Goal: Task Accomplishment & Management: Complete application form

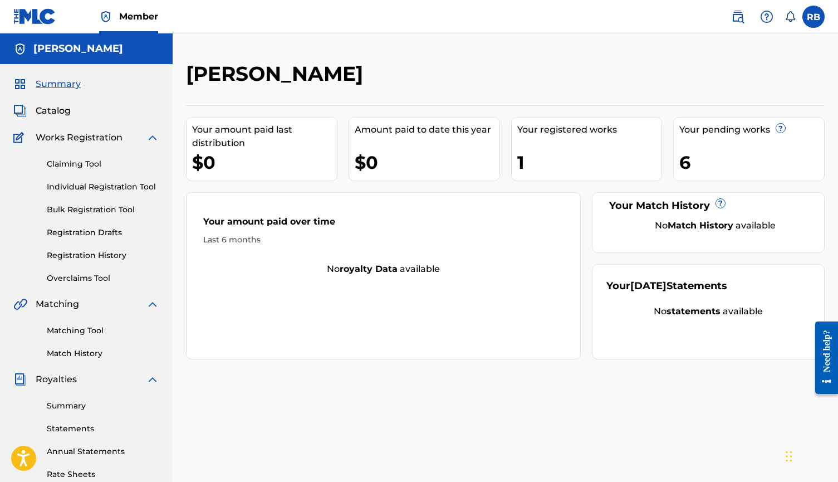
click at [84, 165] on link "Claiming Tool" at bounding box center [103, 164] width 112 height 12
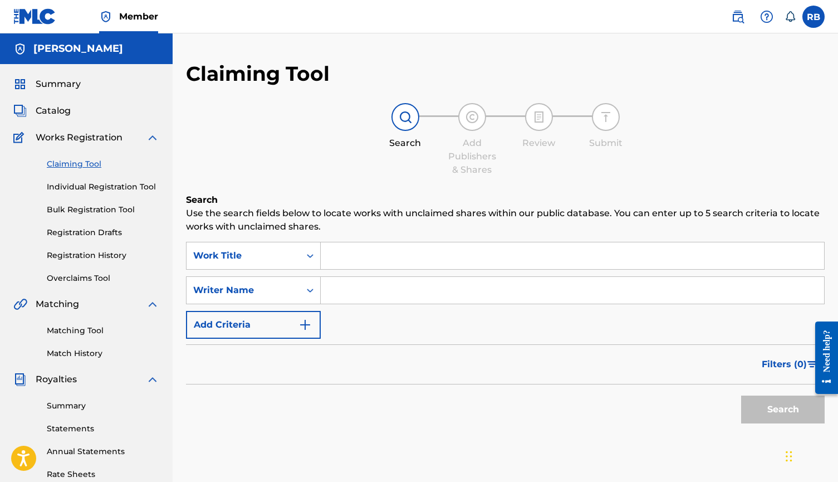
click at [336, 249] on input "Search Form" at bounding box center [572, 255] width 503 height 27
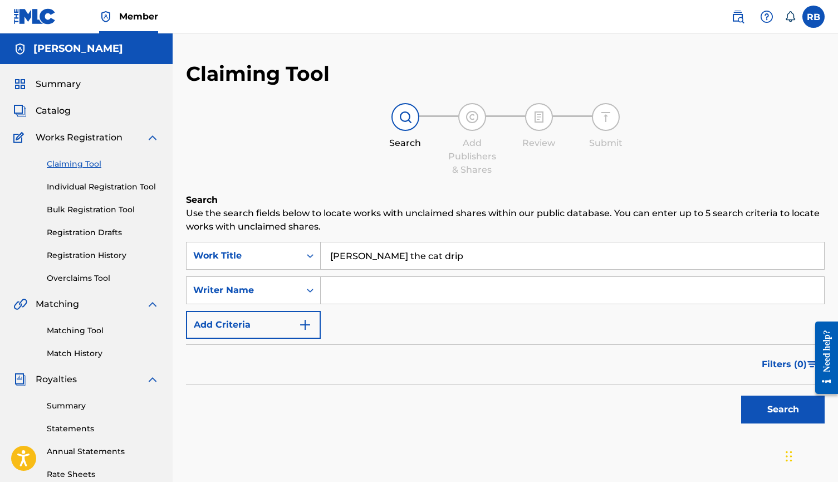
type input "[PERSON_NAME] the cat drip"
click at [342, 288] on input "Search Form" at bounding box center [572, 290] width 503 height 27
type input "[PERSON_NAME]"
click at [783, 409] on button "Search" at bounding box center [783, 409] width 84 height 28
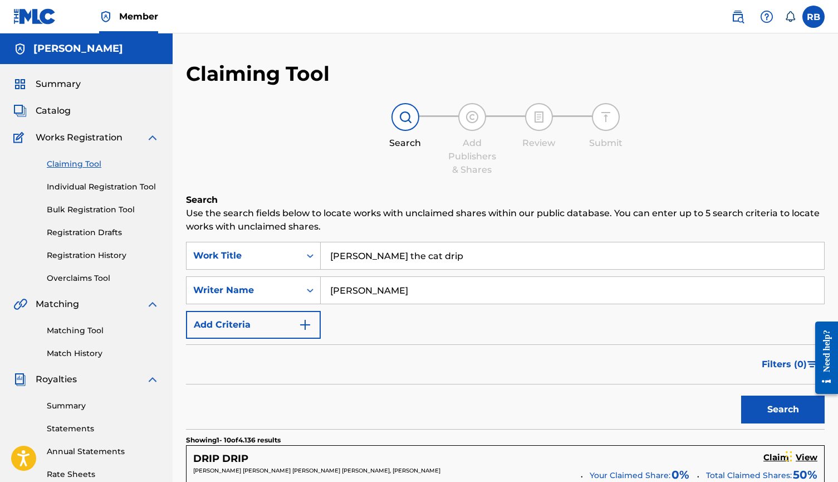
click at [80, 330] on link "Matching Tool" at bounding box center [103, 331] width 112 height 12
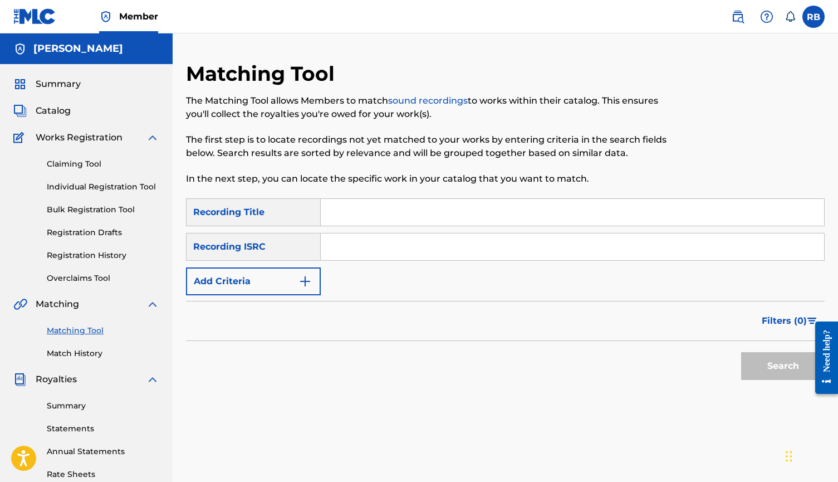
click at [340, 241] on input "Search Form" at bounding box center [572, 246] width 503 height 27
paste input "UKXN22341493"
type input "UKXN22341493"
click at [776, 361] on button "Search" at bounding box center [783, 366] width 84 height 28
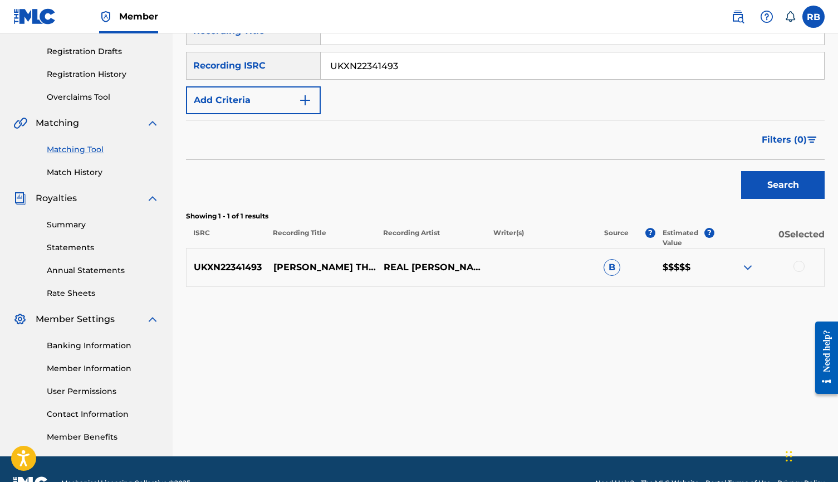
scroll to position [182, 0]
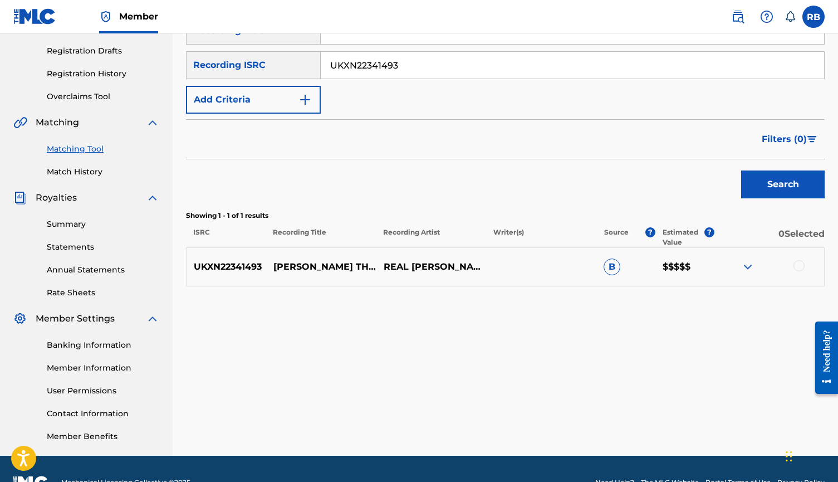
click at [794, 266] on div at bounding box center [798, 265] width 11 height 11
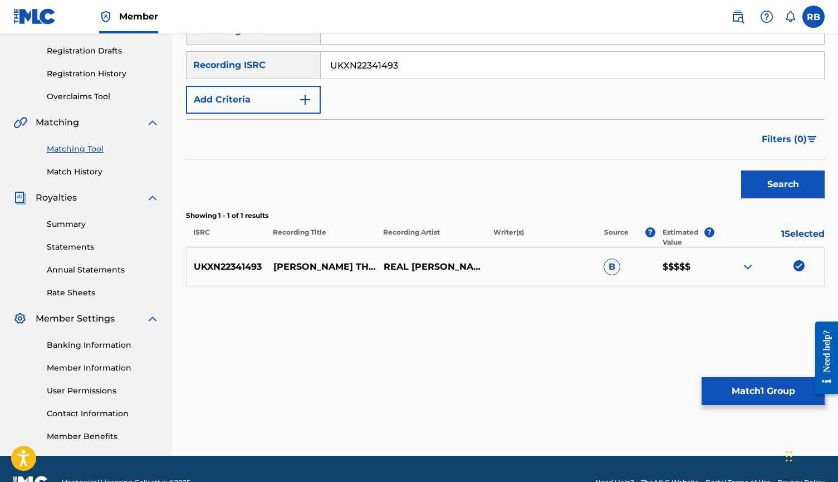
click at [747, 264] on img at bounding box center [747, 266] width 13 height 13
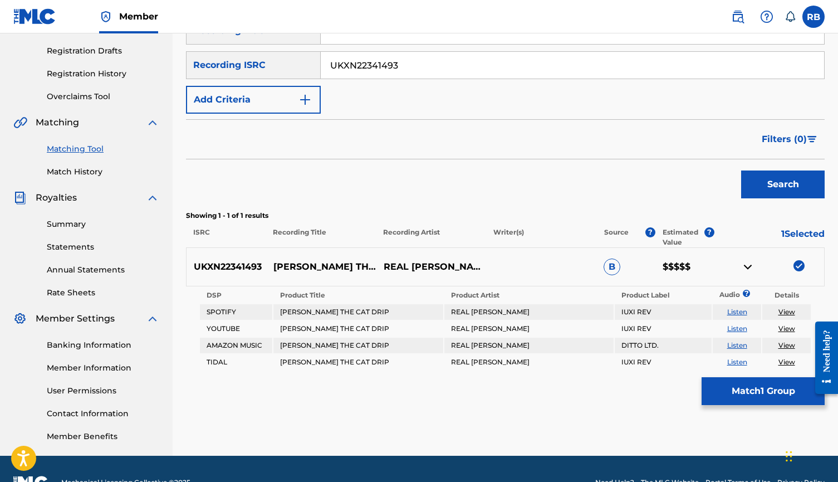
click at [747, 264] on img at bounding box center [747, 266] width 13 height 13
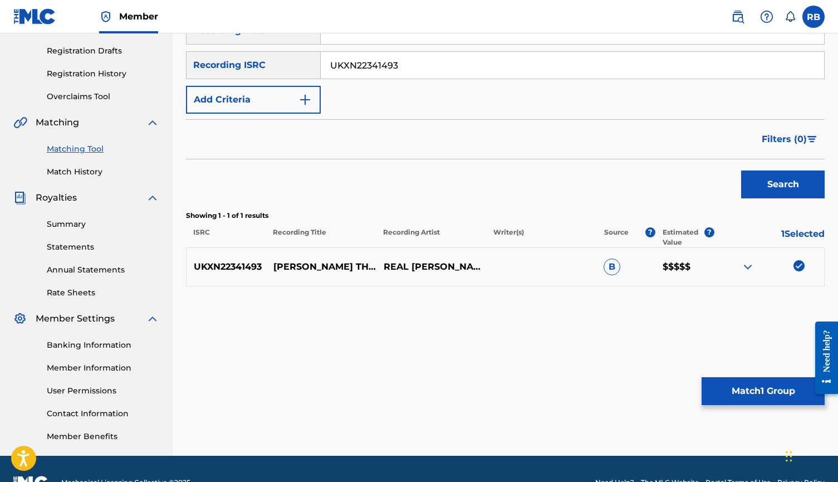
click at [797, 266] on img at bounding box center [798, 265] width 11 height 11
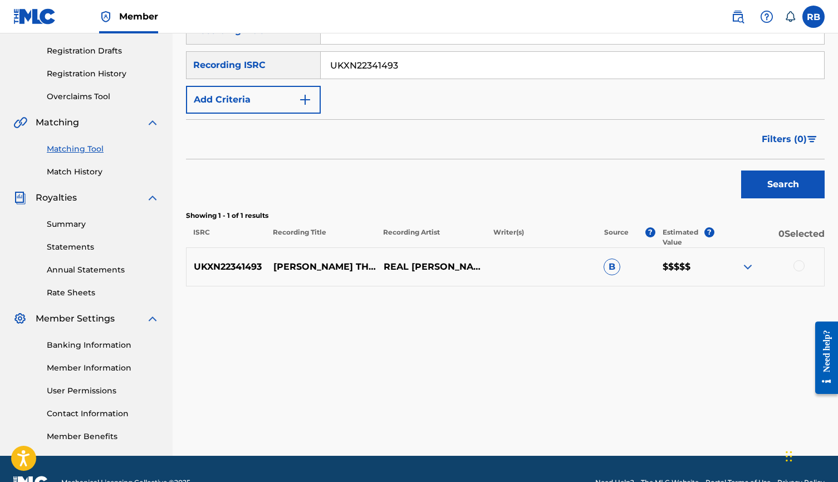
click at [665, 336] on div "Matching Tool The Matching Tool allows Members to match sound recordings to wor…" at bounding box center [505, 168] width 639 height 576
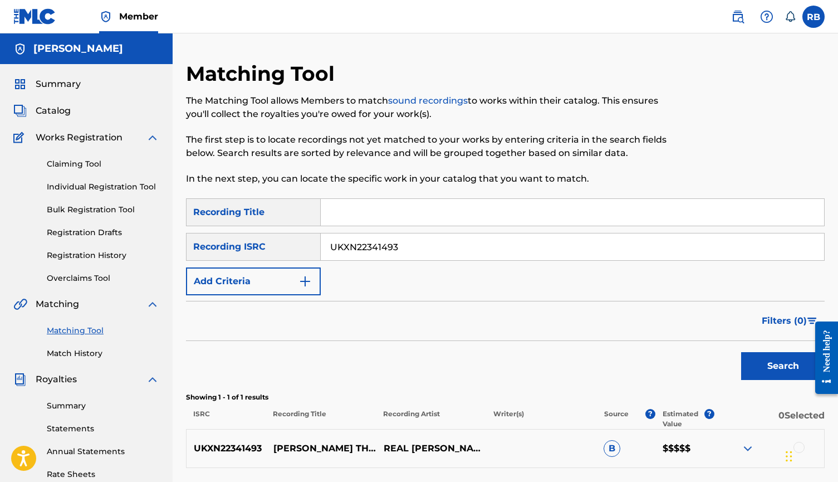
scroll to position [0, 0]
click at [126, 188] on link "Individual Registration Tool" at bounding box center [103, 187] width 112 height 12
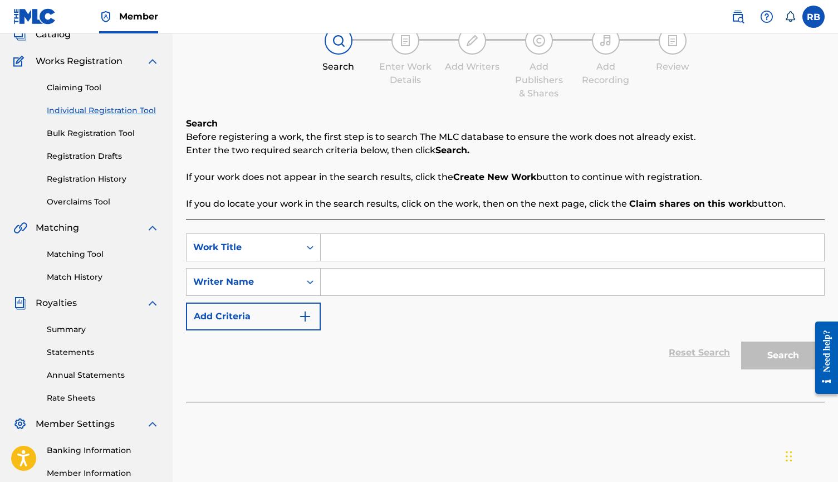
scroll to position [85, 0]
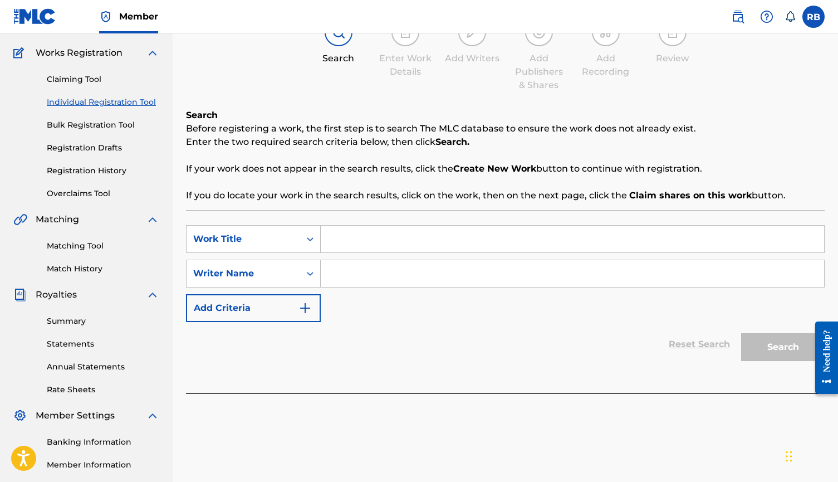
click at [366, 247] on input "Search Form" at bounding box center [572, 238] width 503 height 27
type input "[PERSON_NAME] the cat drip"
click at [582, 286] on input "Search Form" at bounding box center [572, 273] width 503 height 27
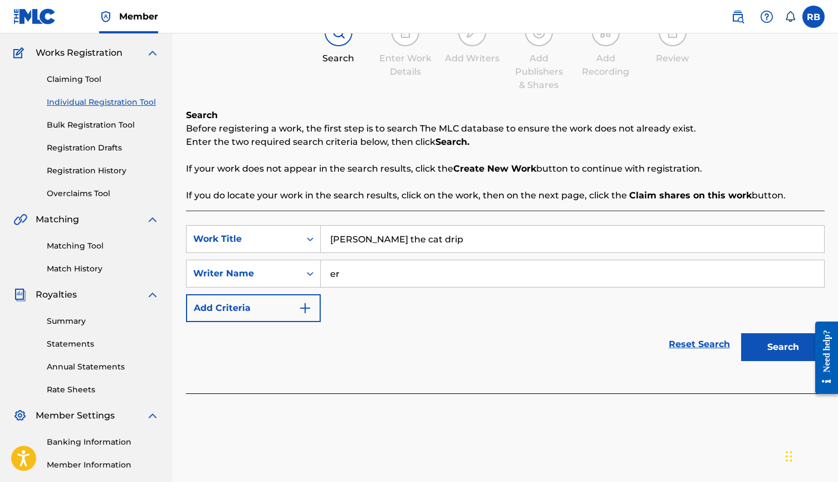
type input "e"
click at [783, 347] on button "Search" at bounding box center [783, 347] width 84 height 28
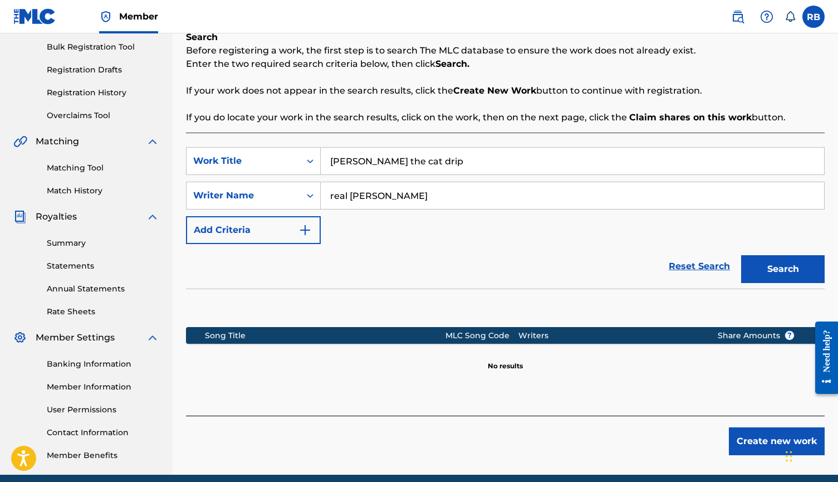
scroll to position [197, 0]
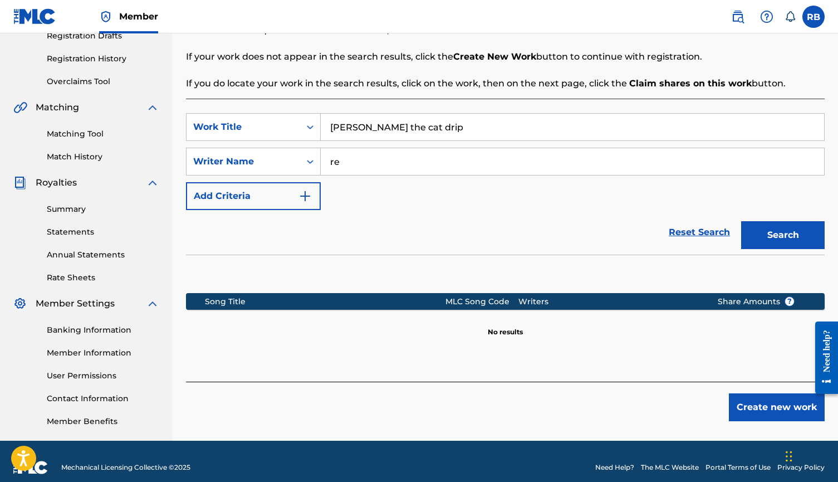
type input "r"
type input "[PERSON_NAME]"
click at [783, 235] on button "Search" at bounding box center [783, 235] width 84 height 28
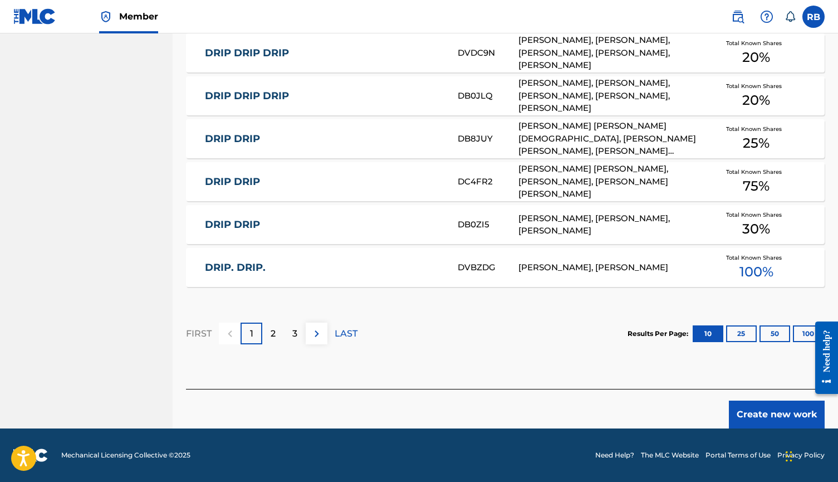
scroll to position [658, 0]
click at [764, 409] on button "Create new work" at bounding box center [777, 414] width 96 height 28
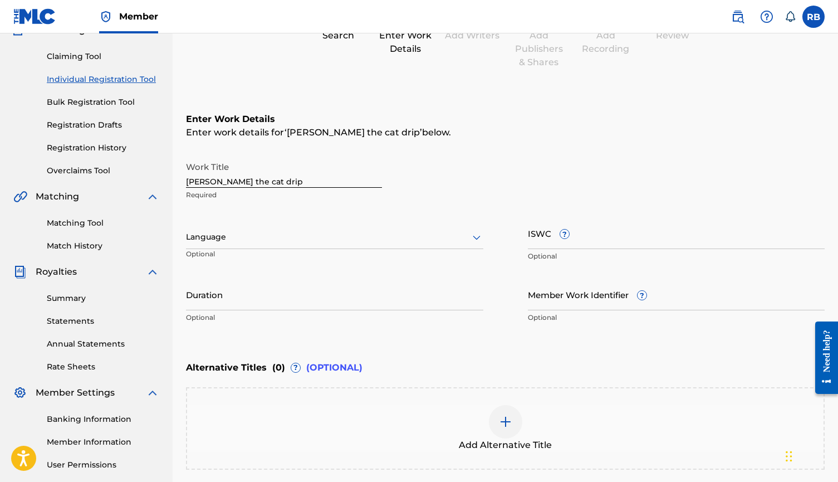
scroll to position [90, 0]
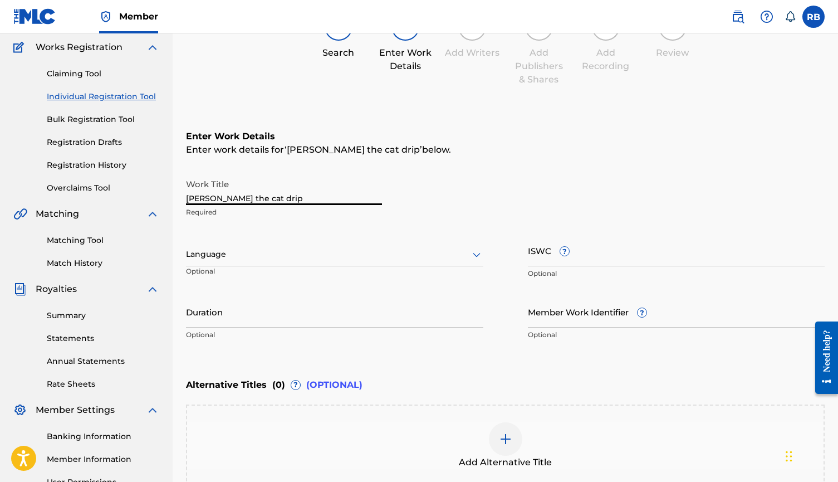
drag, startPoint x: 293, startPoint y: 199, endPoint x: 115, endPoint y: 199, distance: 177.6
click at [115, 199] on main "[PERSON_NAME] Summary Catalog Works Registration Claiming Tool Individual Regis…" at bounding box center [419, 248] width 838 height 611
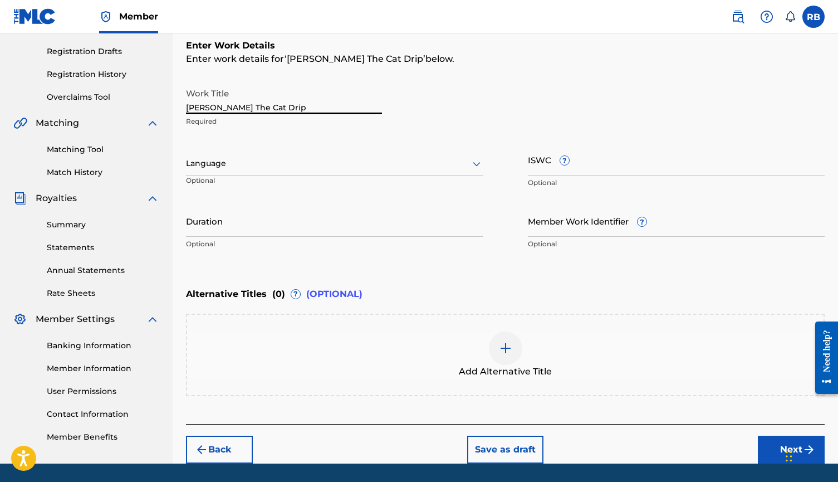
scroll to position [208, 0]
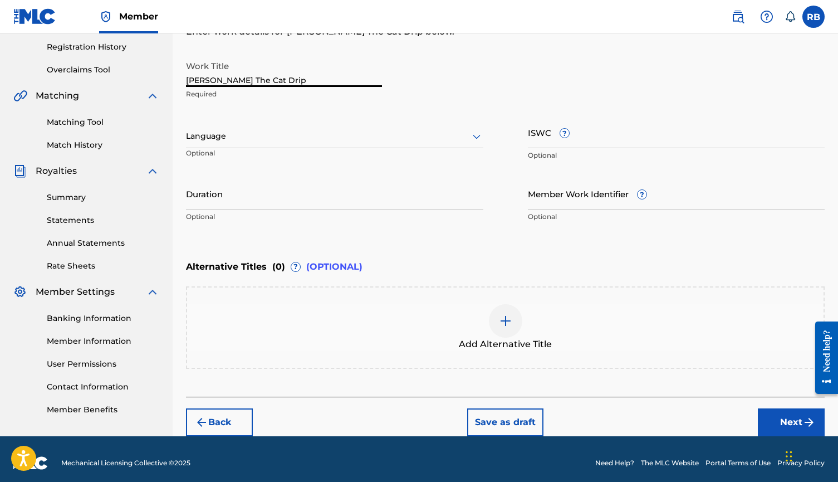
click at [225, 80] on input "[PERSON_NAME] The Cat Drip" at bounding box center [284, 71] width 196 height 32
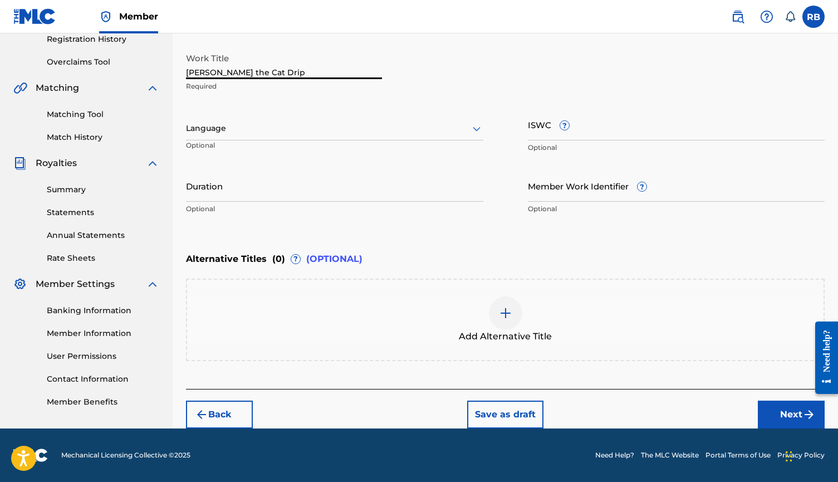
type input "[PERSON_NAME] the Cat Drip"
click at [769, 412] on button "Next" at bounding box center [791, 414] width 67 height 28
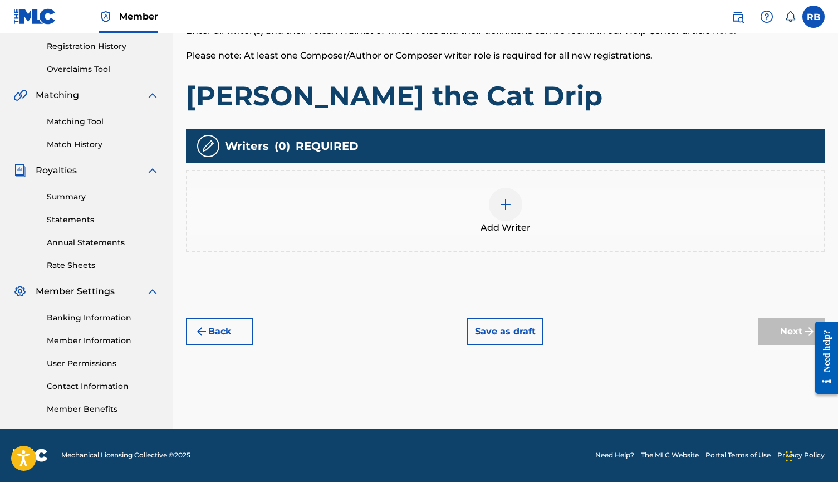
scroll to position [209, 0]
click at [504, 217] on div at bounding box center [505, 204] width 33 height 33
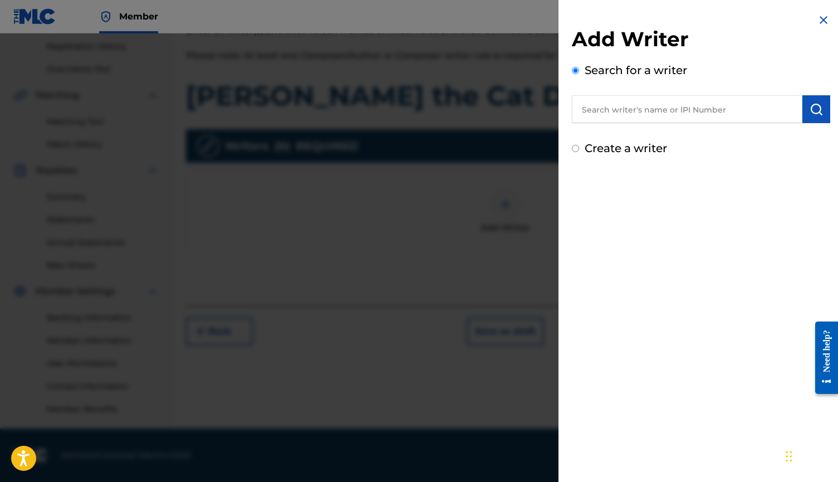
click at [639, 142] on label "Create a writer" at bounding box center [626, 147] width 82 height 13
radio input "true"
click at [579, 145] on input "Create a writer" at bounding box center [575, 148] width 7 height 7
radio input "false"
radio input "true"
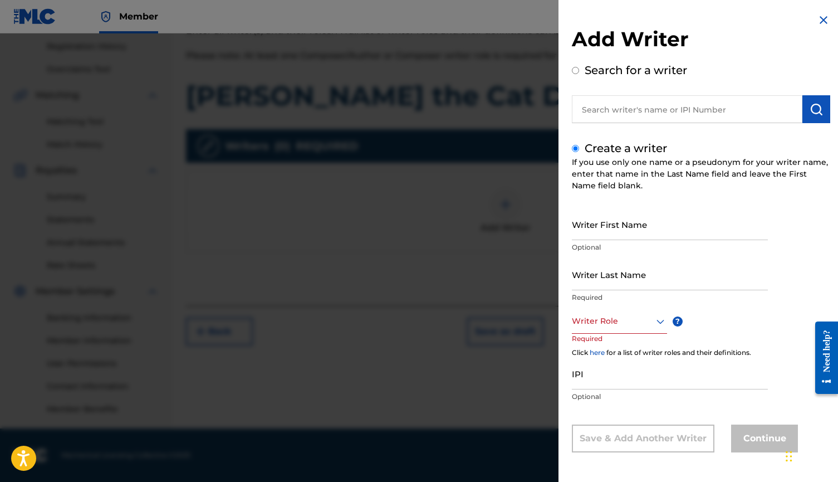
click at [624, 225] on input "Writer First Name" at bounding box center [670, 224] width 196 height 32
type input "[PERSON_NAME]"
click at [613, 270] on input "Writer Last Name" at bounding box center [670, 274] width 196 height 32
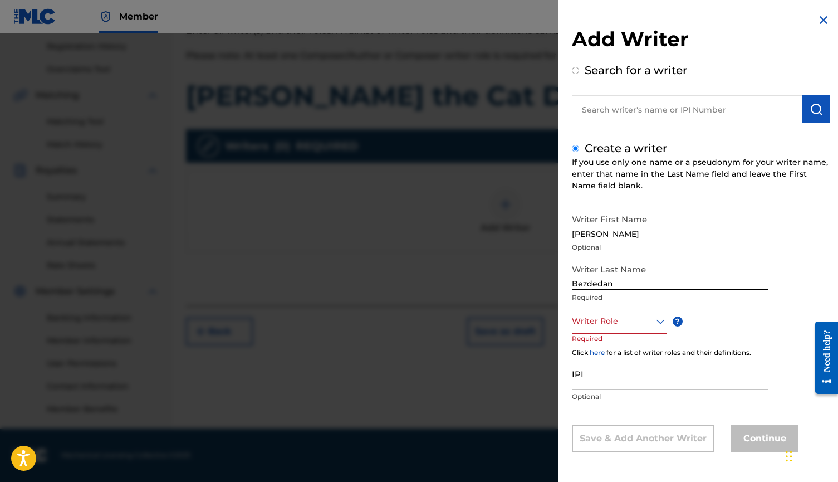
type input "Bezdedan"
click at [630, 326] on div at bounding box center [619, 321] width 95 height 14
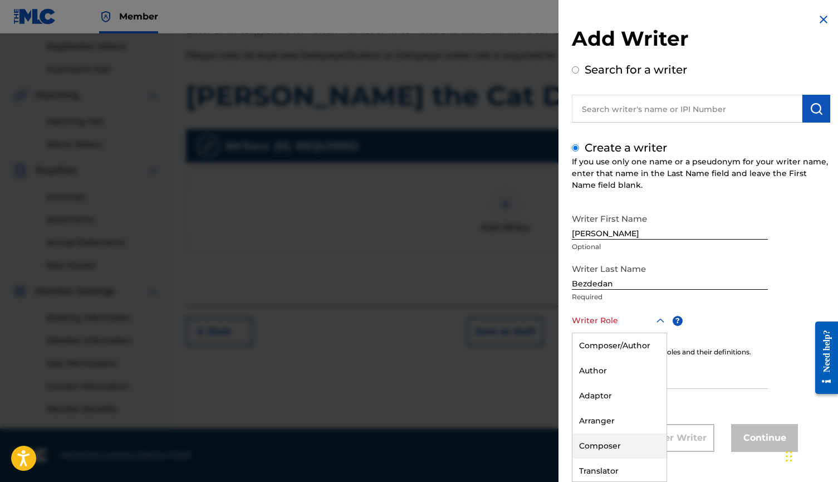
click at [622, 444] on div "Composer" at bounding box center [619, 445] width 94 height 25
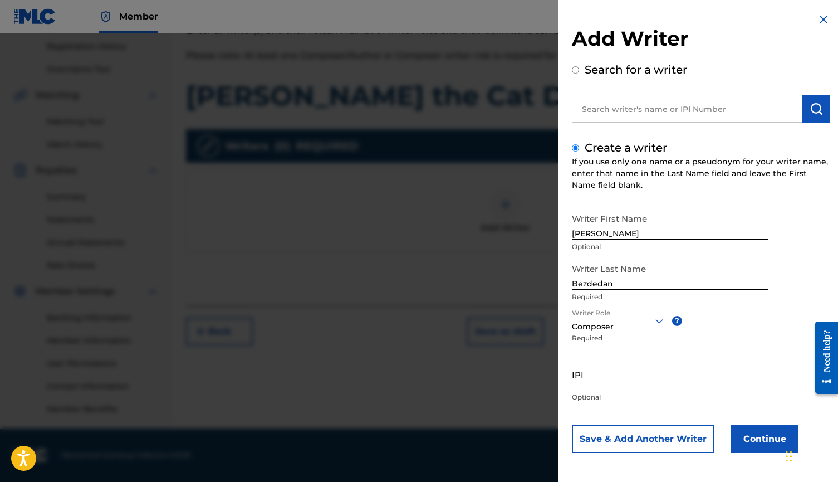
click at [737, 430] on button "Continue" at bounding box center [764, 439] width 67 height 28
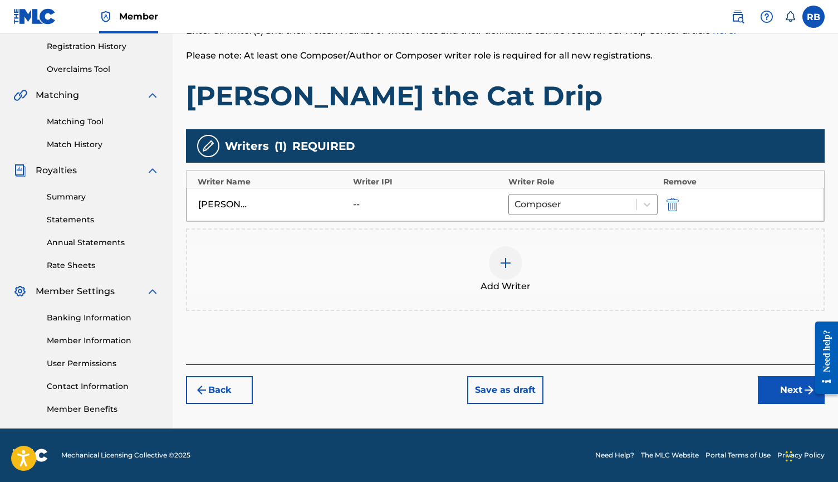
click at [767, 386] on button "Next" at bounding box center [791, 390] width 67 height 28
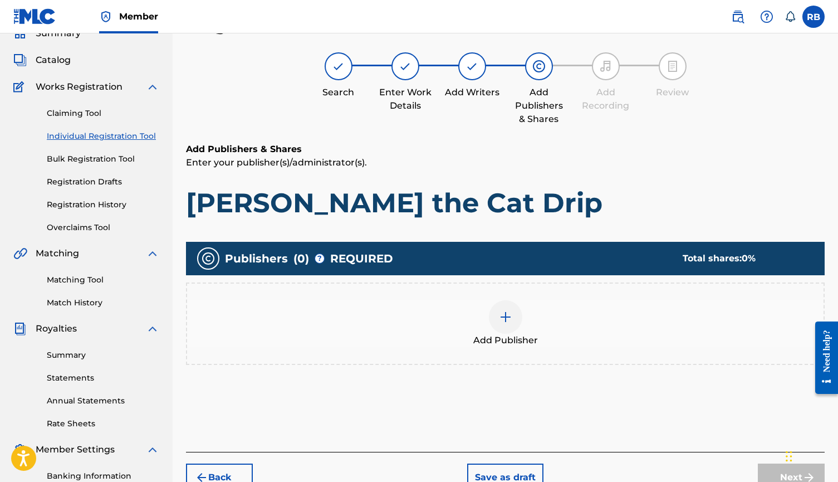
scroll to position [50, 0]
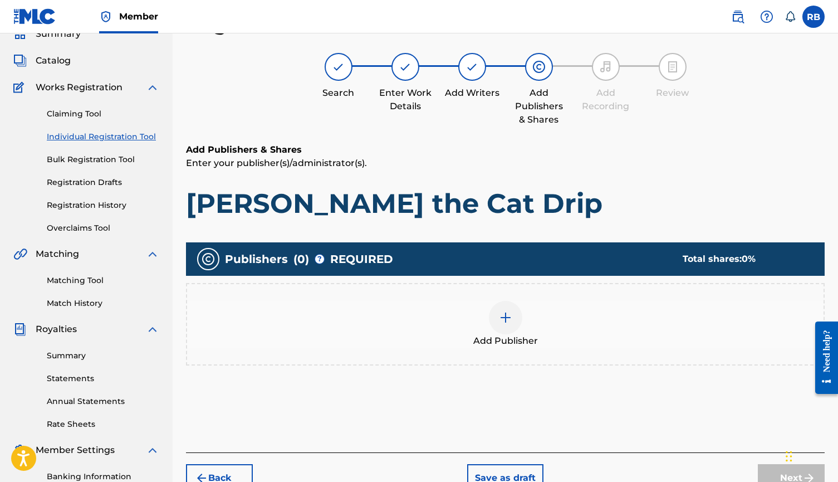
click at [513, 317] on div at bounding box center [505, 317] width 33 height 33
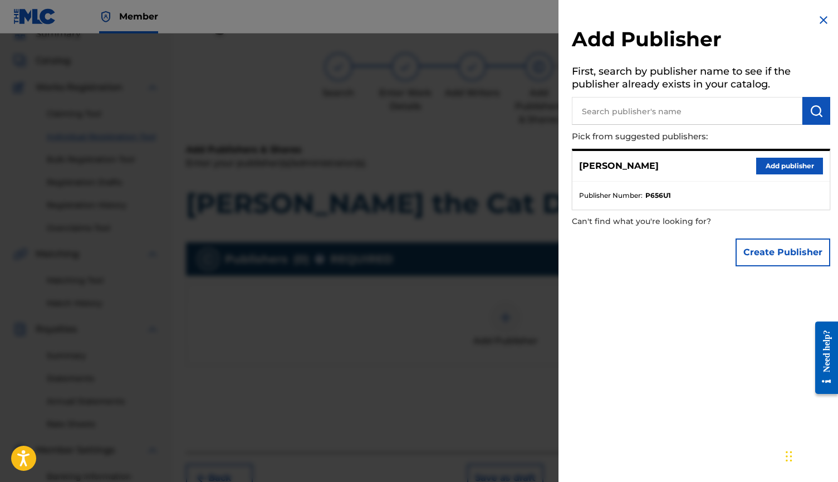
click at [660, 119] on input "text" at bounding box center [687, 111] width 230 height 28
click at [756, 159] on button "Add publisher" at bounding box center [789, 166] width 67 height 17
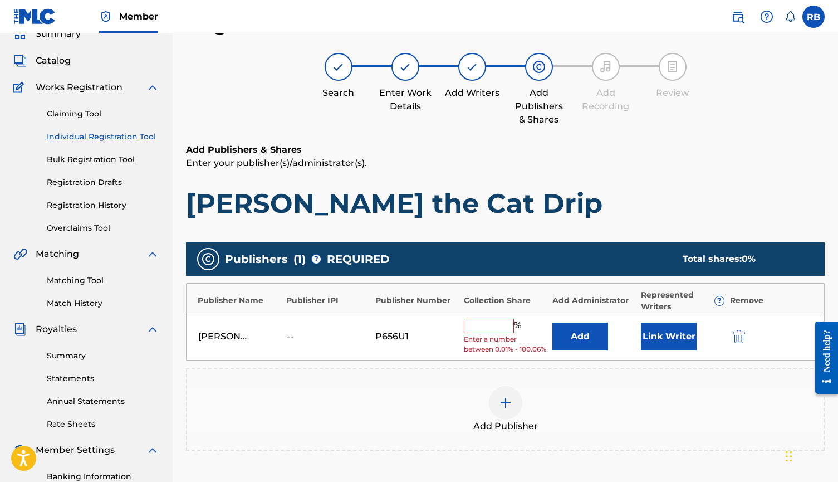
click at [495, 330] on input "text" at bounding box center [489, 325] width 50 height 14
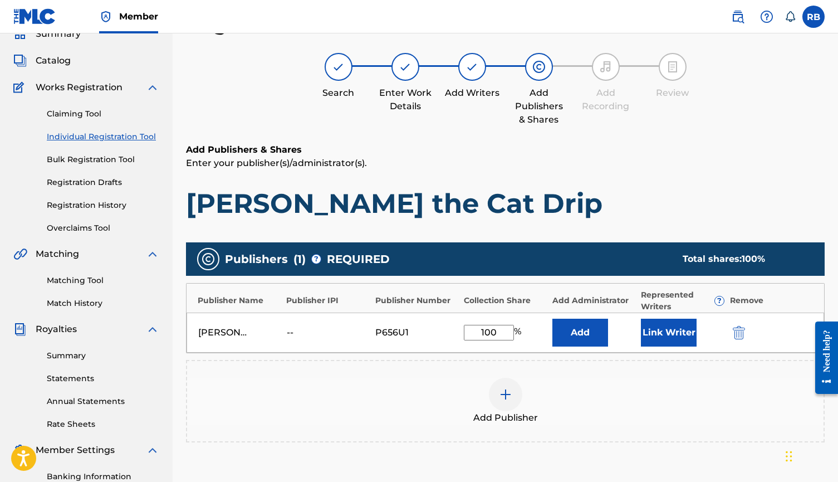
type input "100"
click at [661, 336] on button "Link Writer" at bounding box center [669, 332] width 56 height 28
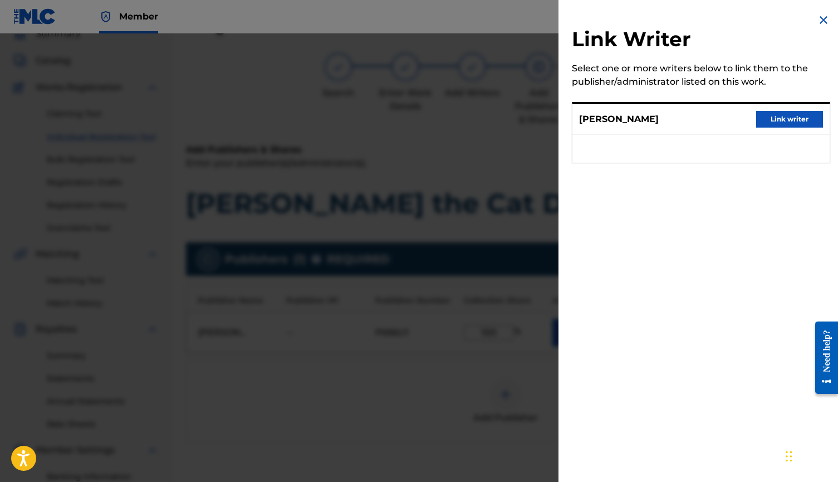
click at [772, 126] on button "Link writer" at bounding box center [789, 119] width 67 height 17
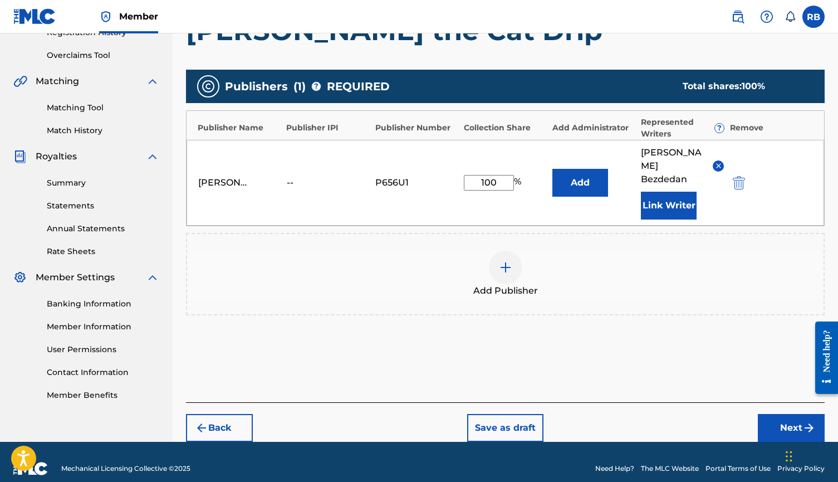
click at [777, 414] on button "Next" at bounding box center [791, 428] width 67 height 28
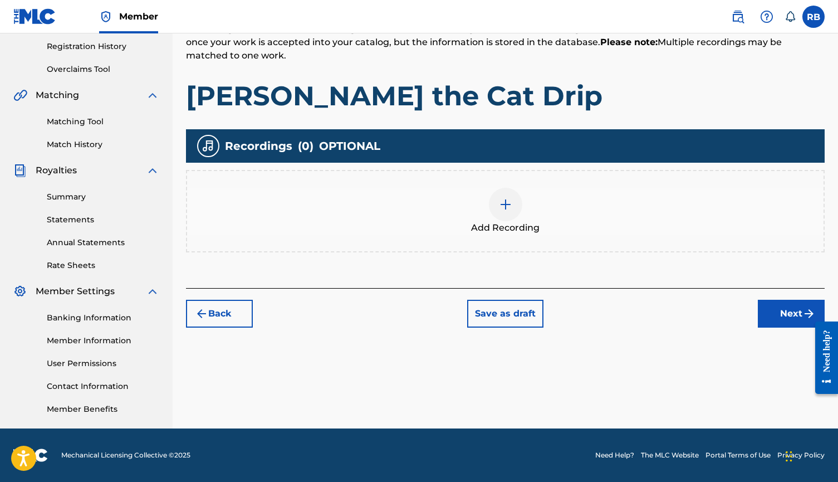
click at [671, 204] on div "Add Recording" at bounding box center [505, 211] width 636 height 47
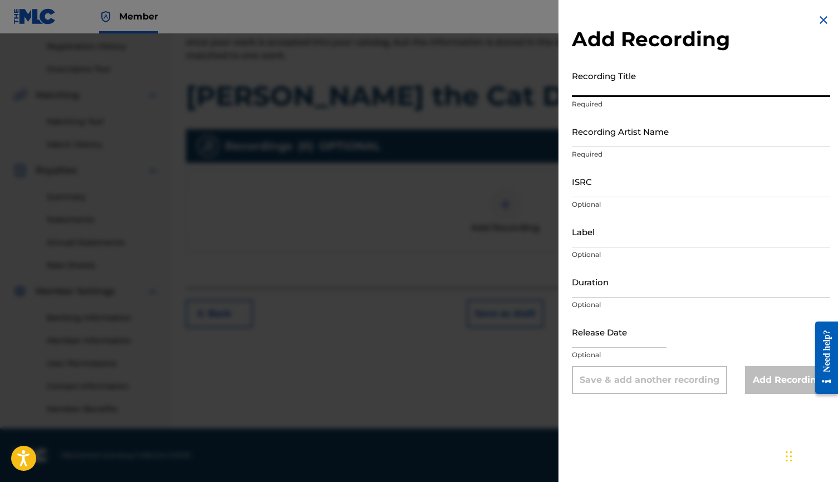
click at [648, 81] on input "Recording Title" at bounding box center [701, 81] width 258 height 32
type input "[PERSON_NAME] the Cat Drip"
click at [635, 129] on input "Recording Artist Name" at bounding box center [701, 131] width 258 height 32
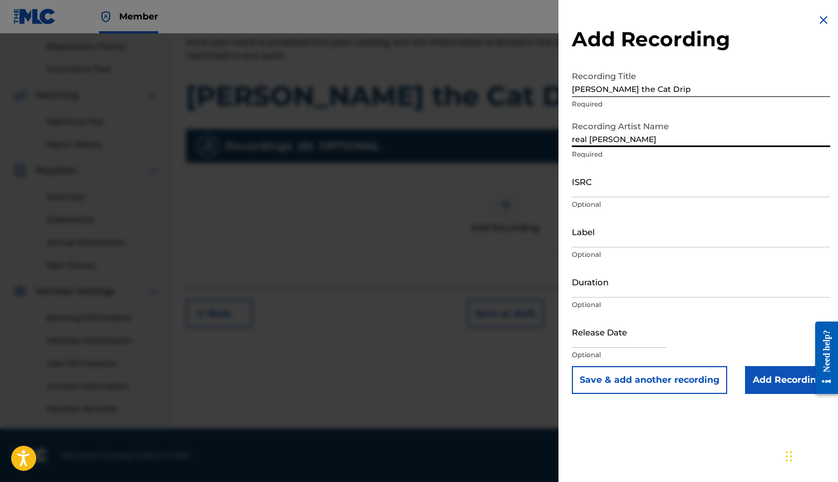
type input "real [PERSON_NAME]"
click at [624, 180] on input "ISRC" at bounding box center [701, 181] width 258 height 32
paste input "UKXN22341493"
type input "UKXN22341493"
click at [626, 232] on input "Label" at bounding box center [701, 231] width 258 height 32
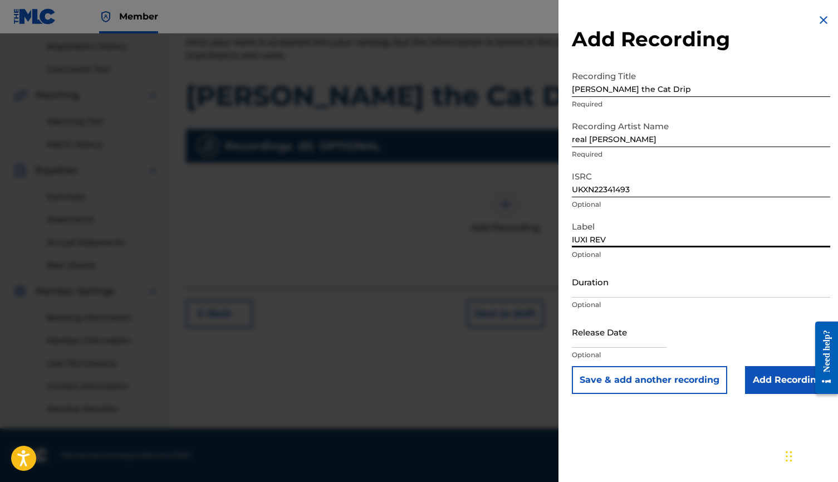
type input "IUXI REV"
click at [774, 375] on input "Add Recording" at bounding box center [787, 380] width 85 height 28
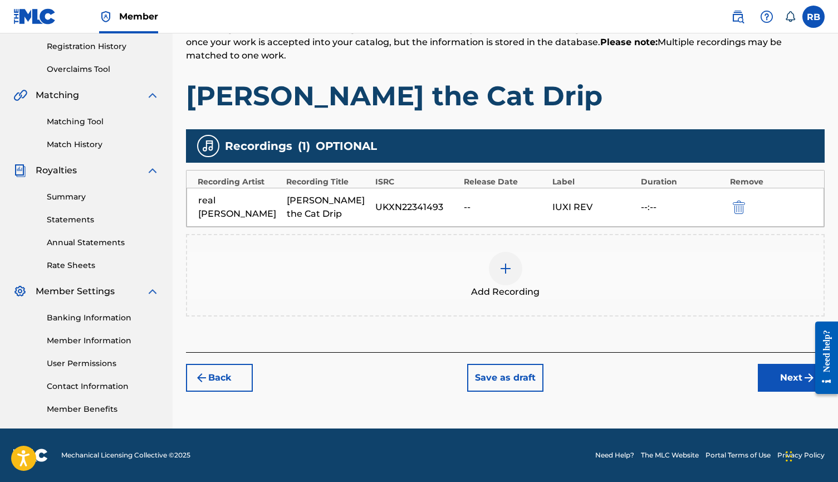
click at [759, 379] on button "Next" at bounding box center [791, 378] width 67 height 28
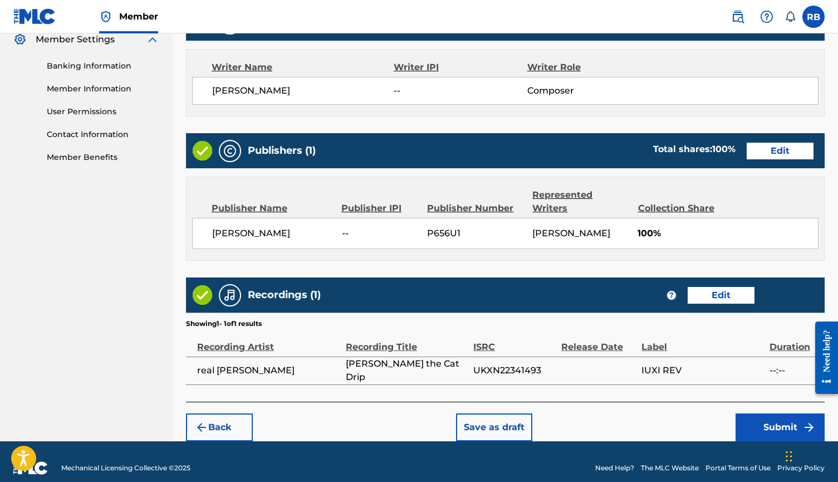
scroll to position [459, 0]
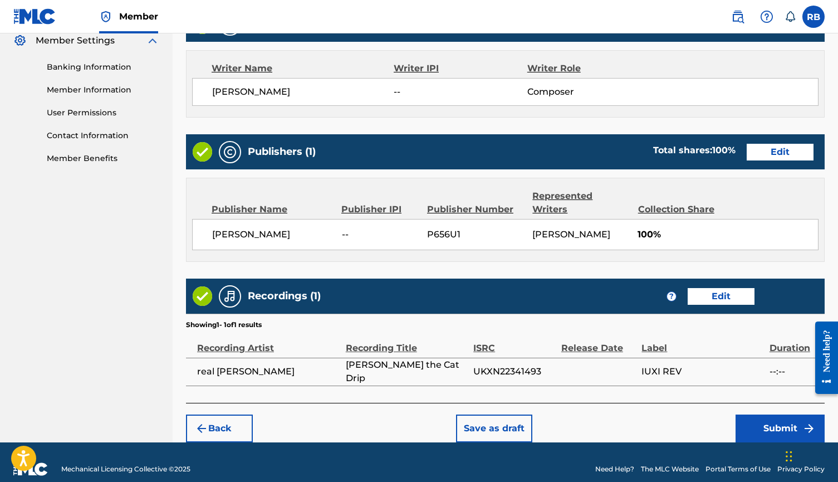
click at [778, 414] on button "Submit" at bounding box center [779, 428] width 89 height 28
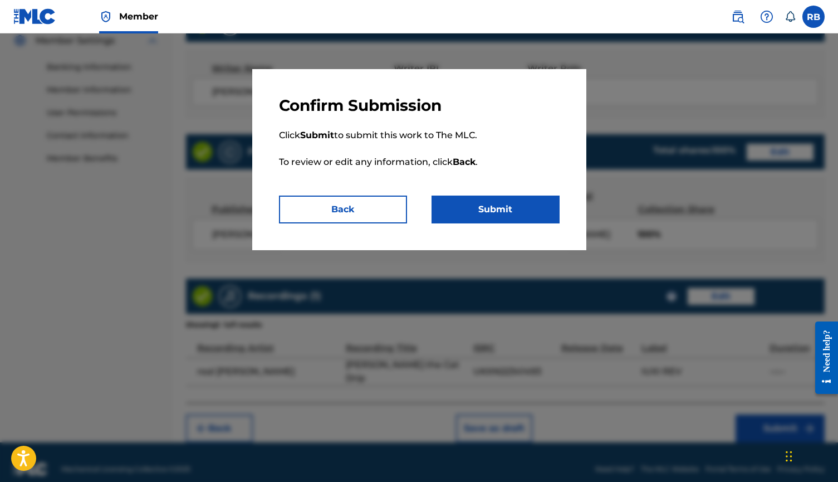
click at [538, 217] on button "Submit" at bounding box center [495, 209] width 128 height 28
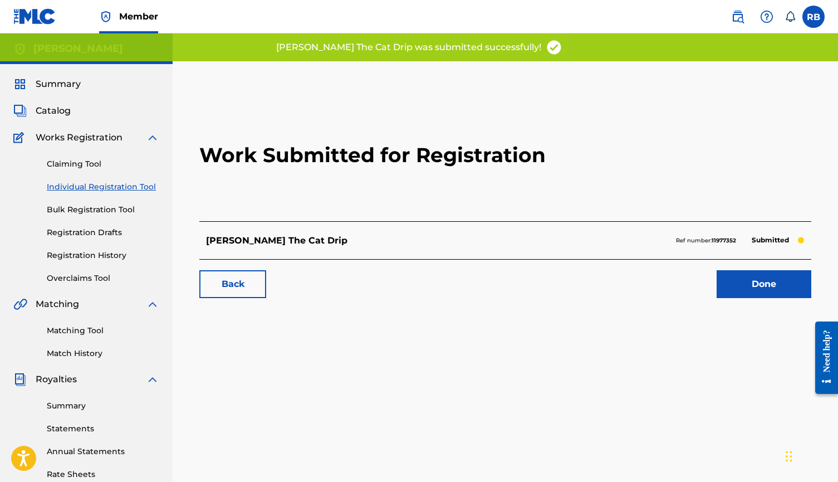
click at [747, 274] on link "Done" at bounding box center [764, 284] width 95 height 28
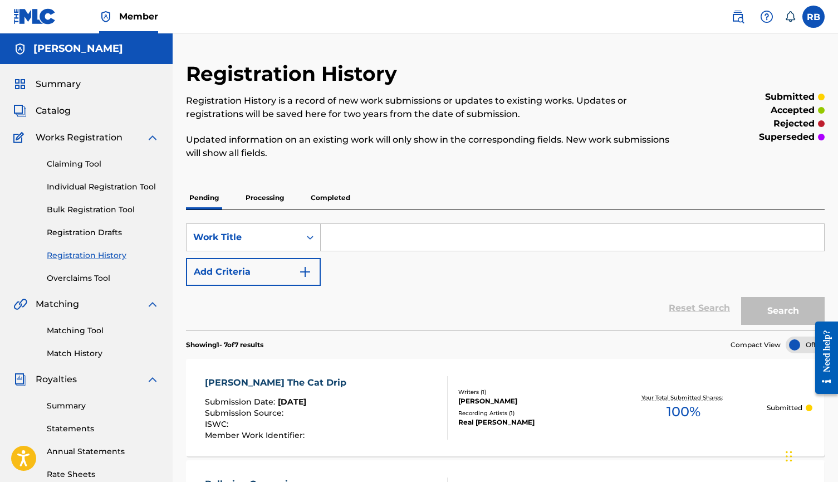
click at [273, 197] on p "Processing" at bounding box center [264, 197] width 45 height 23
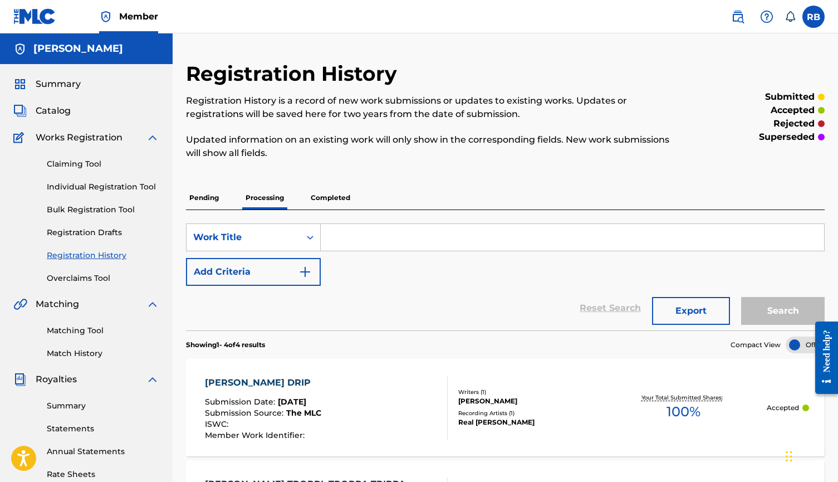
click at [333, 190] on p "Completed" at bounding box center [330, 197] width 46 height 23
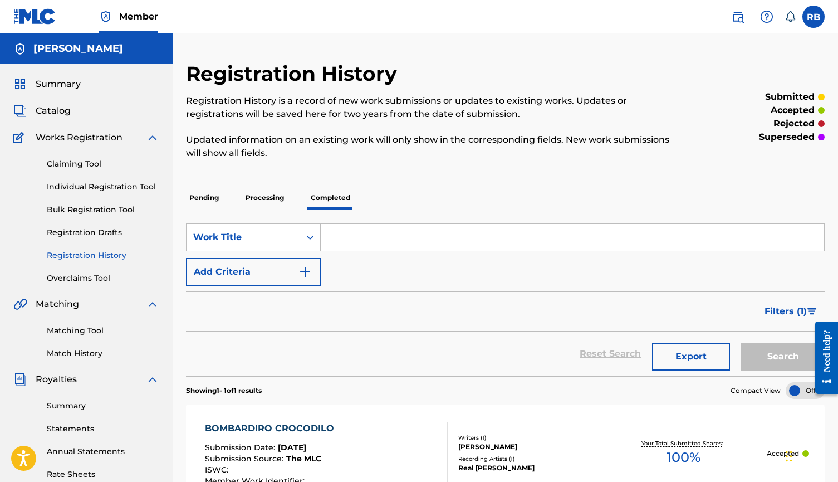
click at [277, 197] on p "Processing" at bounding box center [264, 197] width 45 height 23
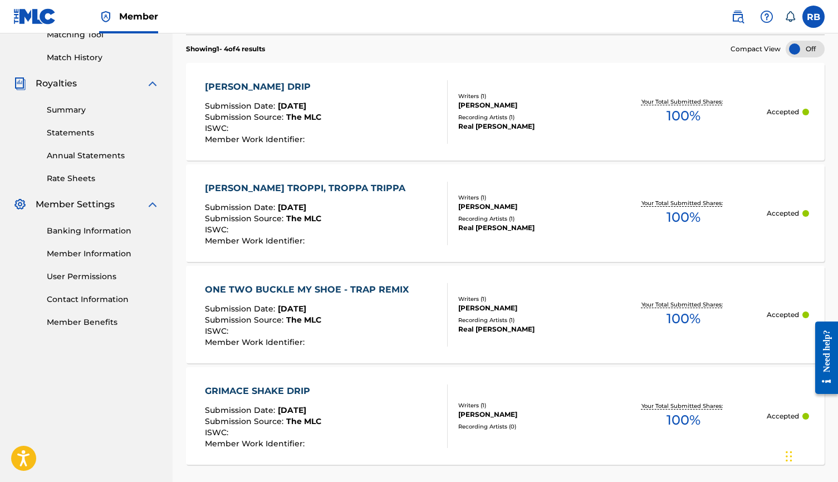
scroll to position [297, 0]
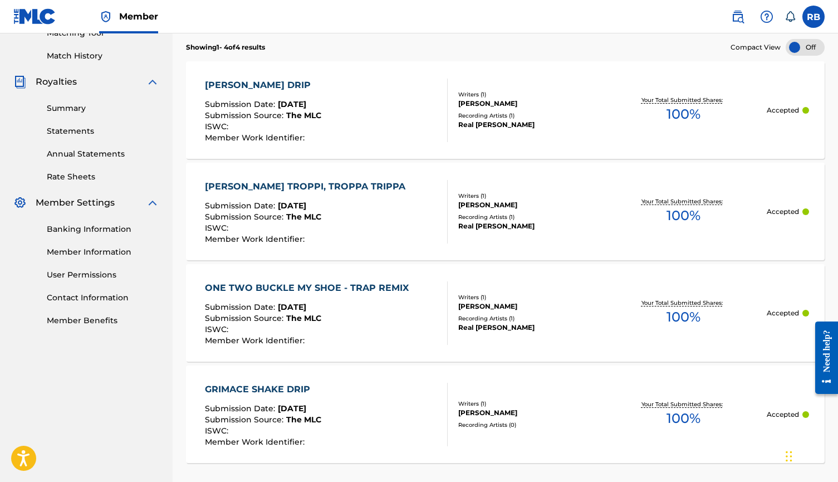
click at [357, 287] on div "ONE TWO BUCKLE MY SHOE - TRAP REMIX" at bounding box center [309, 287] width 209 height 13
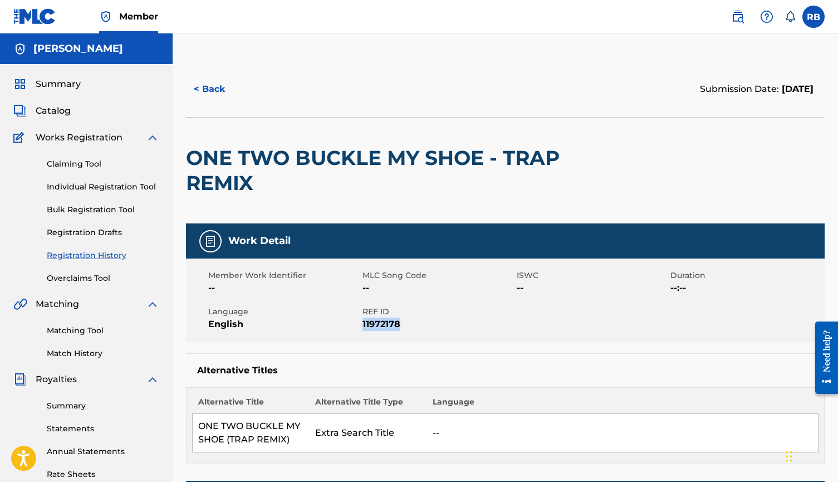
drag, startPoint x: 362, startPoint y: 326, endPoint x: 401, endPoint y: 326, distance: 39.0
click at [401, 326] on span "11972178" at bounding box center [437, 323] width 151 height 13
copy span "11972178"
click at [477, 356] on div "Alternative Titles Alternative Title Alternative Title Type Language ONE TWO BU…" at bounding box center [505, 408] width 639 height 111
click at [79, 330] on link "Matching Tool" at bounding box center [103, 331] width 112 height 12
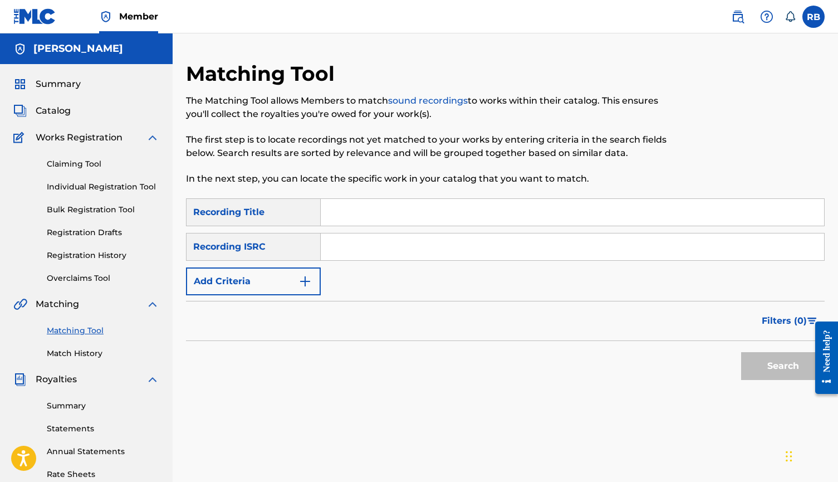
click at [331, 247] on input "Search Form" at bounding box center [572, 246] width 503 height 27
paste input "QZTAX2281931"
type input "QZTAX2281931"
click at [751, 371] on button "Search" at bounding box center [783, 366] width 84 height 28
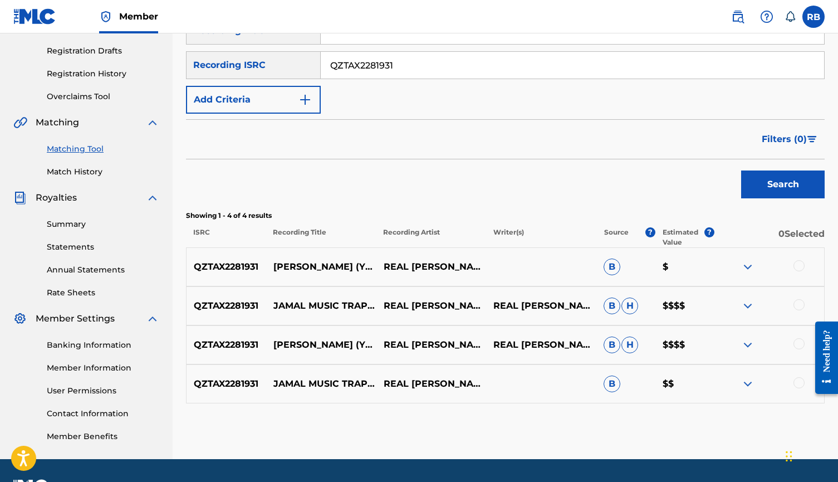
scroll to position [187, 0]
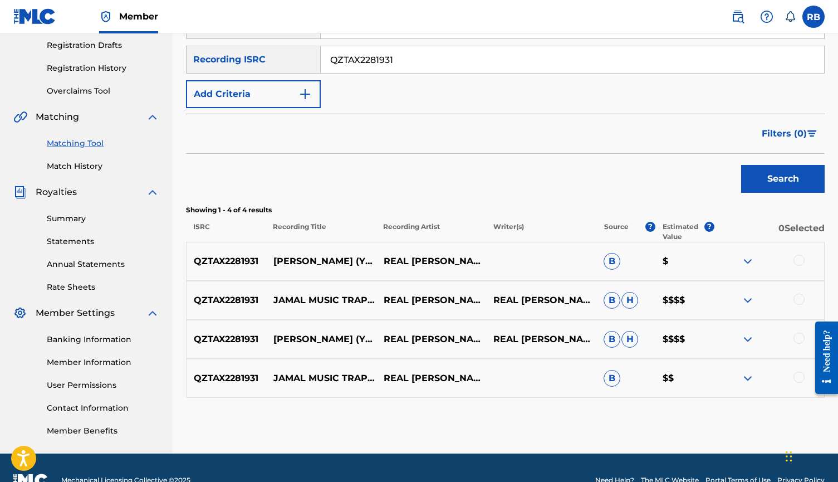
click at [746, 305] on img at bounding box center [747, 299] width 13 height 13
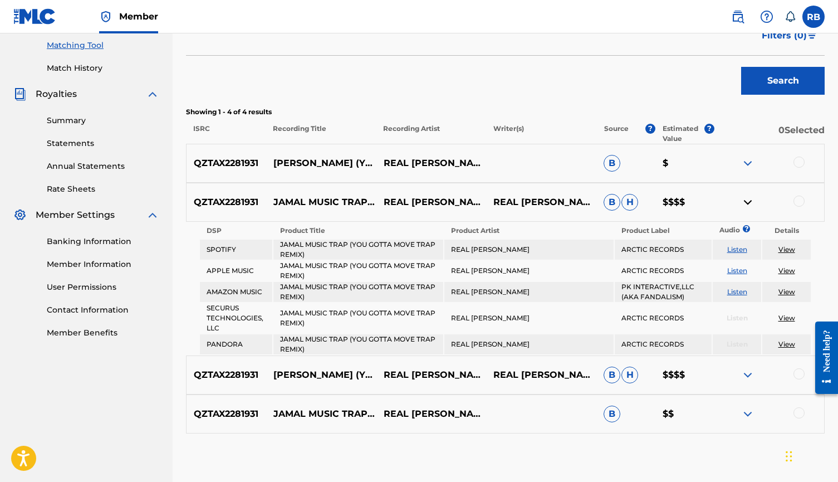
scroll to position [286, 0]
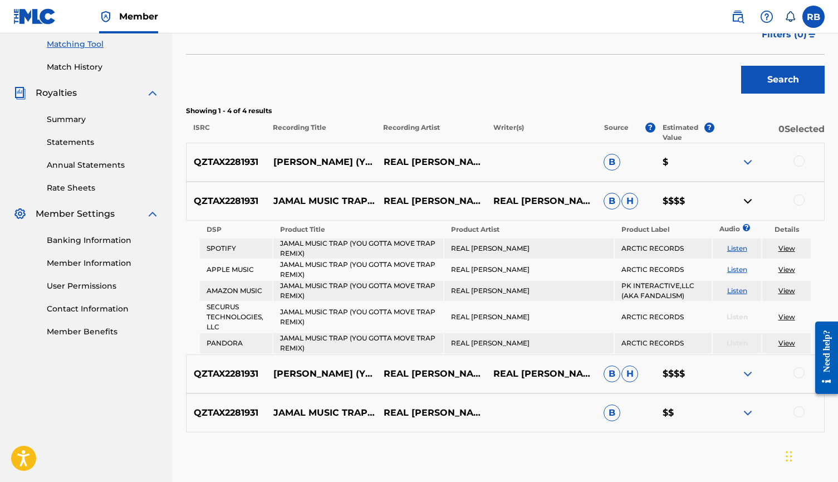
click at [641, 296] on td "PK INTERACTIVE,LLC (AKA FANDALISM)" at bounding box center [663, 291] width 97 height 20
click at [748, 207] on img at bounding box center [747, 200] width 13 height 13
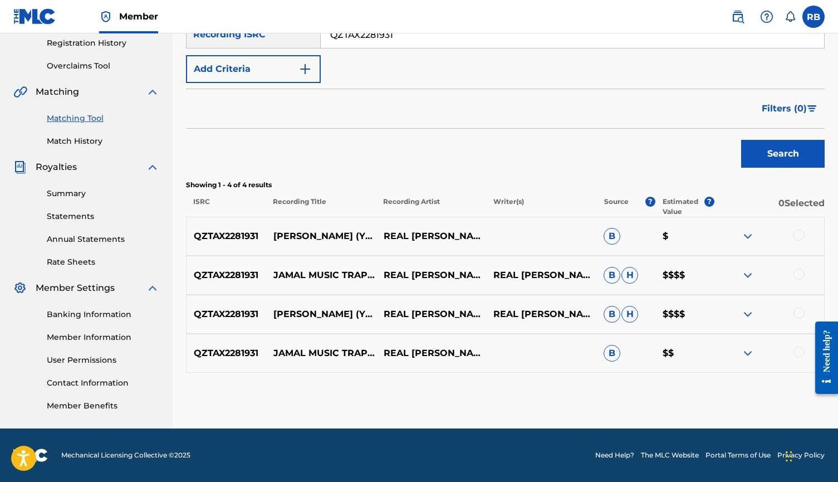
scroll to position [212, 0]
click at [747, 320] on img at bounding box center [747, 313] width 13 height 13
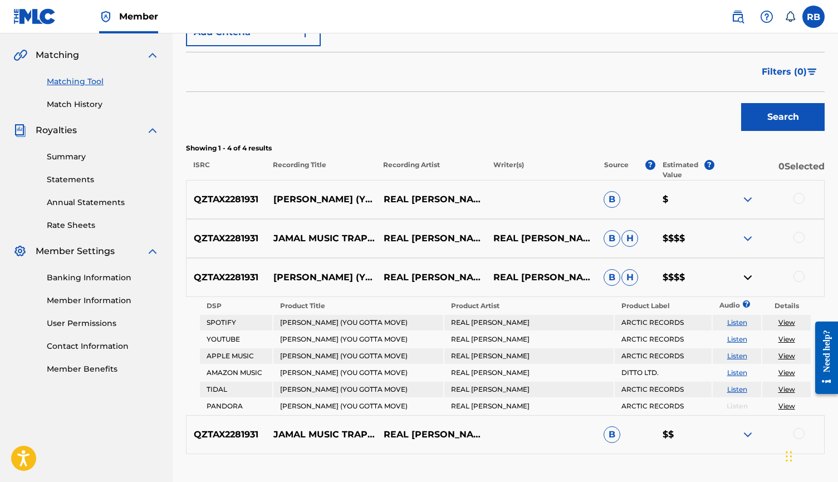
scroll to position [250, 0]
click at [748, 286] on div "QZTAX2281931 [PERSON_NAME] (YOU GOTTA MOVE) REAL [PERSON_NAME] REAL [PERSON_NAM…" at bounding box center [505, 276] width 639 height 39
click at [747, 273] on img at bounding box center [747, 275] width 13 height 13
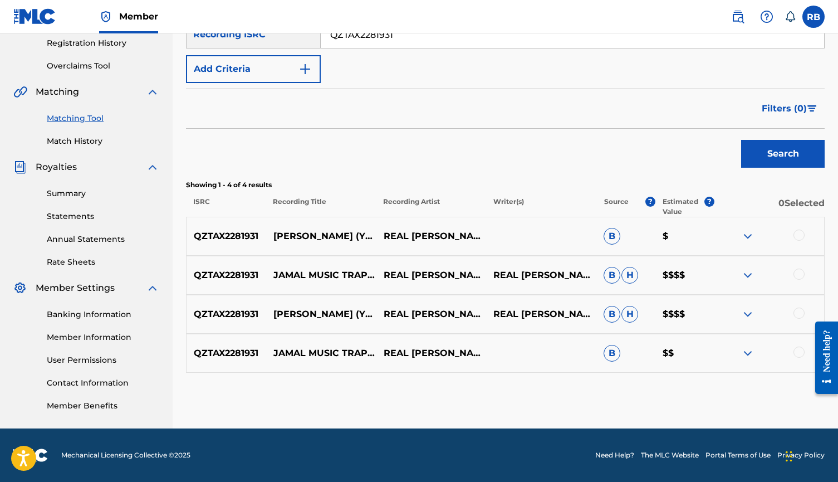
scroll to position [212, 0]
drag, startPoint x: 274, startPoint y: 260, endPoint x: 362, endPoint y: 287, distance: 91.6
click at [362, 282] on p "JAMAL MUSIC TRAP (YOU GOTTA MOVE TRAP REMIX)" at bounding box center [321, 274] width 110 height 13
copy p "JAMAL MUSIC TRAP (YOU GOTTA MOVE TRAP REMIX)"
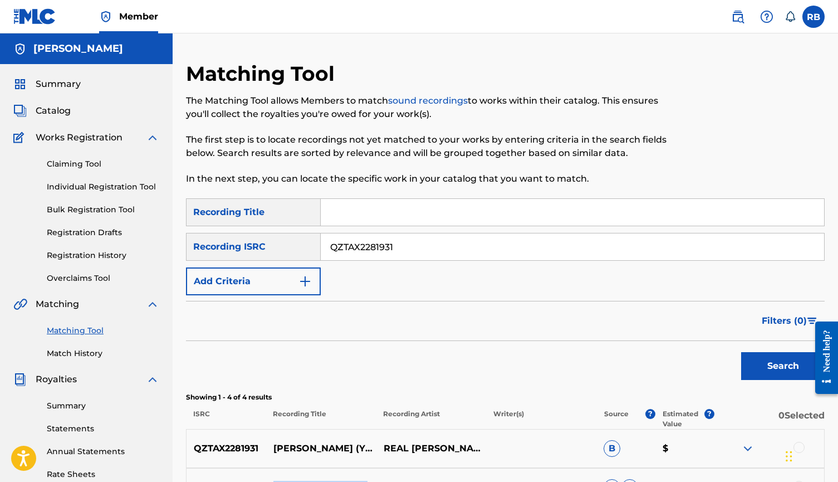
scroll to position [0, 0]
click at [110, 193] on div "Claiming Tool Individual Registration Tool Bulk Registration Tool Registration …" at bounding box center [86, 214] width 146 height 140
click at [116, 188] on link "Individual Registration Tool" at bounding box center [103, 187] width 112 height 12
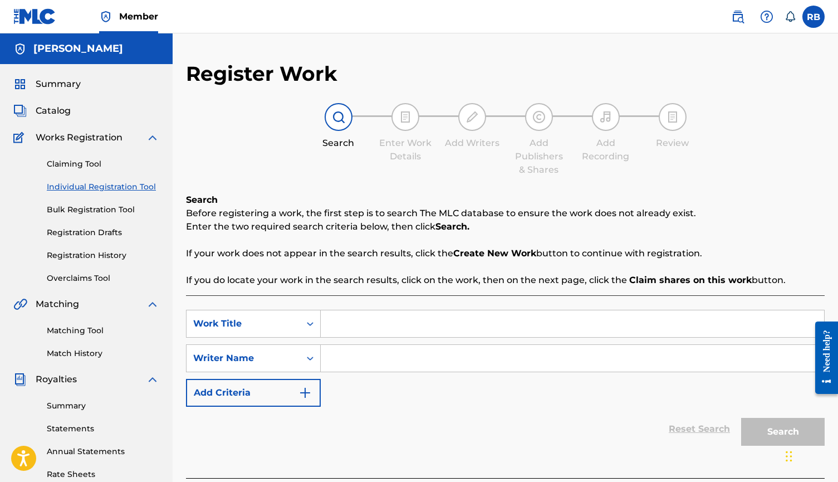
scroll to position [67, 0]
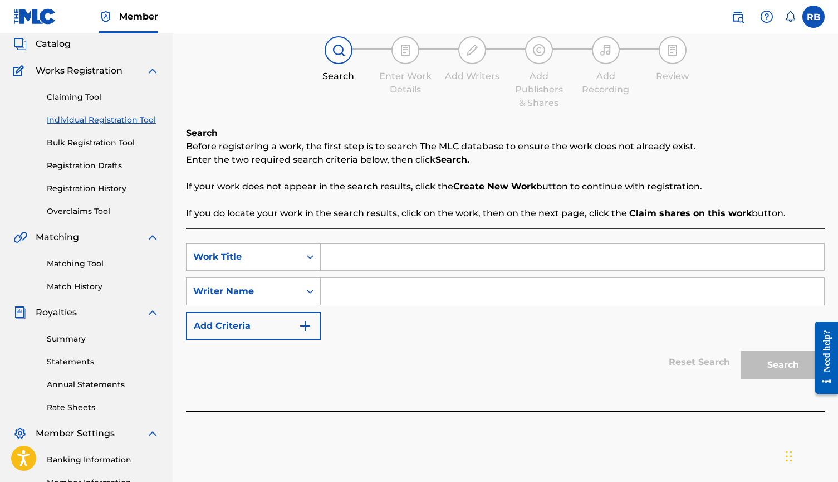
click at [409, 258] on input "Search Form" at bounding box center [572, 256] width 503 height 27
type input "[PERSON_NAME]"
click at [374, 303] on input "Search Form" at bounding box center [572, 291] width 503 height 27
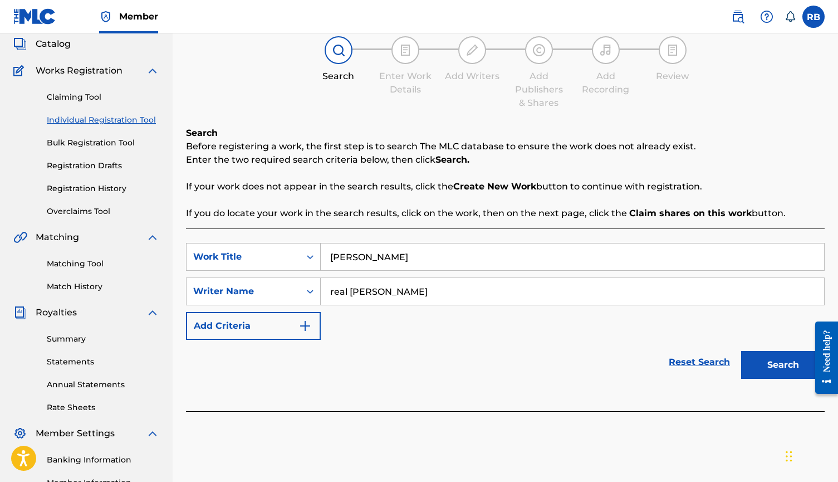
type input "real [PERSON_NAME]"
click at [783, 365] on button "Search" at bounding box center [783, 365] width 84 height 28
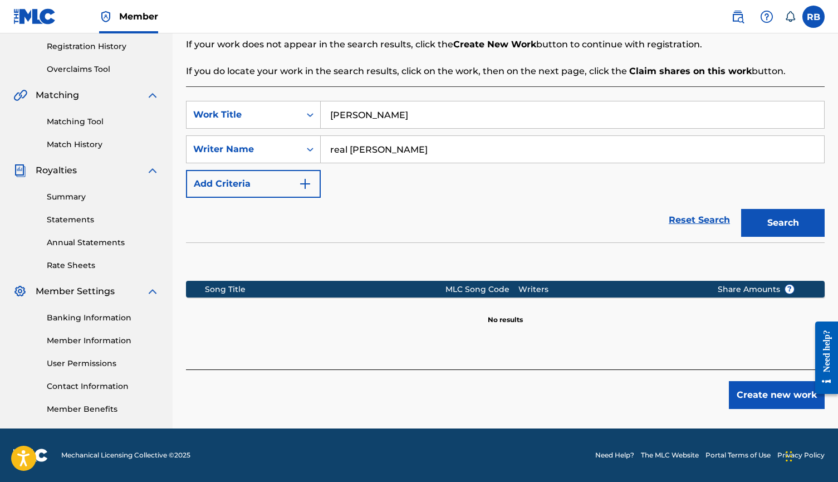
click at [741, 394] on button "Create new work" at bounding box center [777, 395] width 96 height 28
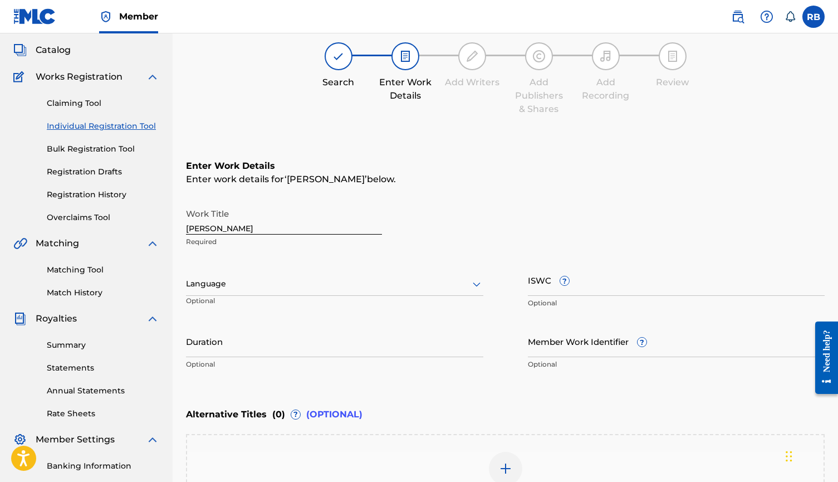
scroll to position [55, 0]
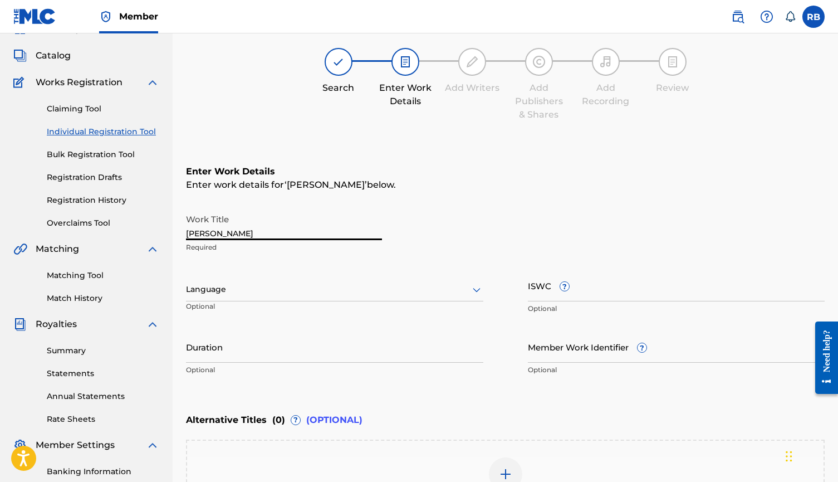
drag, startPoint x: 269, startPoint y: 233, endPoint x: 115, endPoint y: 229, distance: 154.8
click at [115, 229] on main "[PERSON_NAME] Summary Catalog Works Registration Claiming Tool Individual Regis…" at bounding box center [419, 283] width 838 height 611
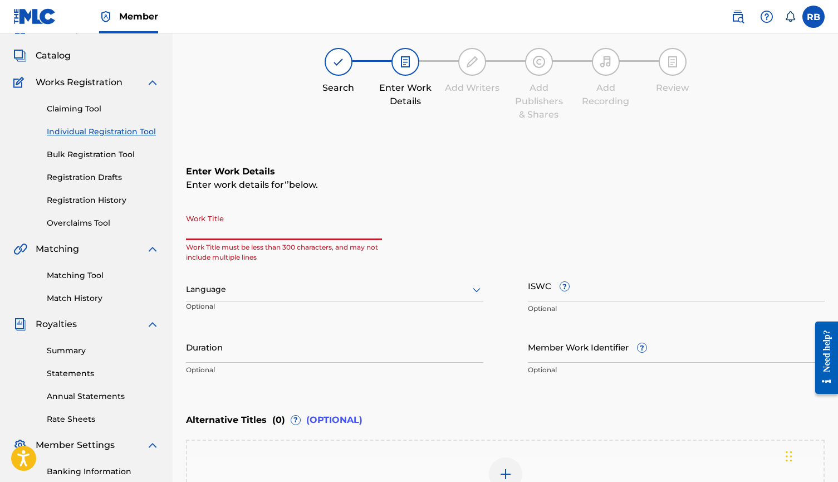
paste input "JAMAL MUSIC TRAP (YOU GOTTA MOVE TRAP REMIX)"
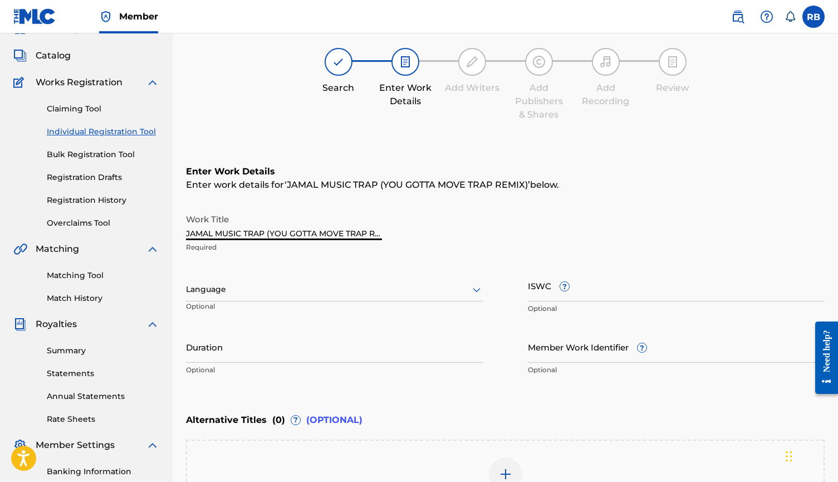
click at [240, 232] on input "JAMAL MUSIC TRAP (YOU GOTTA MOVE TRAP REMIX)" at bounding box center [284, 224] width 196 height 32
drag, startPoint x: 202, startPoint y: 236, endPoint x: 164, endPoint y: 236, distance: 37.9
click at [164, 236] on main "[PERSON_NAME] Summary Catalog Works Registration Claiming Tool Individual Regis…" at bounding box center [419, 283] width 838 height 611
click at [218, 238] on input "JAMAL MUSIC TRAP (YOU GOTTA MOVE TRAP REMIX)" at bounding box center [284, 224] width 196 height 32
drag, startPoint x: 331, startPoint y: 232, endPoint x: 411, endPoint y: 233, distance: 80.2
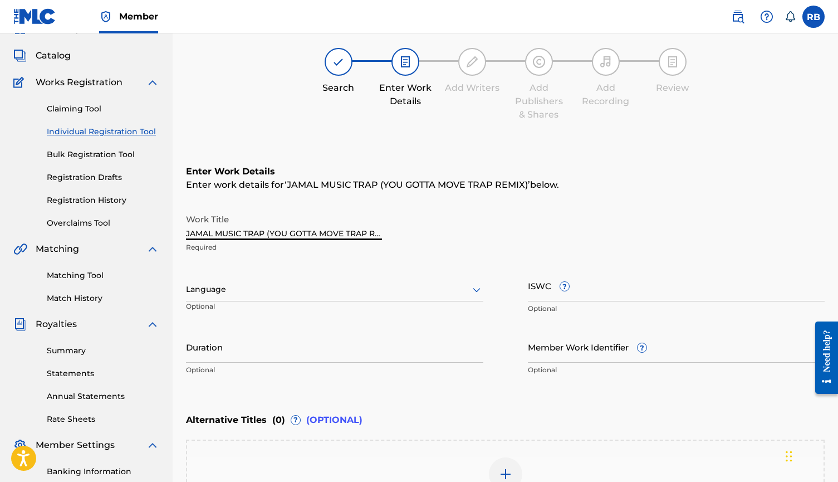
click at [411, 233] on div "Work Title [PERSON_NAME] MUSIC TRAP (YOU GOTTA MOVE TRAP REMIX) Required" at bounding box center [505, 233] width 639 height 50
type input "JAMAL MUSIC TRAP (YOU GOTTA MOVE TRAP REMIX)"
click at [370, 257] on div "Work Title [PERSON_NAME] MUSIC TRAP (YOU GOTTA MOVE TRAP REMIX) Required" at bounding box center [284, 233] width 196 height 50
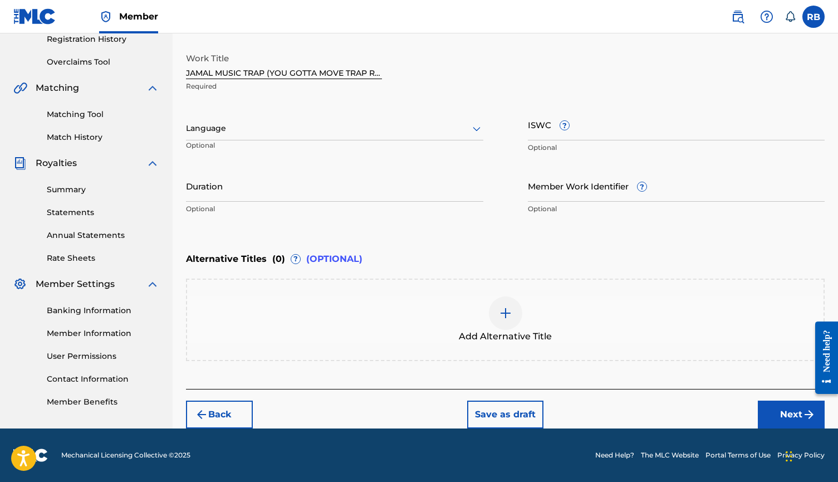
scroll to position [216, 0]
click at [522, 312] on div at bounding box center [505, 312] width 33 height 33
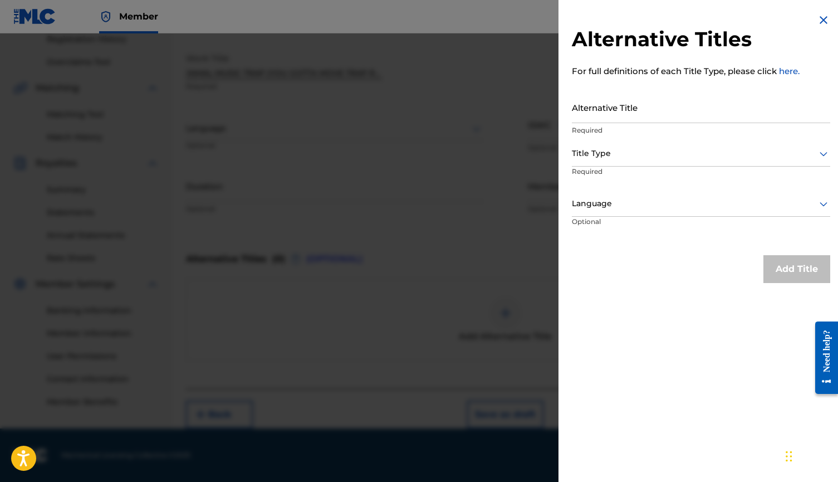
click at [616, 111] on input "Alternative Title" at bounding box center [701, 107] width 258 height 32
paste input "[PERSON_NAME] (You Gotta Move)"
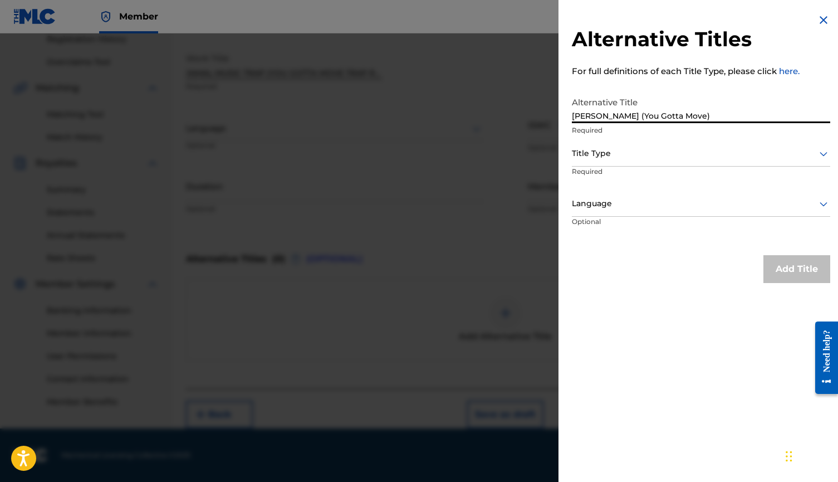
type input "[PERSON_NAME] (You Gotta Move)"
click at [655, 159] on div at bounding box center [701, 153] width 258 height 14
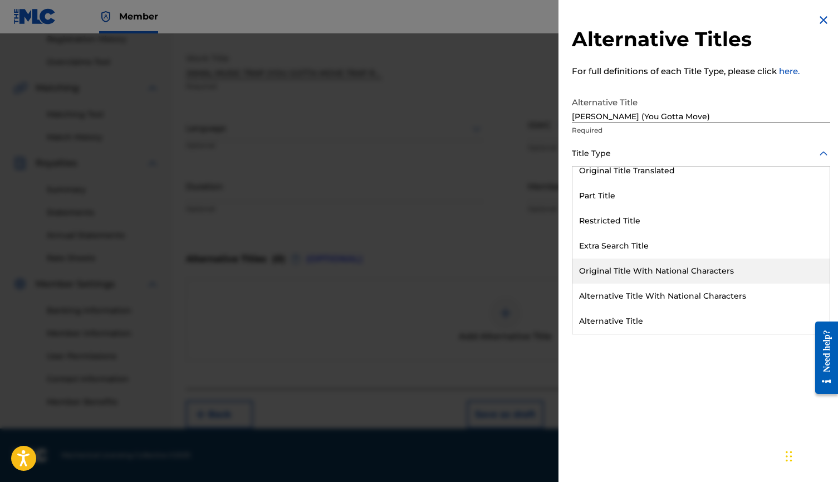
scroll to position [109, 0]
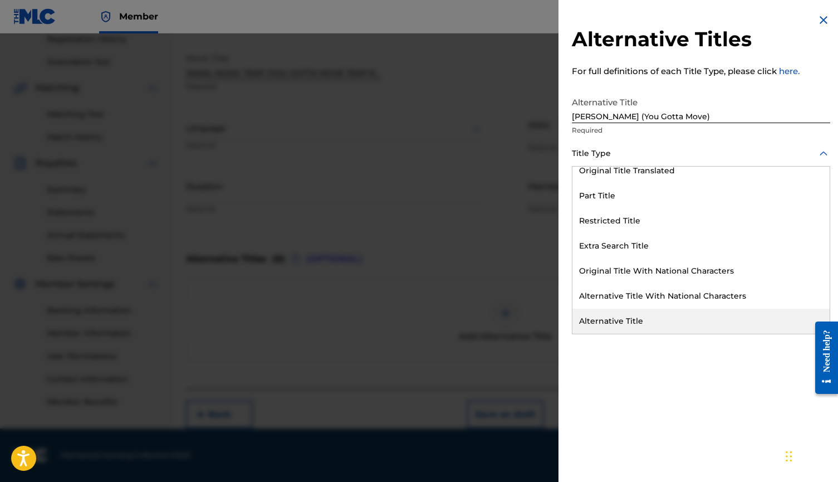
click at [654, 317] on div "Alternative Title" at bounding box center [700, 320] width 257 height 25
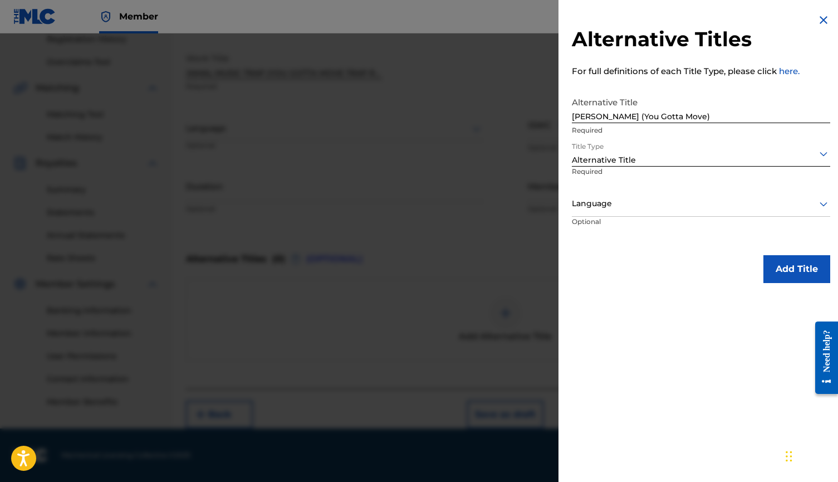
click at [791, 259] on button "Add Title" at bounding box center [796, 269] width 67 height 28
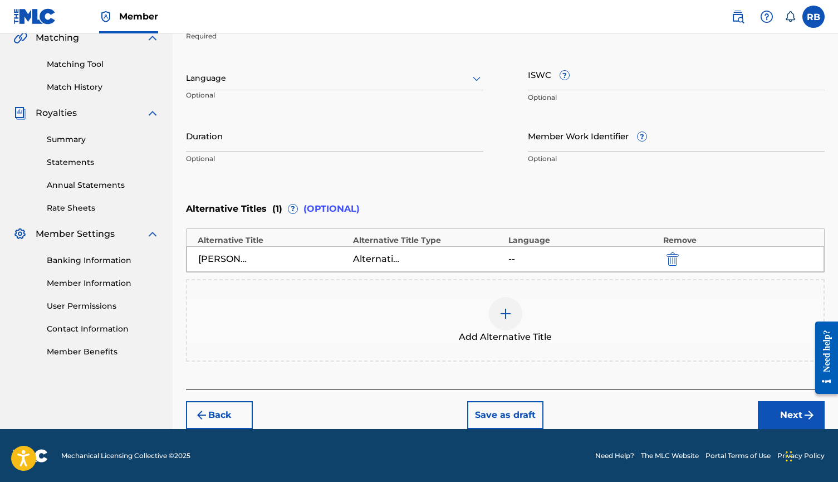
click at [785, 406] on button "Next" at bounding box center [791, 415] width 67 height 28
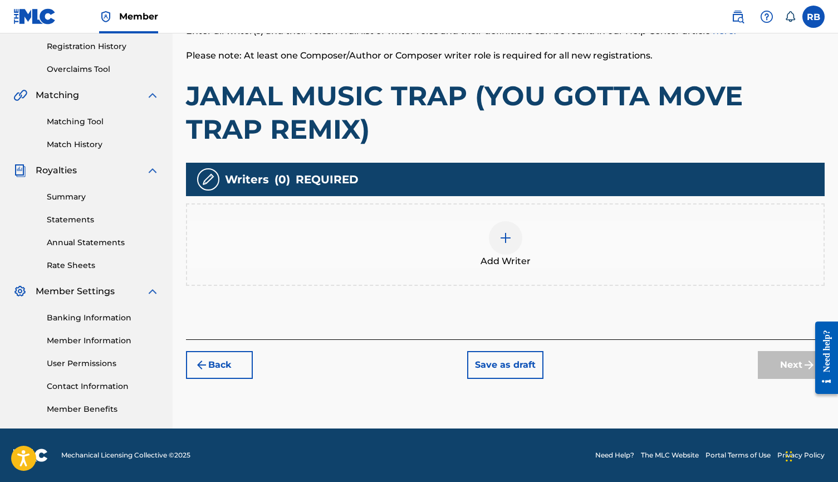
click at [509, 241] on img at bounding box center [505, 237] width 13 height 13
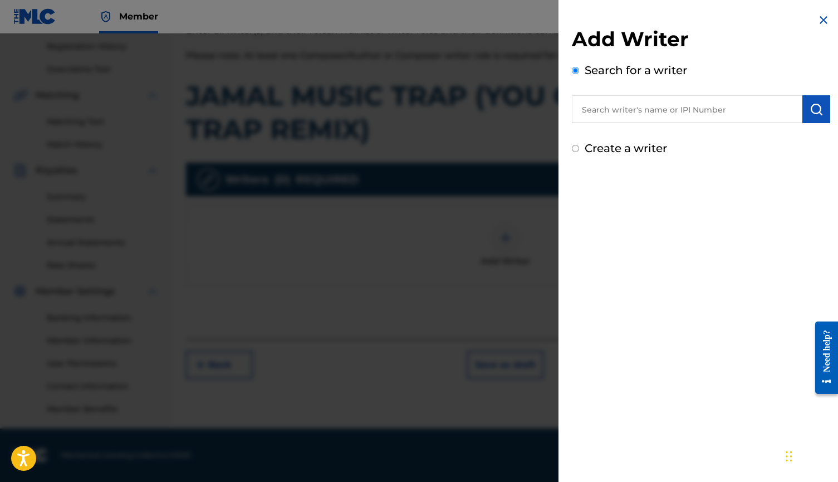
click at [641, 155] on div "Create a writer" at bounding box center [701, 148] width 258 height 17
click at [640, 151] on label "Create a writer" at bounding box center [626, 147] width 82 height 13
radio input "true"
click at [579, 151] on input "Create a writer" at bounding box center [575, 148] width 7 height 7
radio input "false"
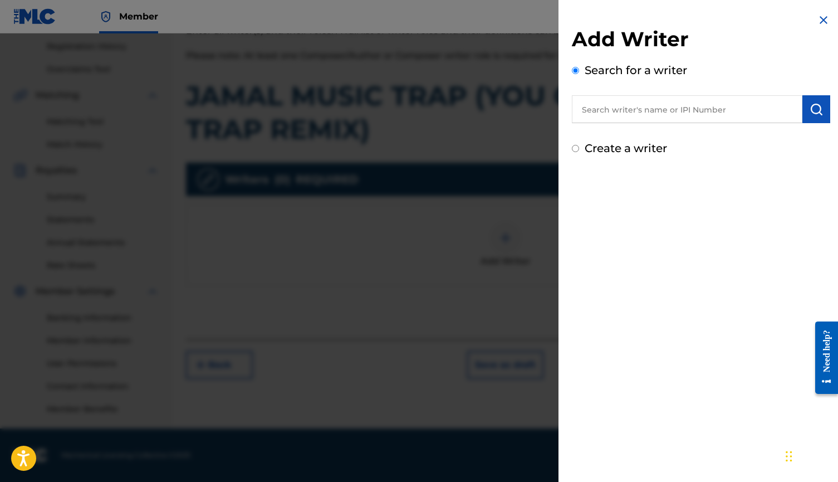
radio input "true"
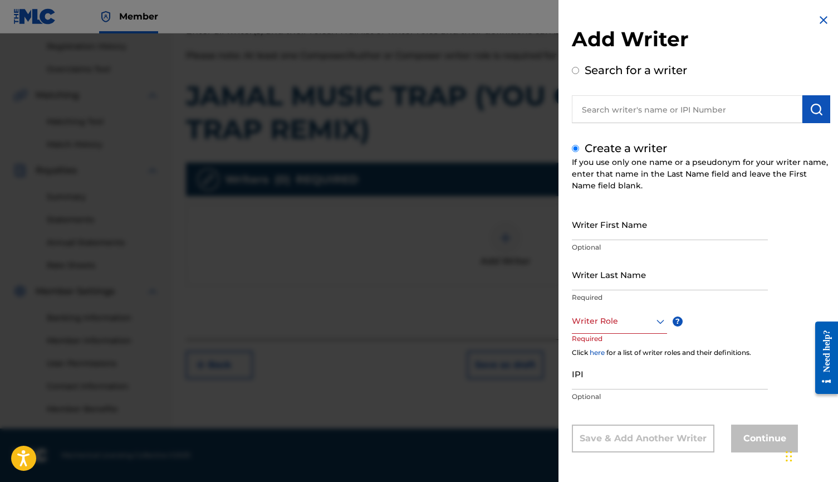
click at [626, 225] on input "Writer First Name" at bounding box center [670, 224] width 196 height 32
type input "[PERSON_NAME]"
click at [616, 284] on input "Writer Last Name" at bounding box center [670, 274] width 196 height 32
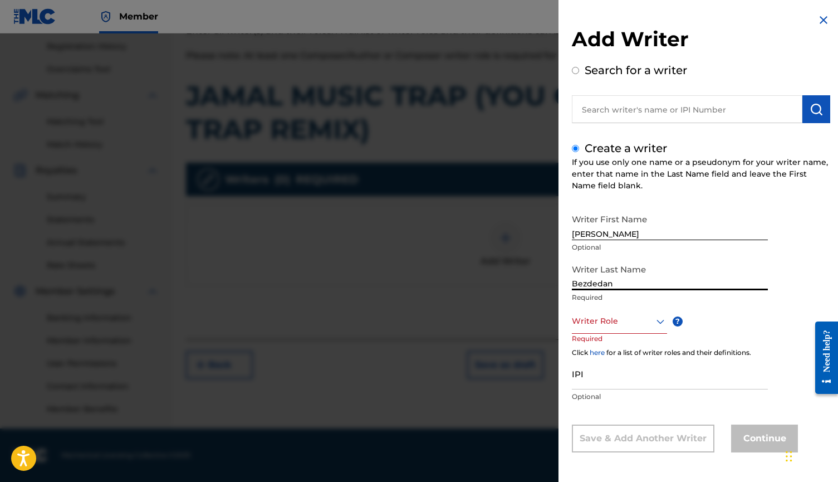
type input "Bezdedan"
click at [614, 336] on p "Required" at bounding box center [593, 345] width 42 height 25
click at [622, 325] on div at bounding box center [619, 321] width 95 height 14
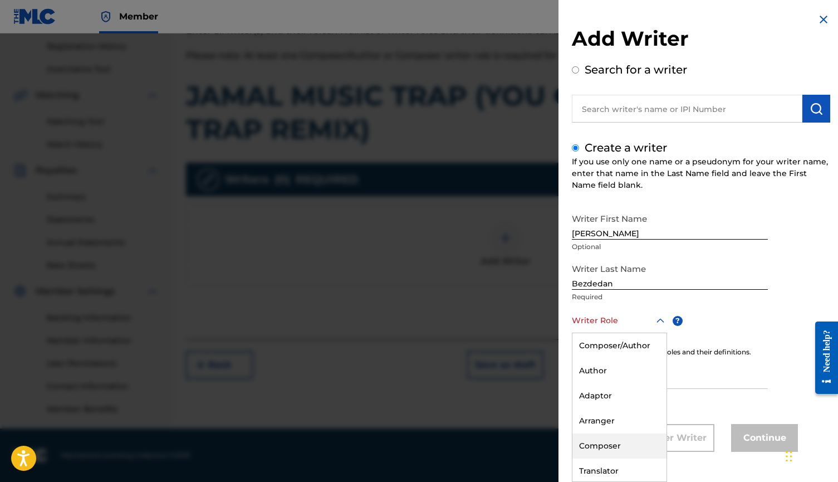
click at [634, 443] on div "Composer" at bounding box center [619, 445] width 94 height 25
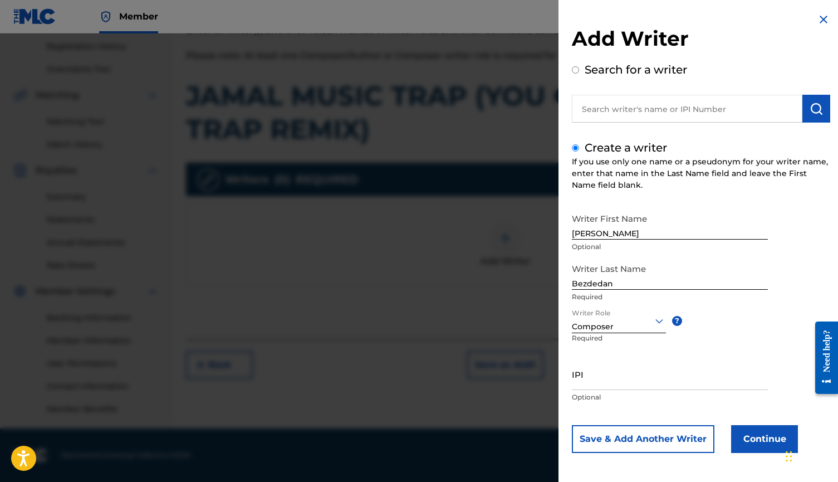
click at [757, 434] on button "Continue" at bounding box center [764, 439] width 67 height 28
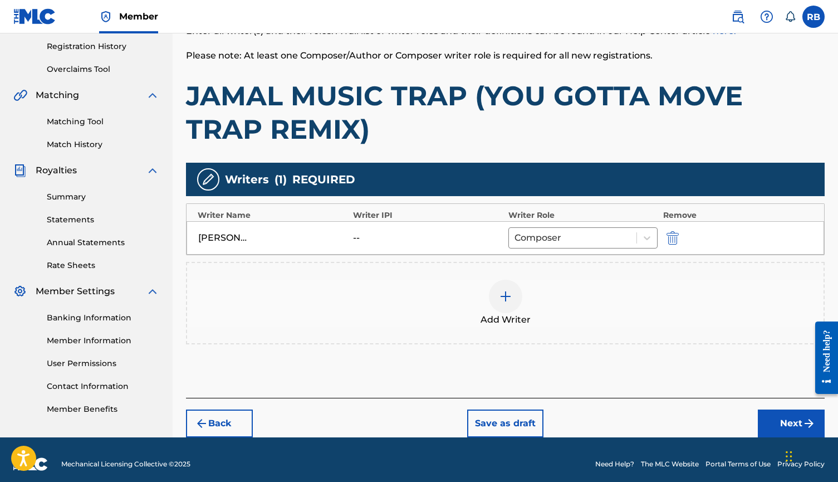
click at [775, 418] on button "Next" at bounding box center [791, 423] width 67 height 28
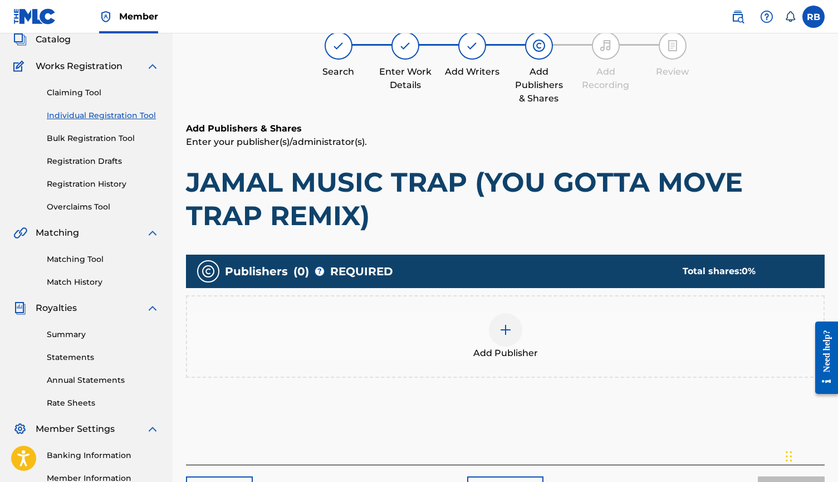
scroll to position [50, 0]
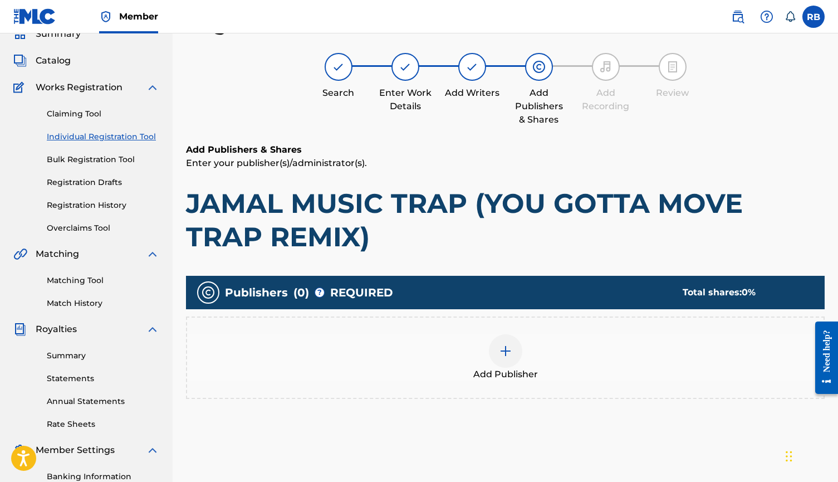
click at [503, 355] on img at bounding box center [505, 350] width 13 height 13
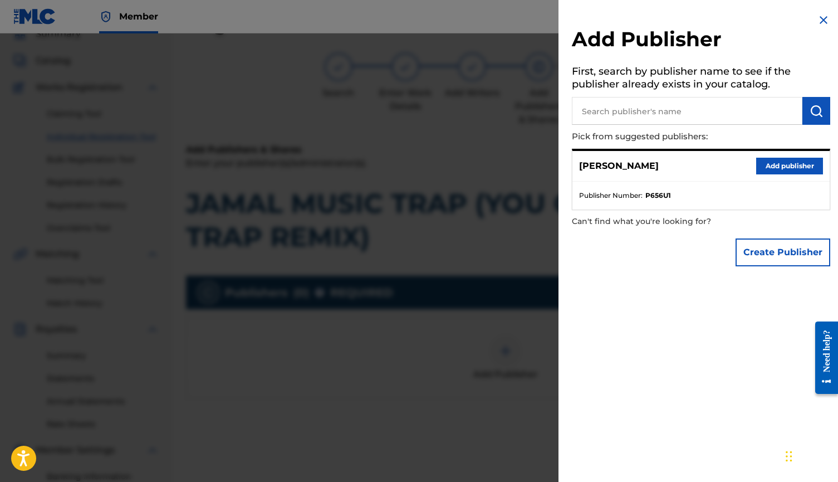
click at [768, 171] on button "Add publisher" at bounding box center [789, 166] width 67 height 17
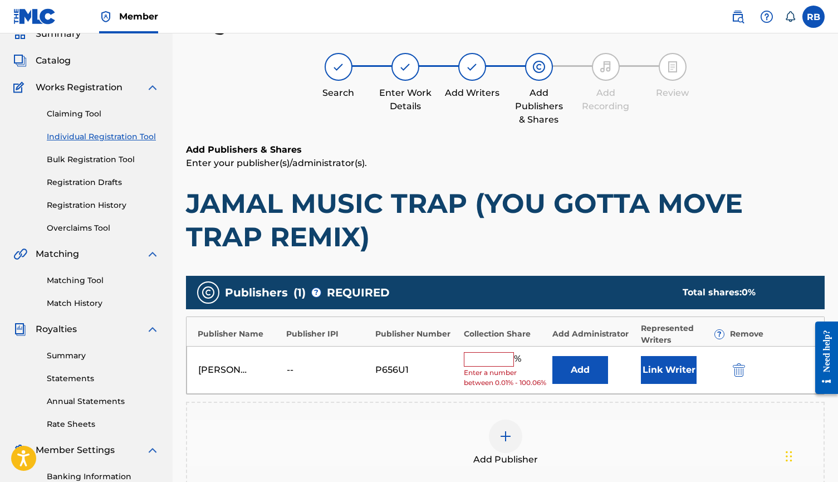
click at [503, 352] on input "text" at bounding box center [489, 359] width 50 height 14
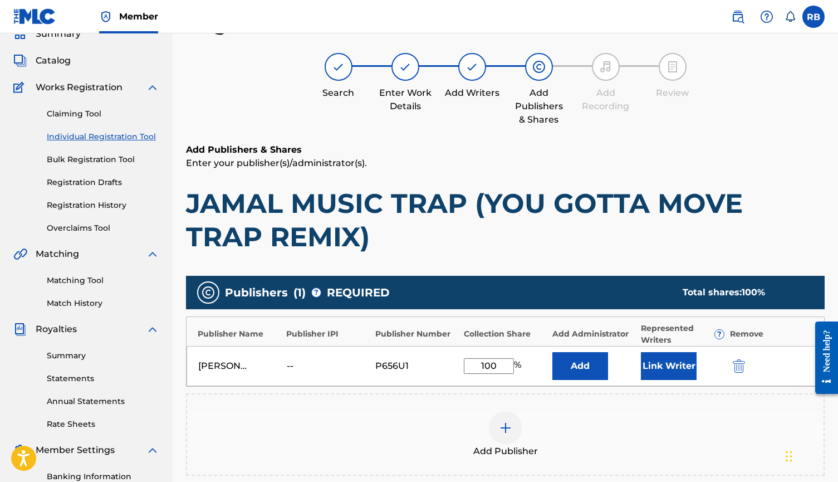
type input "100"
click at [655, 362] on button "Link Writer" at bounding box center [669, 366] width 56 height 28
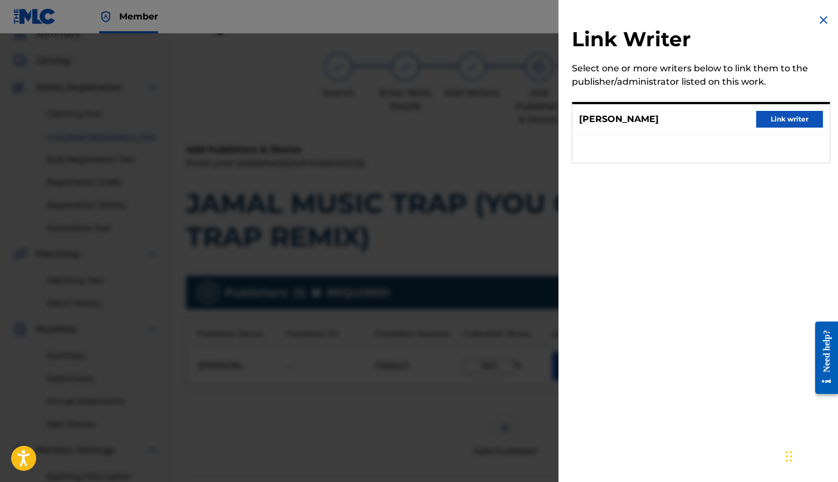
click at [783, 123] on button "Link writer" at bounding box center [789, 119] width 67 height 17
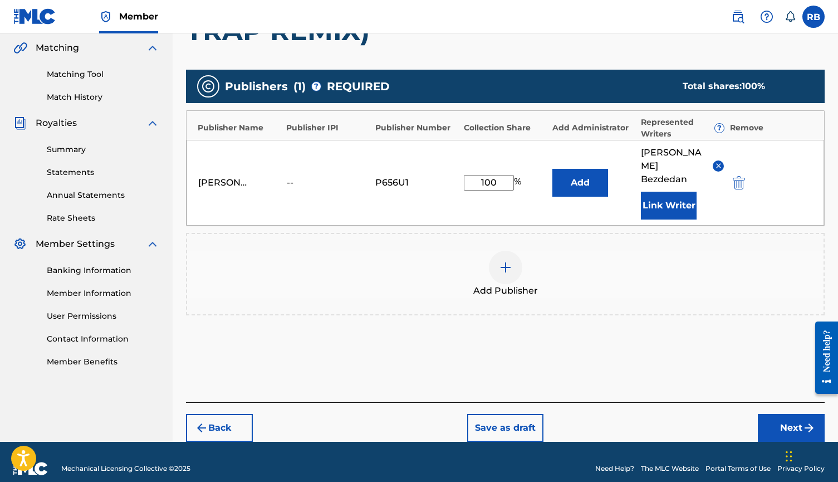
click at [773, 414] on button "Next" at bounding box center [791, 428] width 67 height 28
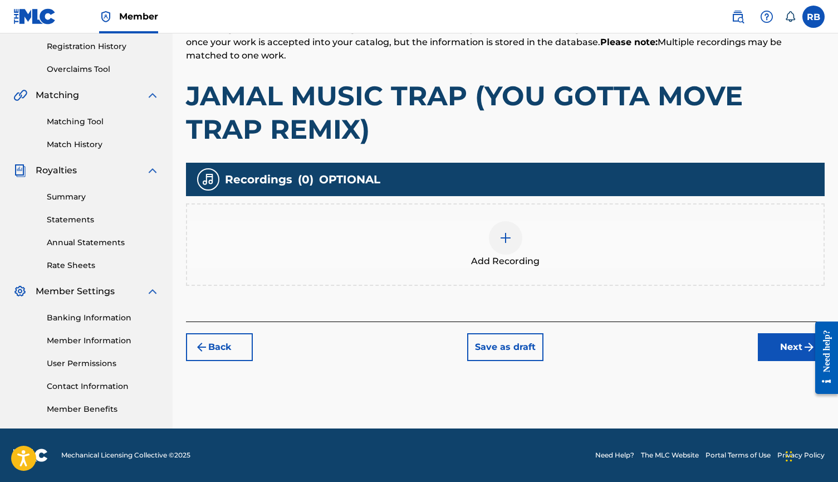
click at [518, 252] on div "Add Recording" at bounding box center [505, 244] width 636 height 47
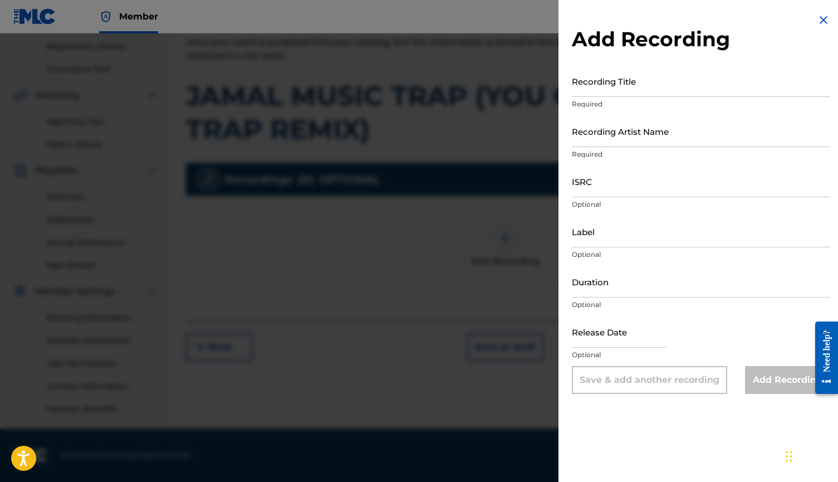
click at [638, 88] on input "Recording Title" at bounding box center [701, 81] width 258 height 32
paste input "[PERSON_NAME] (You Gotta Move)"
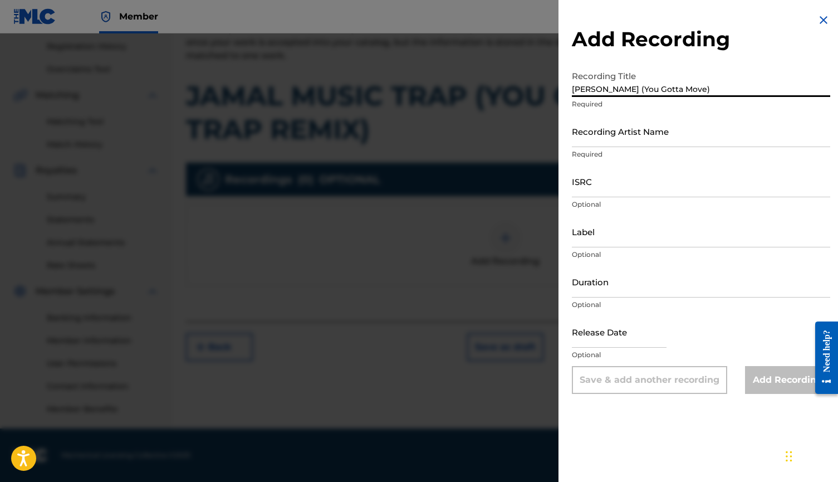
type input "[PERSON_NAME] (You Gotta Move)"
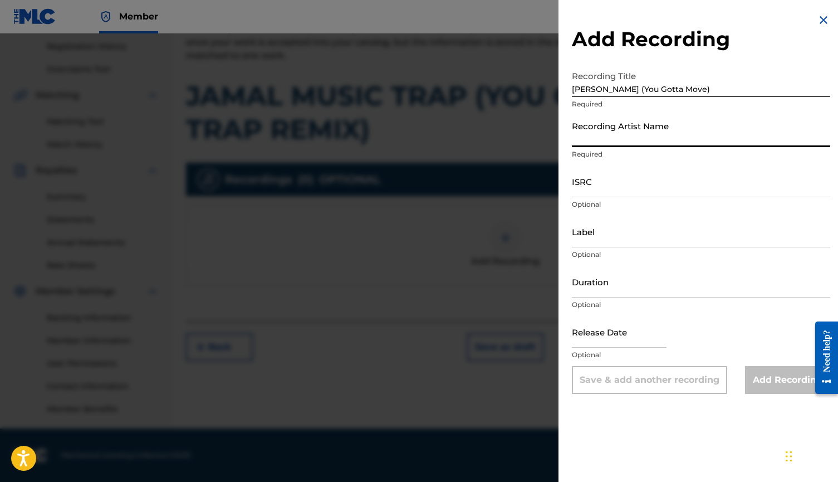
click at [644, 124] on input "Recording Artist Name" at bounding box center [701, 131] width 258 height 32
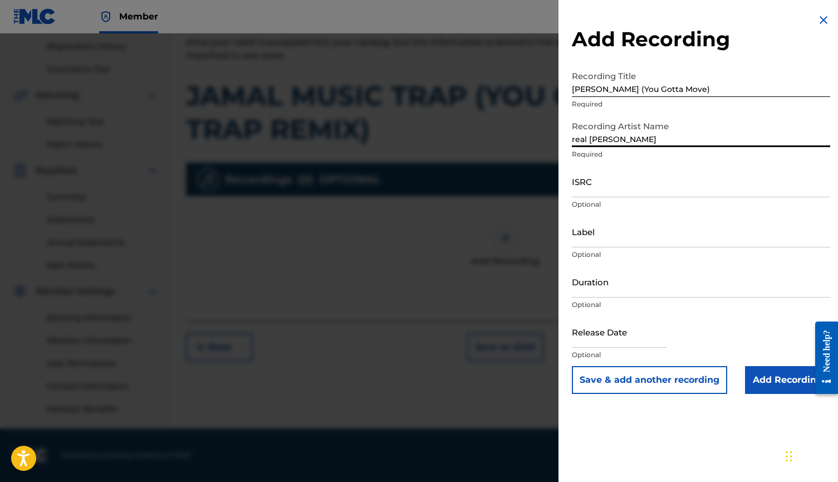
type input "real [PERSON_NAME]"
click at [640, 188] on input "ISRC" at bounding box center [701, 181] width 258 height 32
paste input "QZTAX2281931"
type input "QZTAX2281931"
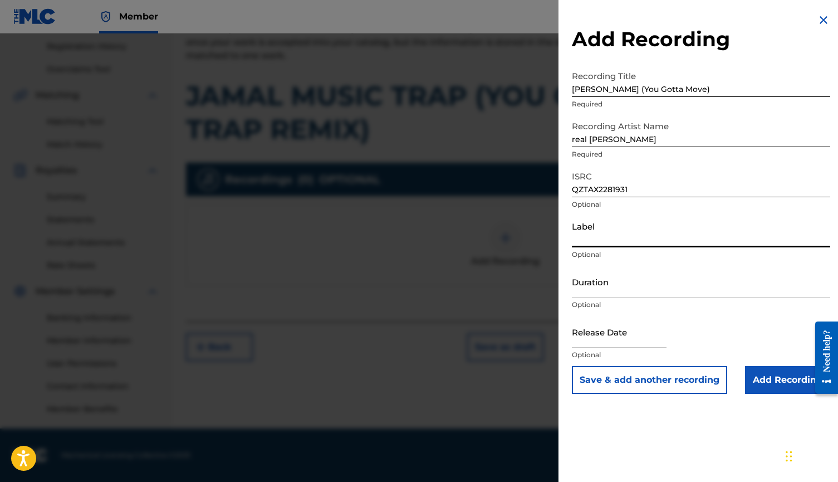
click at [627, 222] on input "Label" at bounding box center [701, 231] width 258 height 32
type input "I"
click at [753, 369] on input "Add Recording" at bounding box center [787, 380] width 85 height 28
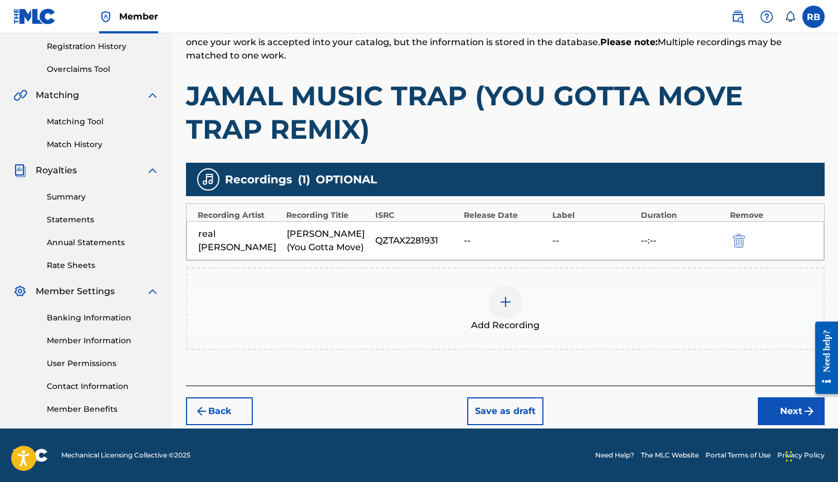
click at [781, 405] on button "Next" at bounding box center [791, 411] width 67 height 28
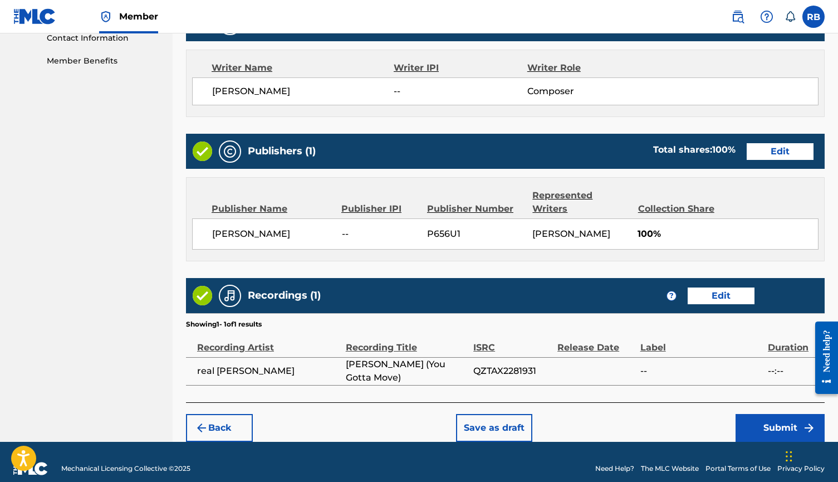
scroll to position [556, 0]
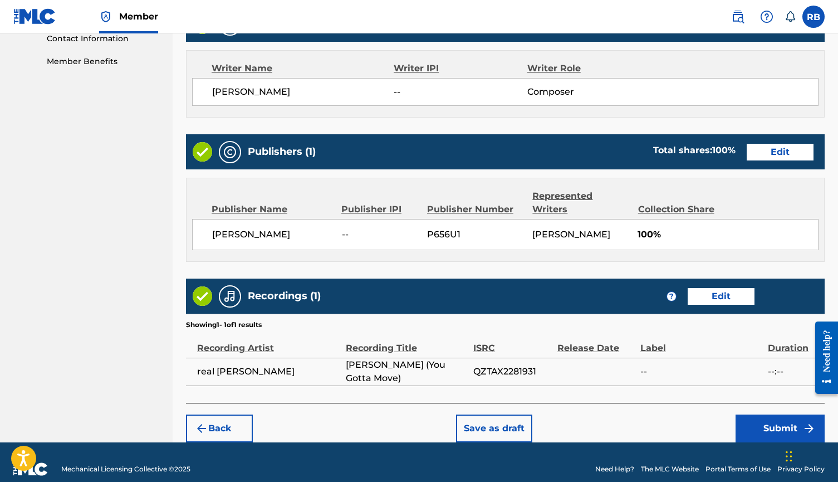
click at [766, 419] on button "Submit" at bounding box center [779, 428] width 89 height 28
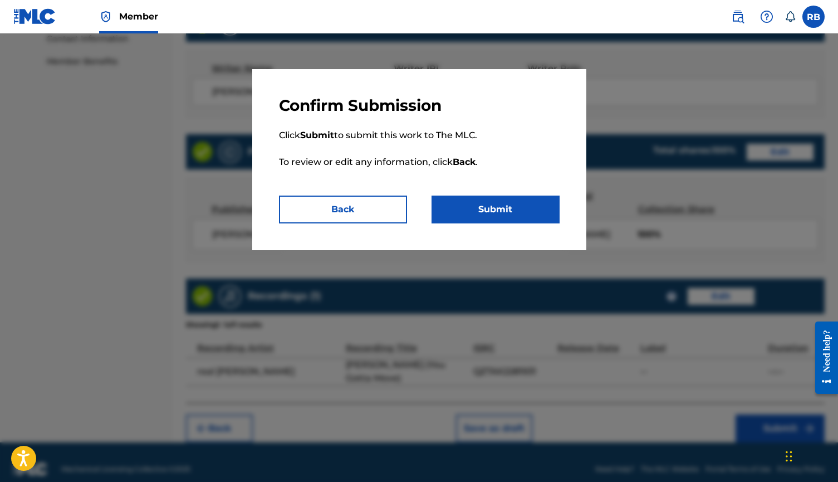
click at [522, 214] on button "Submit" at bounding box center [495, 209] width 128 height 28
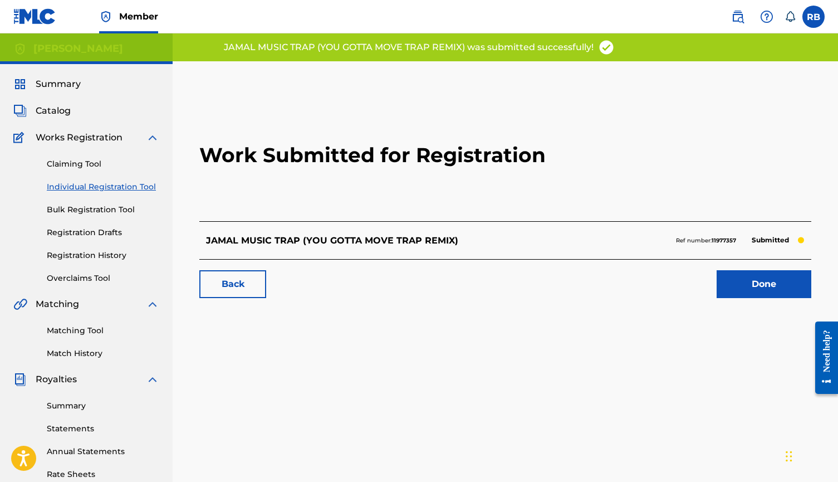
click at [776, 291] on link "Done" at bounding box center [764, 284] width 95 height 28
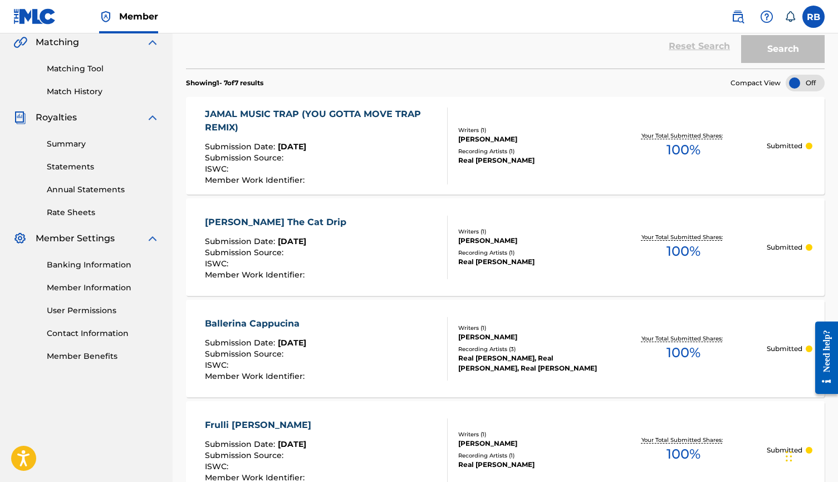
scroll to position [266, 0]
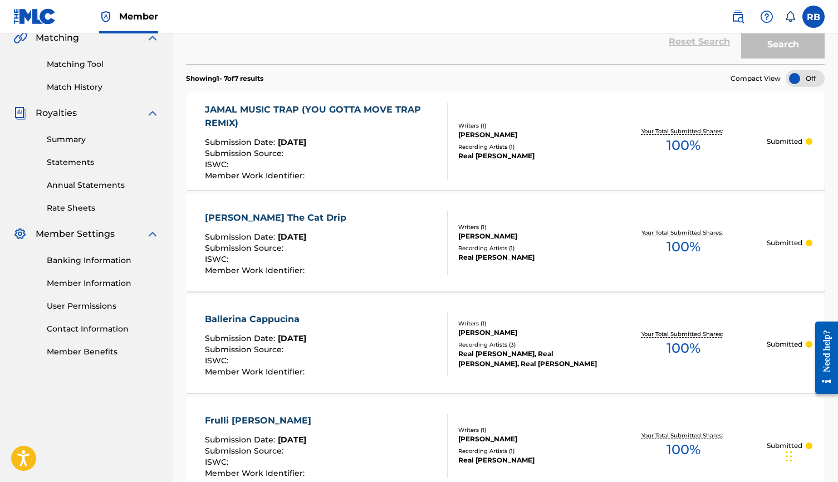
click at [374, 108] on div "JAMAL MUSIC TRAP (YOU GOTTA MOVE TRAP REMIX)" at bounding box center [321, 116] width 233 height 27
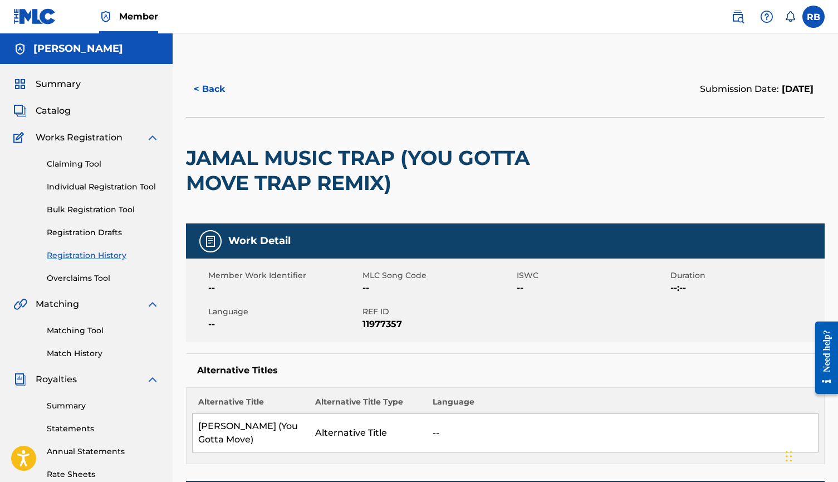
click at [81, 337] on div "Matching Tool Match History" at bounding box center [86, 335] width 146 height 48
click at [85, 335] on link "Matching Tool" at bounding box center [103, 331] width 112 height 12
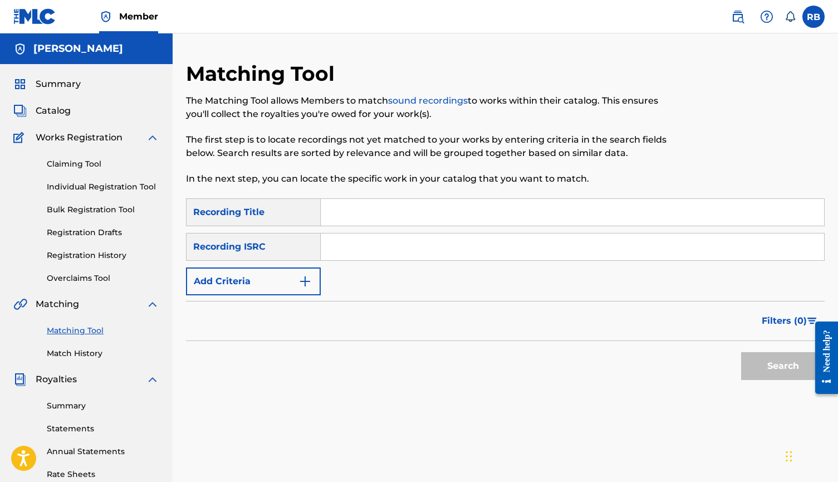
click at [335, 254] on input "Search Form" at bounding box center [572, 246] width 503 height 27
paste input "UKXN22366711"
type input "UKXN22366711"
click at [761, 363] on button "Search" at bounding box center [783, 366] width 84 height 28
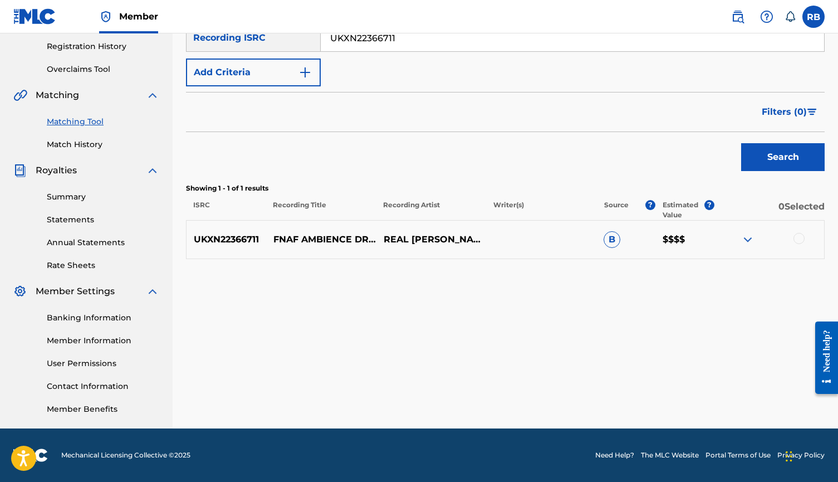
scroll to position [209, 0]
click at [645, 143] on div "Search" at bounding box center [505, 154] width 639 height 45
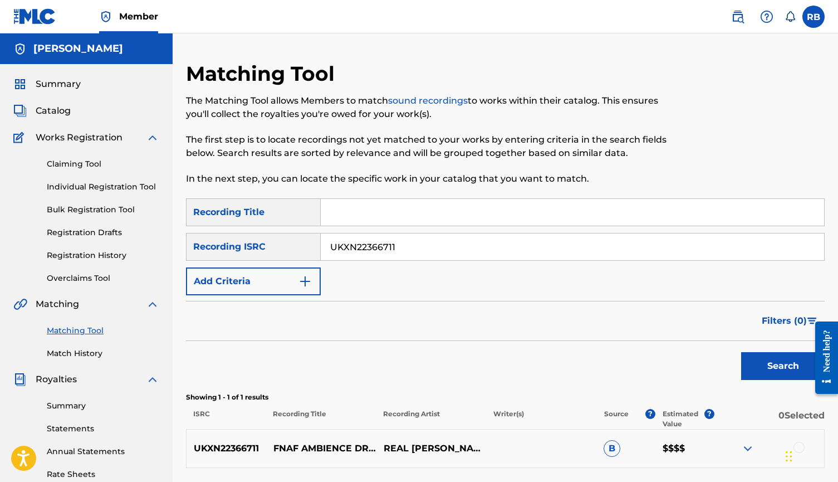
scroll to position [0, 0]
click at [120, 190] on link "Individual Registration Tool" at bounding box center [103, 187] width 112 height 12
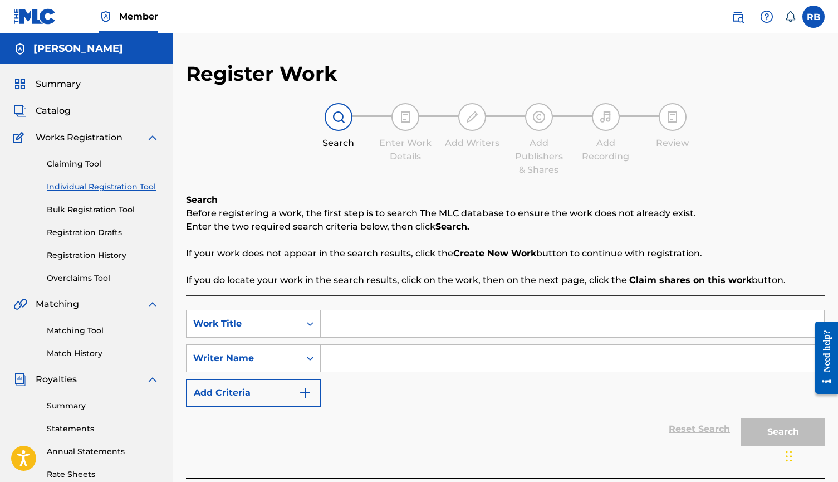
click at [351, 330] on input "Search Form" at bounding box center [572, 323] width 503 height 27
type input "n"
click at [351, 352] on input "Search Form" at bounding box center [572, 358] width 503 height 27
type input "n"
click at [759, 424] on button "Search" at bounding box center [783, 432] width 84 height 28
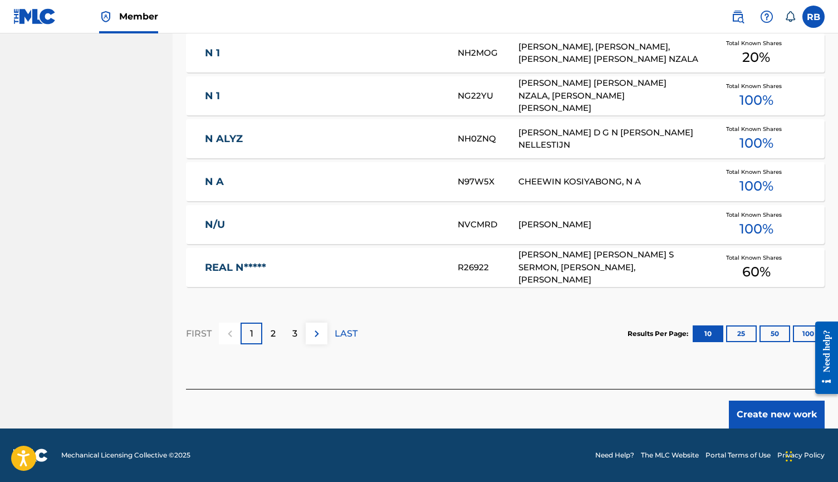
click at [751, 425] on button "Create new work" at bounding box center [777, 414] width 96 height 28
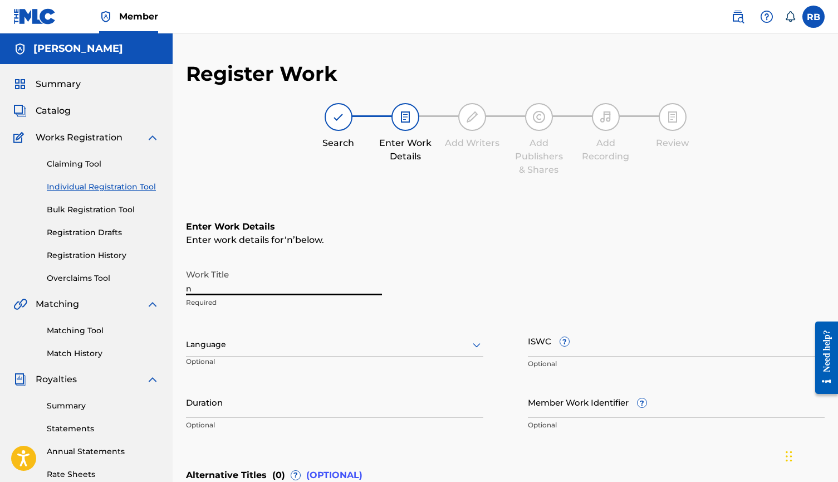
drag, startPoint x: 220, startPoint y: 286, endPoint x: 178, endPoint y: 286, distance: 42.3
click at [178, 286] on div "Register Work Search Enter Work Details Add Writers Add Publishers & Shares Add…" at bounding box center [505, 352] width 665 height 583
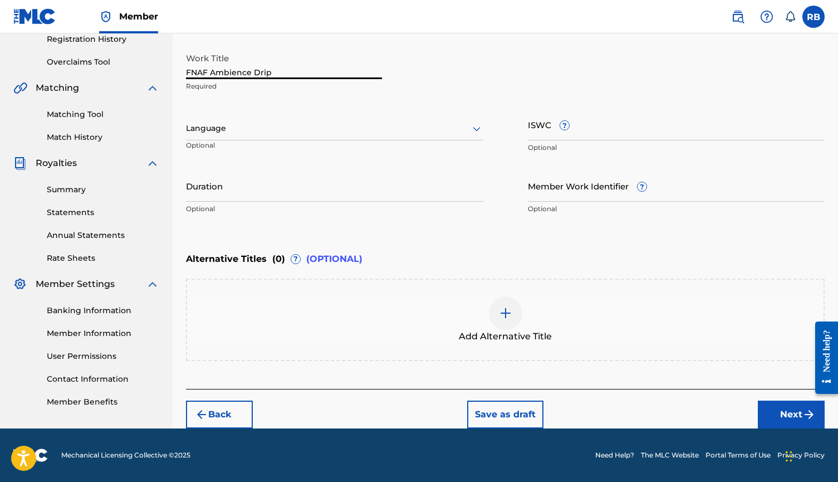
scroll to position [216, 0]
type input "FNAF Ambience Drip"
click at [491, 312] on div at bounding box center [505, 312] width 33 height 33
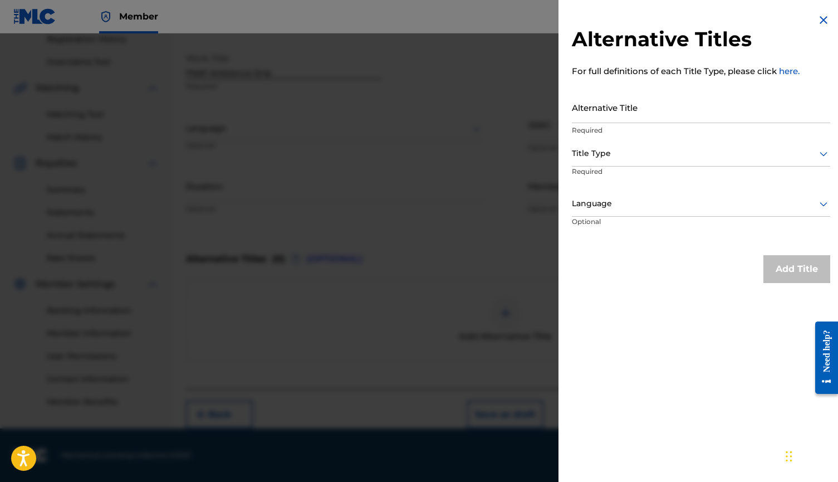
click at [822, 24] on img at bounding box center [823, 19] width 13 height 13
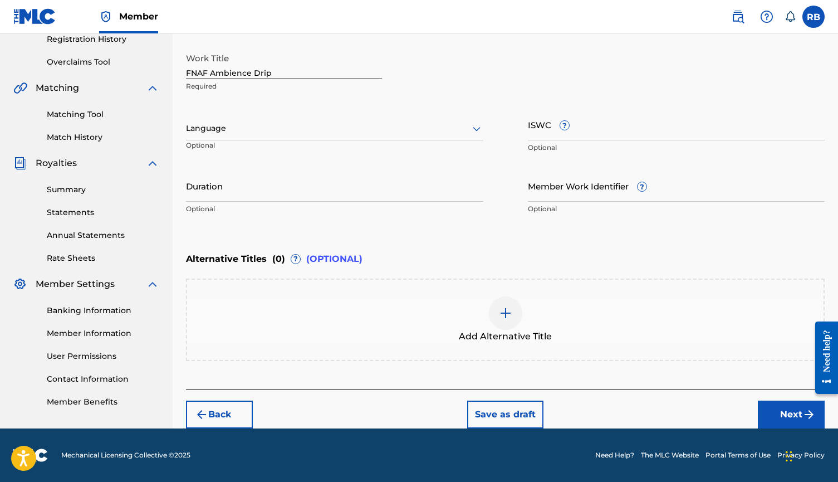
click at [772, 404] on button "Next" at bounding box center [791, 414] width 67 height 28
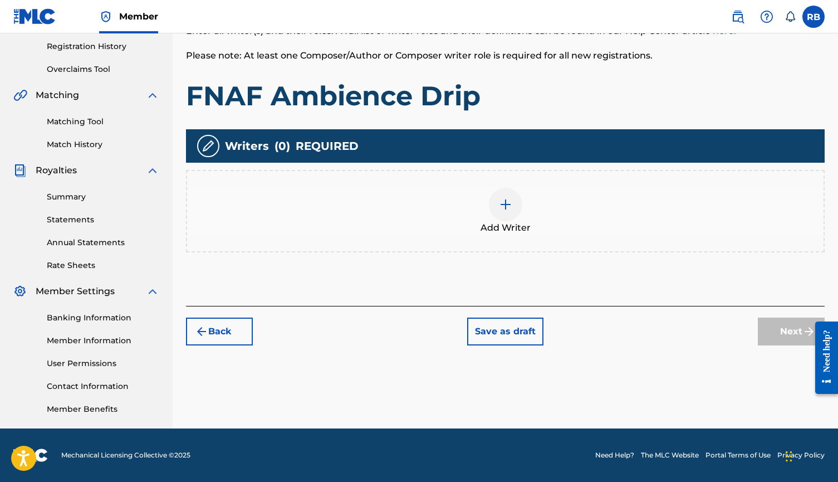
scroll to position [209, 0]
click at [533, 225] on div "Add Writer" at bounding box center [505, 211] width 636 height 47
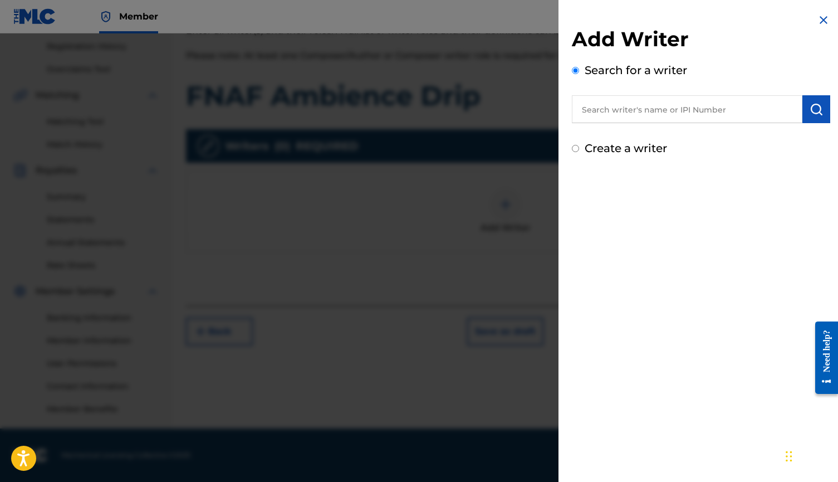
click at [611, 148] on label "Create a writer" at bounding box center [626, 147] width 82 height 13
radio input "true"
click at [579, 148] on input "Create a writer" at bounding box center [575, 148] width 7 height 7
radio input "false"
radio input "true"
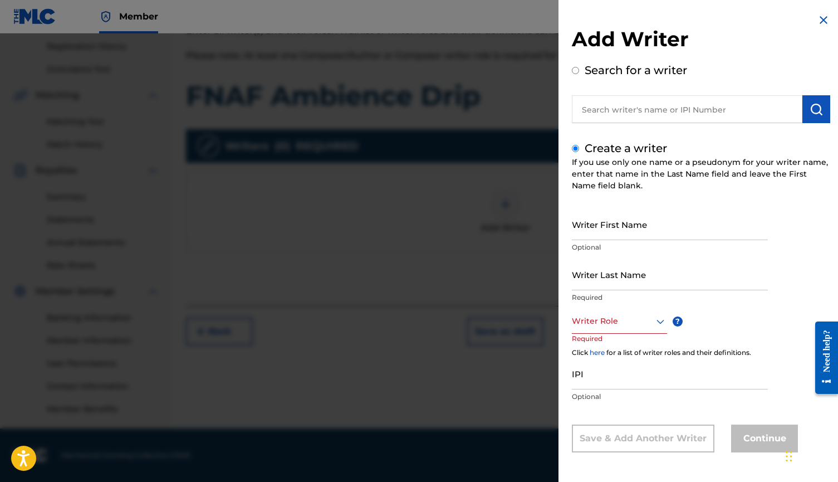
click at [608, 226] on input "Writer First Name" at bounding box center [670, 224] width 196 height 32
type input "[PERSON_NAME]"
click at [612, 268] on input "Writer Last Name" at bounding box center [670, 274] width 196 height 32
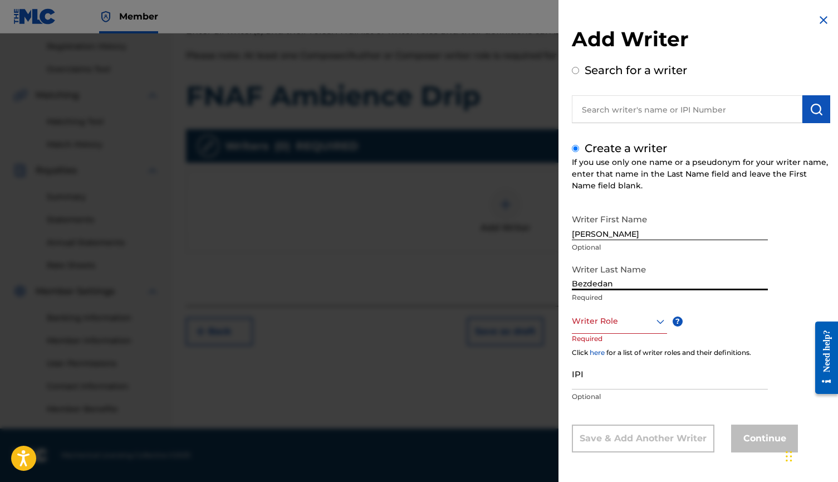
type input "Bezdedan"
click at [609, 325] on div at bounding box center [619, 321] width 95 height 14
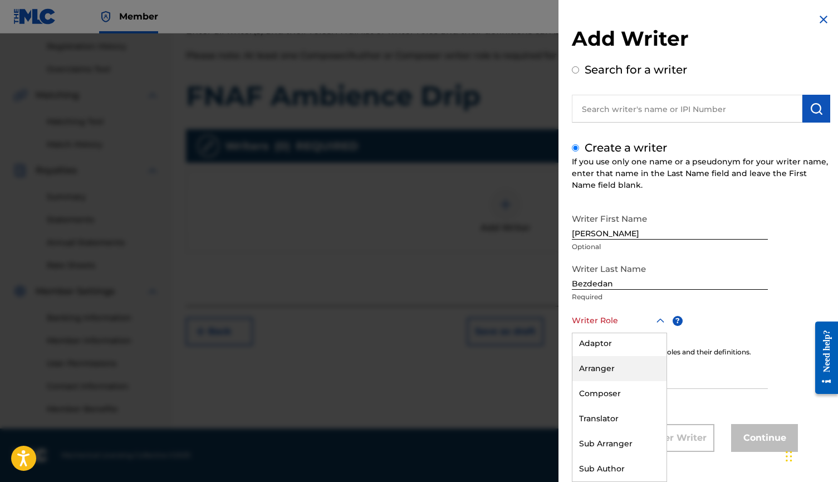
scroll to position [52, 0]
click at [626, 393] on div "Composer" at bounding box center [619, 393] width 94 height 25
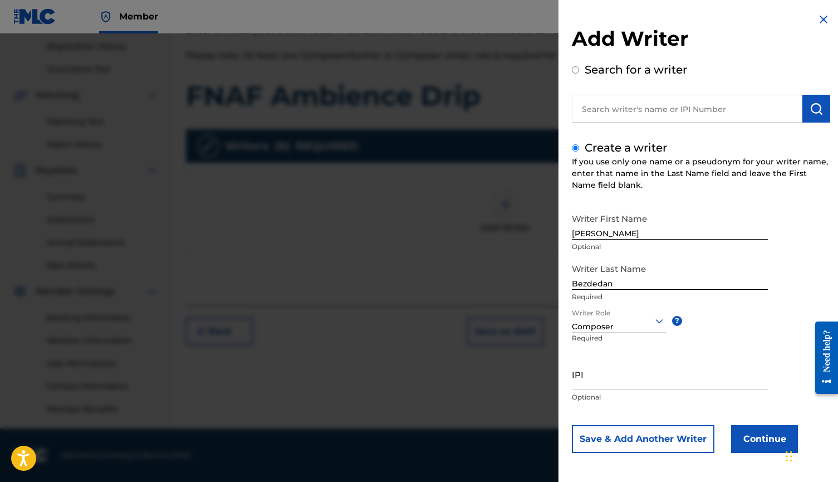
click at [749, 430] on button "Continue" at bounding box center [764, 439] width 67 height 28
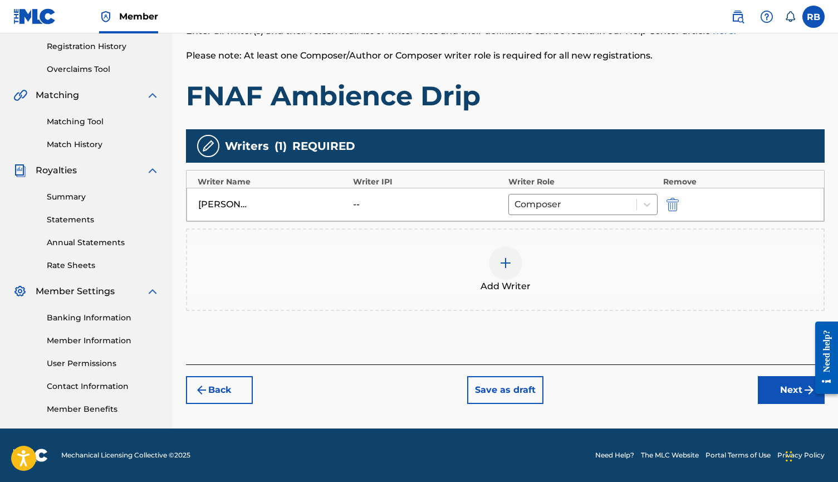
click at [769, 381] on button "Next" at bounding box center [791, 390] width 67 height 28
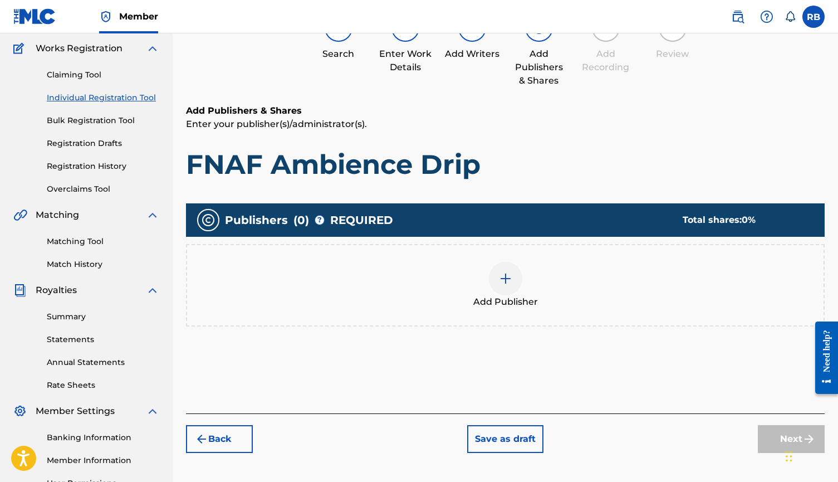
scroll to position [50, 0]
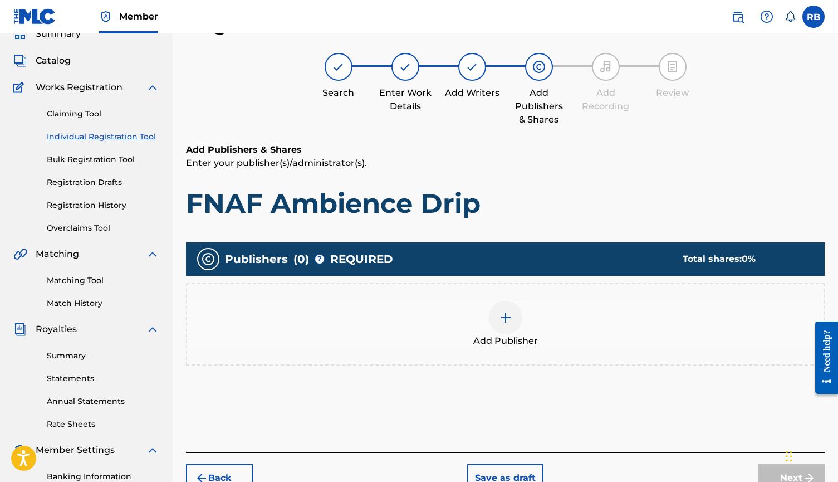
click at [507, 317] on img at bounding box center [505, 317] width 13 height 13
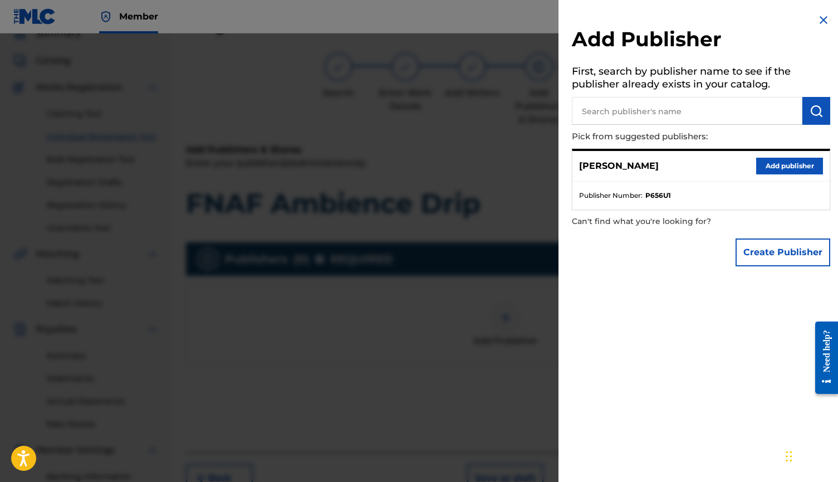
click at [759, 159] on button "Add publisher" at bounding box center [789, 166] width 67 height 17
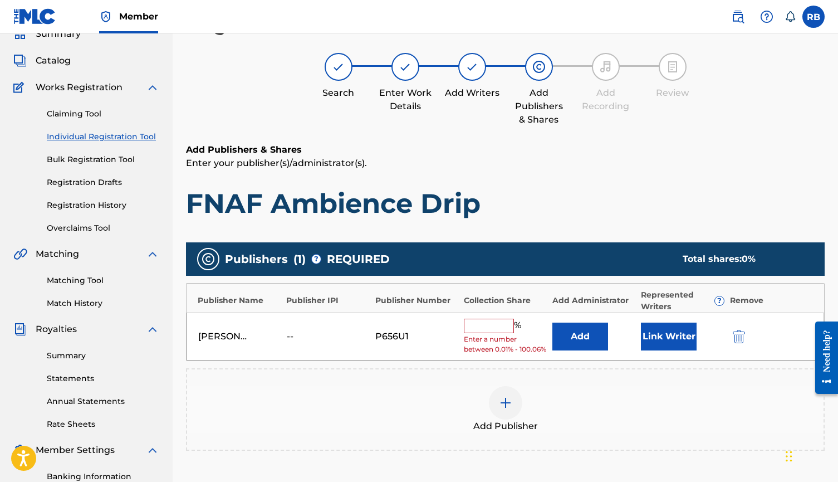
click at [496, 327] on input "text" at bounding box center [489, 325] width 50 height 14
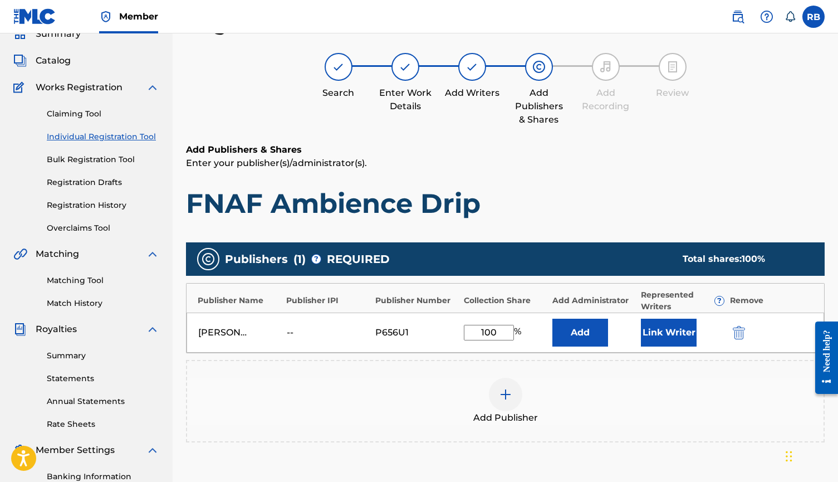
type input "100"
click at [665, 332] on button "Link Writer" at bounding box center [669, 332] width 56 height 28
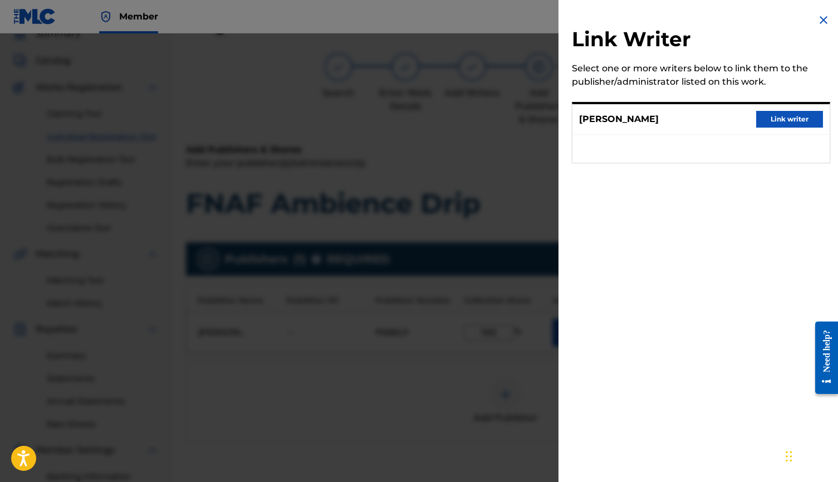
click at [770, 119] on button "Link writer" at bounding box center [789, 119] width 67 height 17
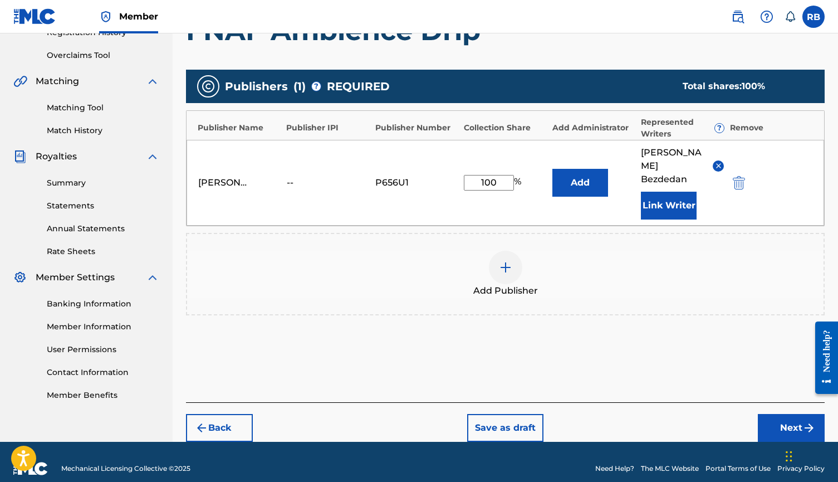
click at [768, 415] on button "Next" at bounding box center [791, 428] width 67 height 28
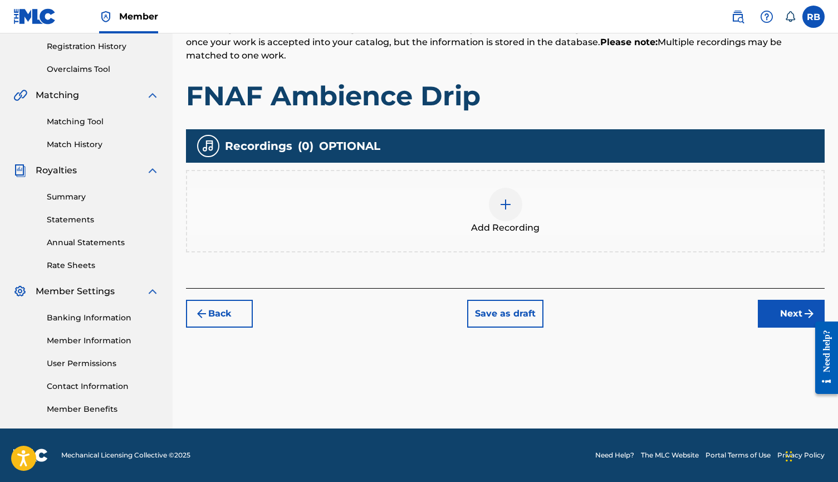
scroll to position [209, 0]
click at [596, 224] on div "Add Recording" at bounding box center [505, 211] width 636 height 47
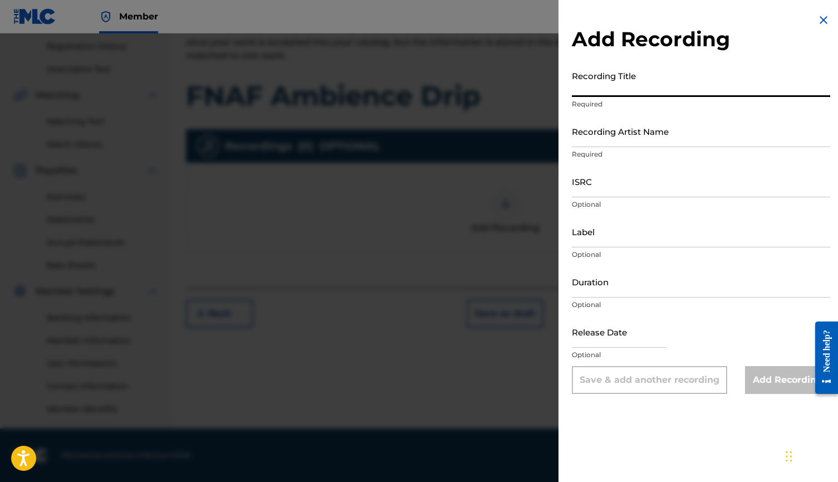
click at [635, 87] on input "Recording Title" at bounding box center [701, 81] width 258 height 32
type input "FNAF Ambience Drip"
click at [622, 120] on input "Recording Artist Name" at bounding box center [701, 131] width 258 height 32
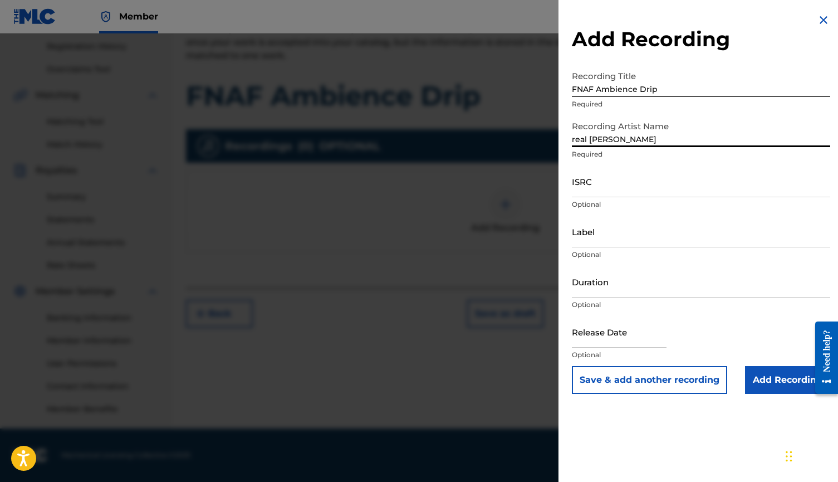
type input "real [PERSON_NAME]"
click at [613, 187] on input "ISRC" at bounding box center [701, 181] width 258 height 32
paste input "UKXN22366711"
type input "UKXN22366711"
click at [630, 242] on input "Label" at bounding box center [701, 231] width 258 height 32
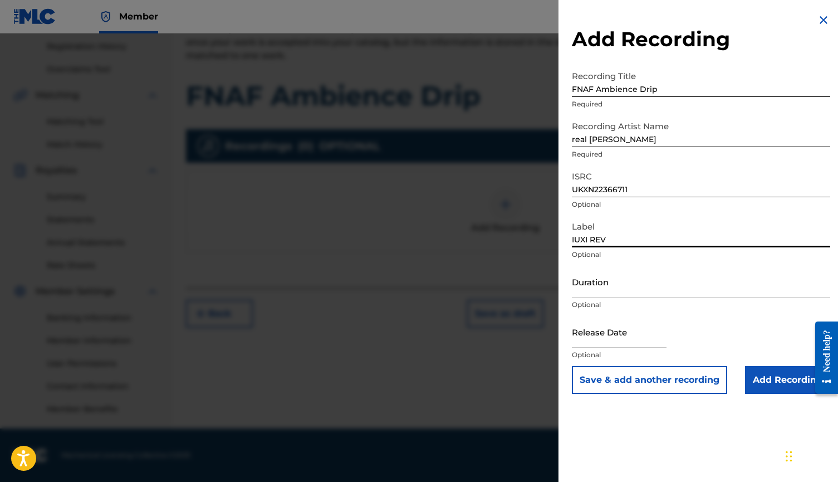
type input "IUXI REV"
click at [777, 378] on input "Add Recording" at bounding box center [787, 380] width 85 height 28
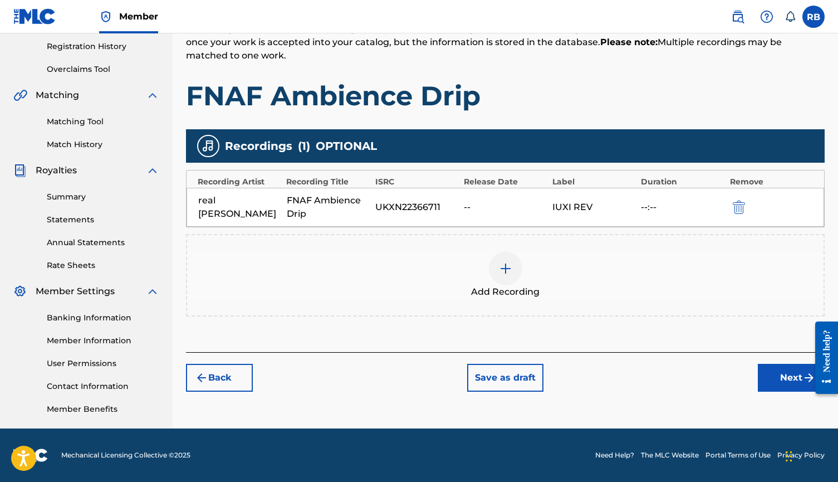
click at [770, 384] on button "Next" at bounding box center [791, 378] width 67 height 28
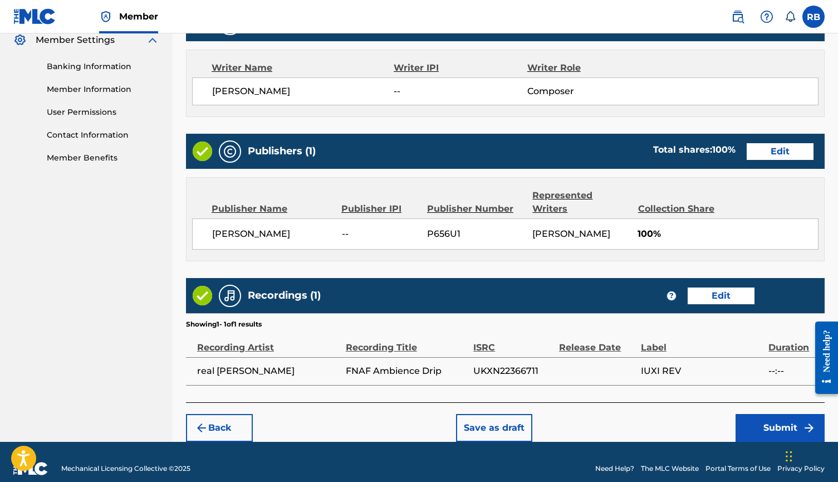
click at [766, 414] on button "Submit" at bounding box center [779, 428] width 89 height 28
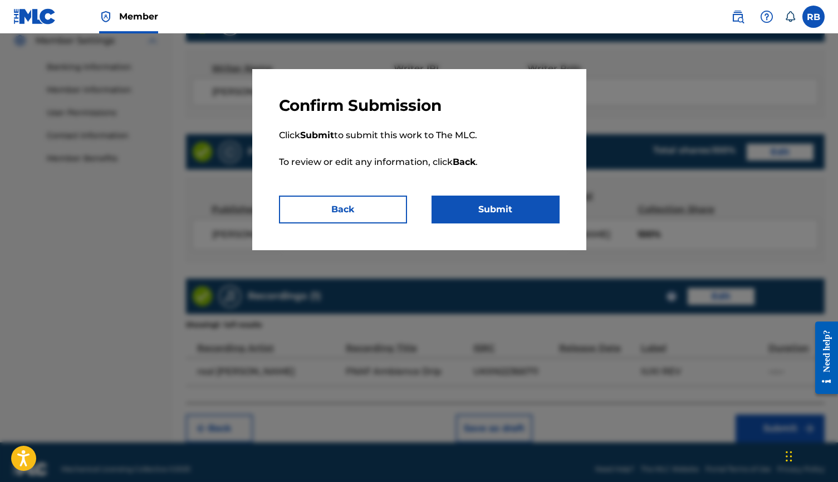
click at [552, 219] on button "Submit" at bounding box center [495, 209] width 128 height 28
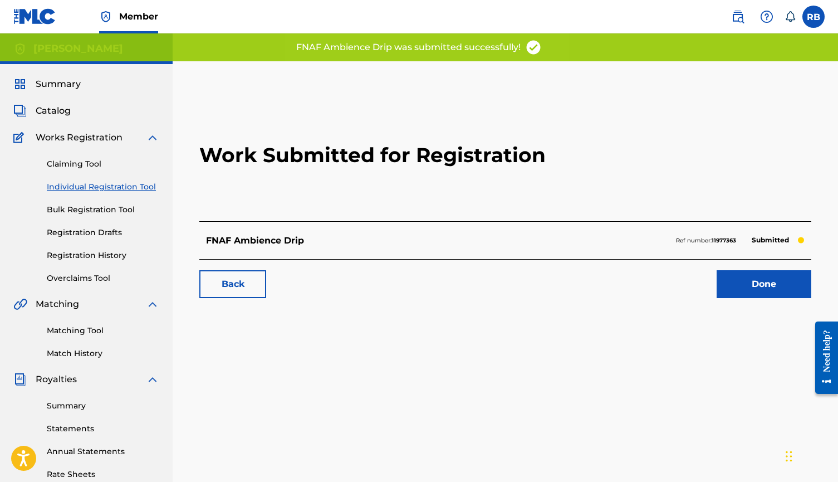
click at [765, 286] on link "Done" at bounding box center [764, 284] width 95 height 28
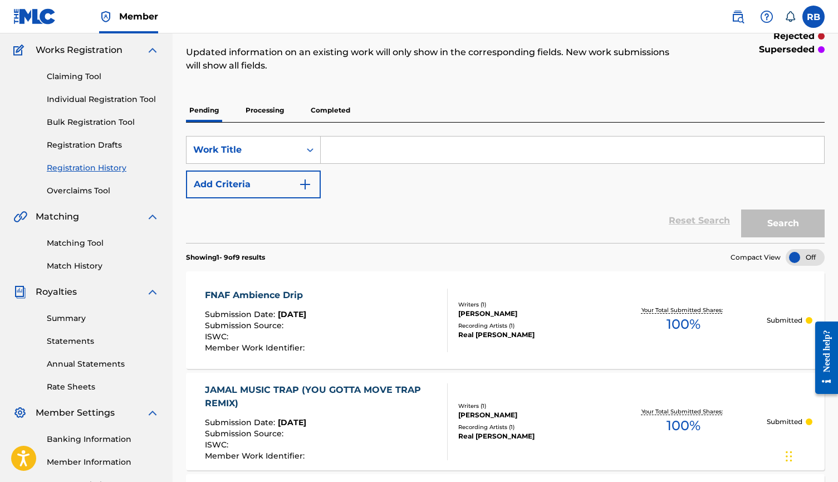
scroll to position [16, 0]
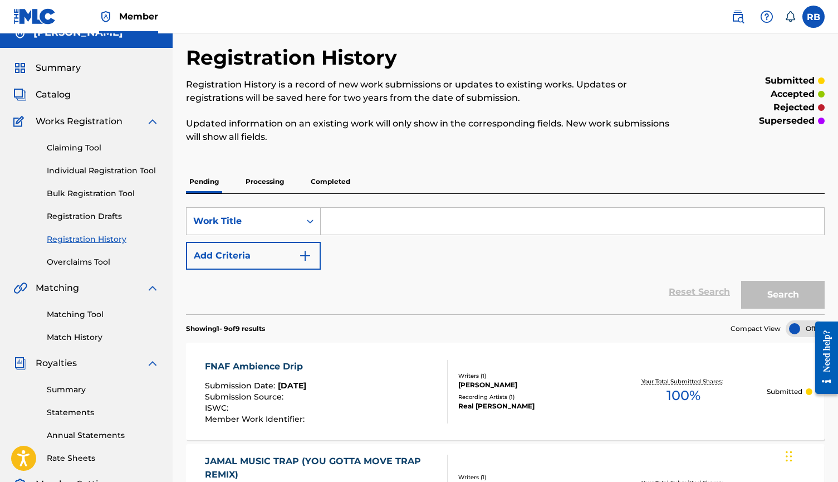
click at [106, 266] on link "Overclaims Tool" at bounding box center [103, 262] width 112 height 12
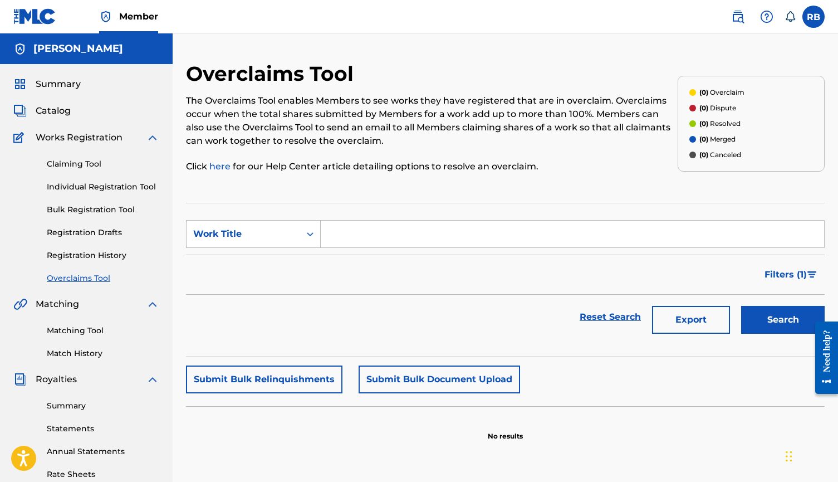
click at [93, 331] on link "Matching Tool" at bounding box center [103, 331] width 112 height 12
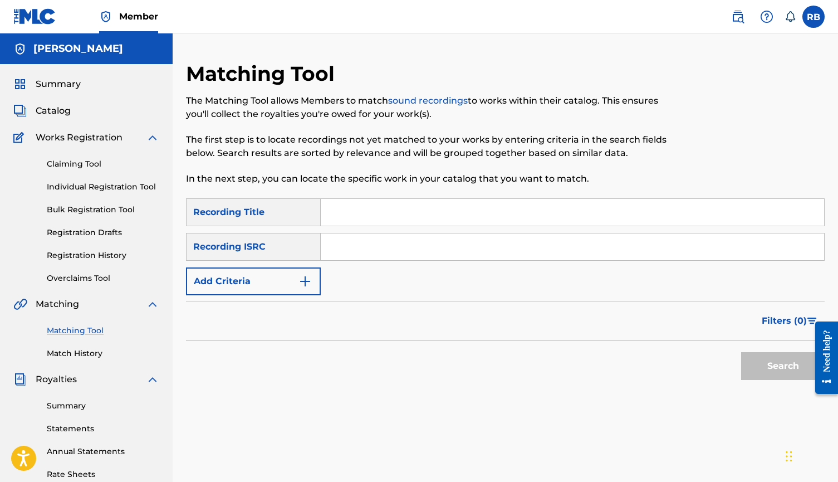
click at [362, 249] on input "Search Form" at bounding box center [572, 246] width 503 height 27
paste input "QZMEQ2324936"
type input "QZMEQ2324936"
click at [767, 364] on button "Search" at bounding box center [783, 366] width 84 height 28
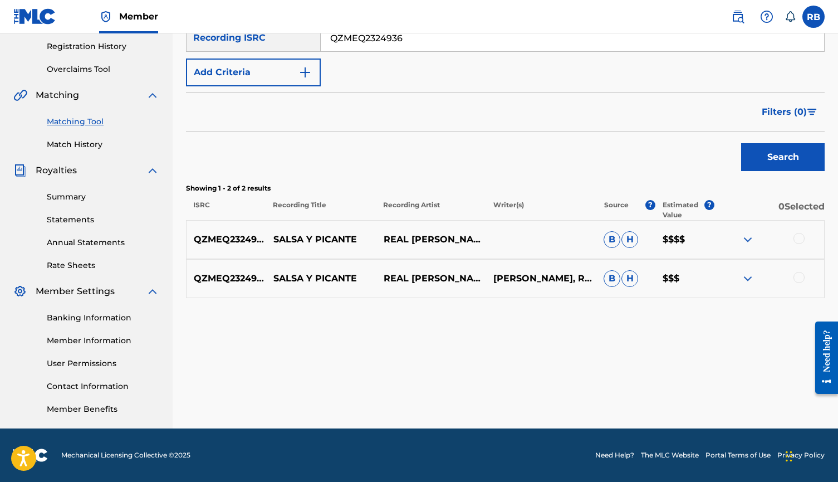
scroll to position [209, 0]
click at [749, 239] on img at bounding box center [747, 239] width 13 height 13
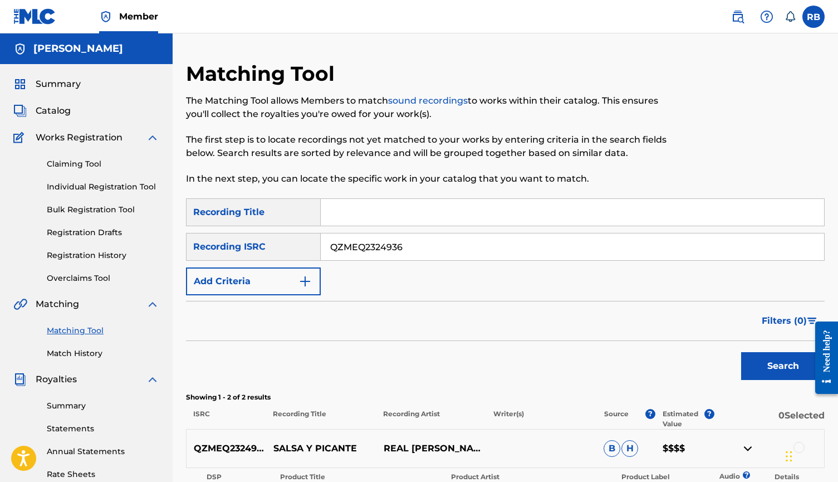
scroll to position [0, 0]
click at [116, 188] on link "Individual Registration Tool" at bounding box center [103, 187] width 112 height 12
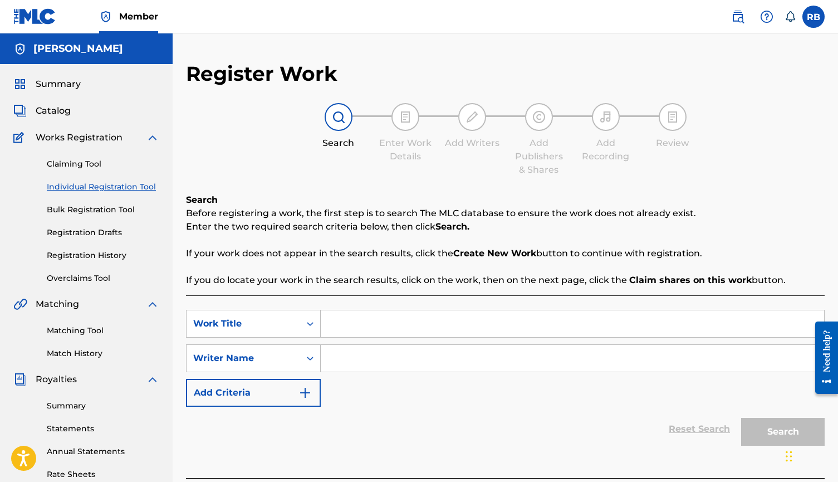
click at [361, 331] on input "Search Form" at bounding box center [572, 323] width 503 height 27
type input "salsa"
click at [414, 375] on div "SearchWithCriteria02dba6c2-fd81-4bb3-bcb2-2502f492e2dd Work Title salsa SearchW…" at bounding box center [505, 358] width 639 height 97
click at [423, 361] on input "Search Form" at bounding box center [572, 358] width 503 height 27
type input "a"
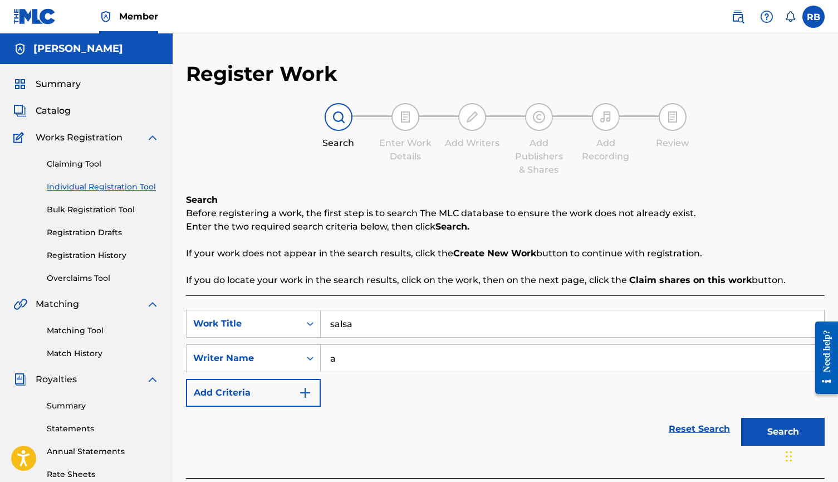
click at [765, 433] on button "Search" at bounding box center [783, 432] width 84 height 28
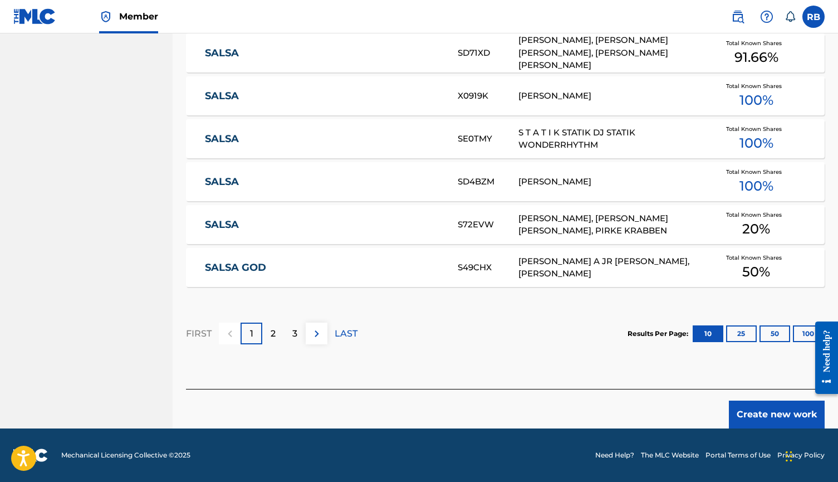
click at [743, 405] on button "Create new work" at bounding box center [777, 414] width 96 height 28
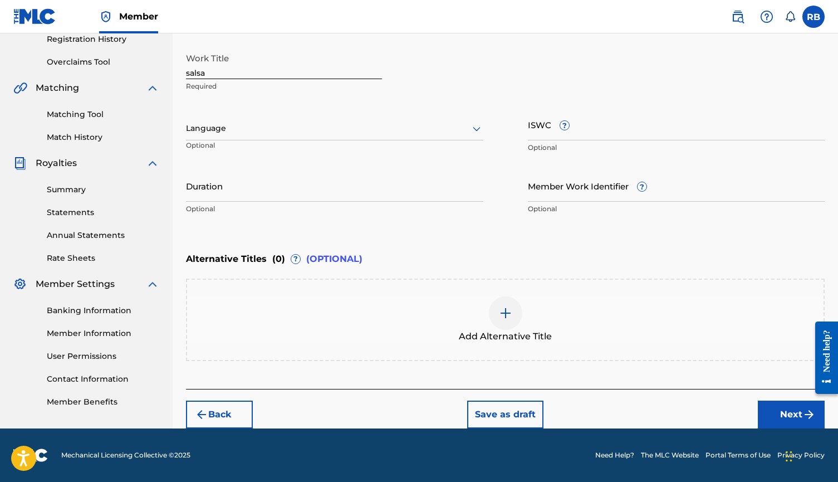
scroll to position [131, 0]
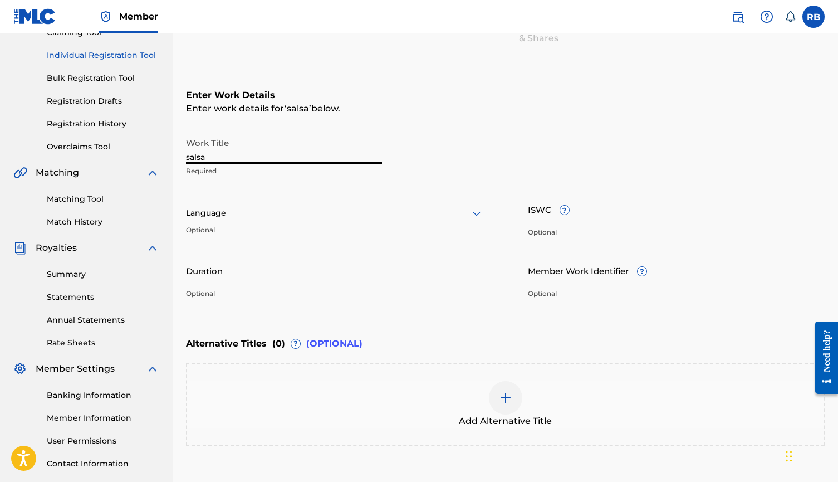
drag, startPoint x: 283, startPoint y: 159, endPoint x: 126, endPoint y: 158, distance: 157.6
click at [126, 158] on main "[PERSON_NAME] Summary Catalog Works Registration Claiming Tool Individual Regis…" at bounding box center [419, 207] width 838 height 611
click at [213, 159] on input "Salsa Y Picante" at bounding box center [284, 148] width 196 height 32
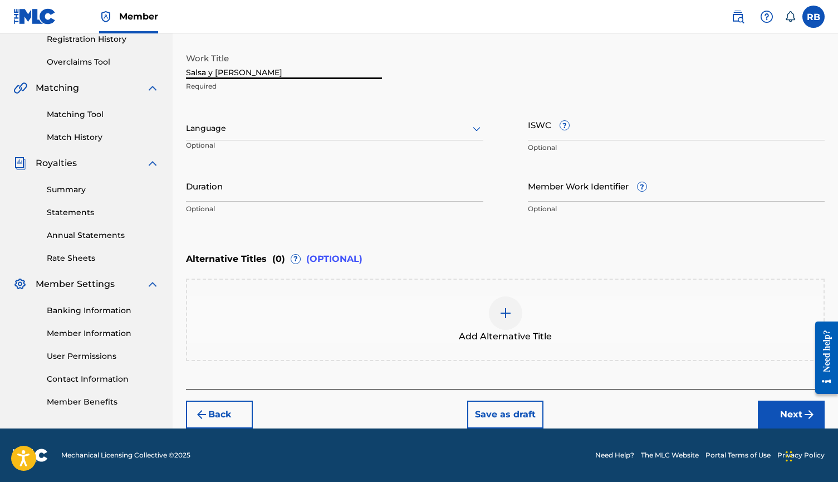
scroll to position [216, 0]
type input "Salsa y [PERSON_NAME]"
click at [768, 405] on button "Next" at bounding box center [791, 414] width 67 height 28
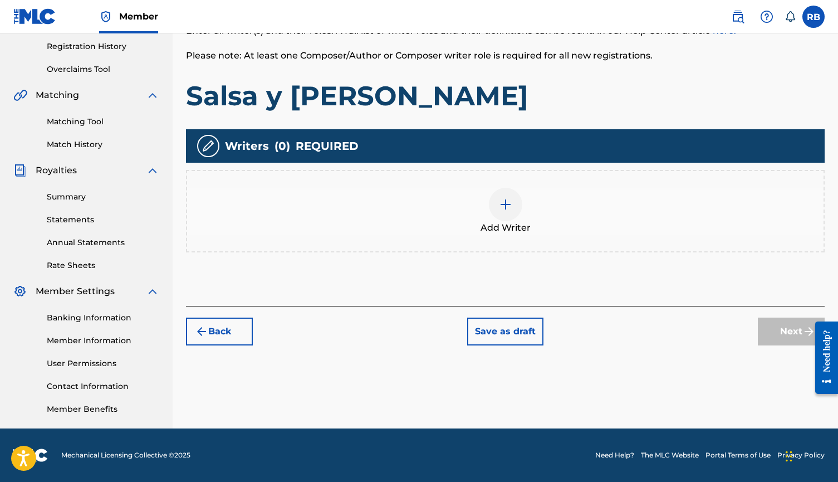
scroll to position [209, 0]
click at [537, 233] on div "Add Writer" at bounding box center [505, 211] width 636 height 47
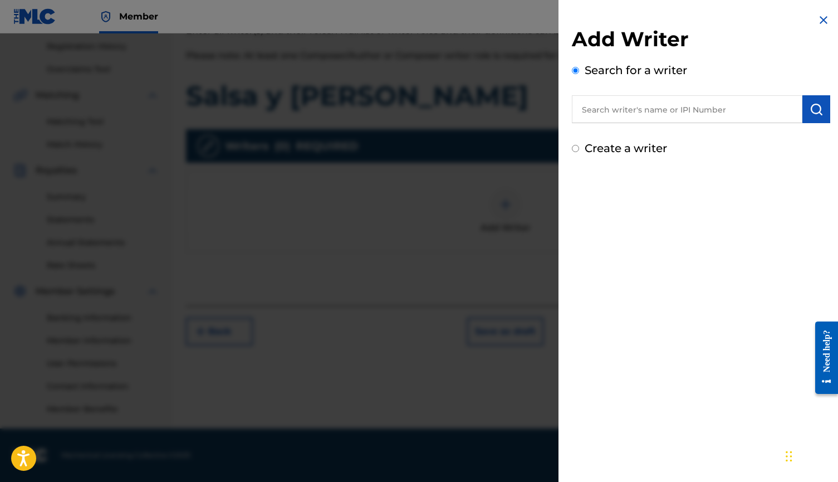
click at [615, 141] on label "Create a writer" at bounding box center [626, 147] width 82 height 13
radio input "true"
click at [579, 145] on input "Create a writer" at bounding box center [575, 148] width 7 height 7
radio input "false"
radio input "true"
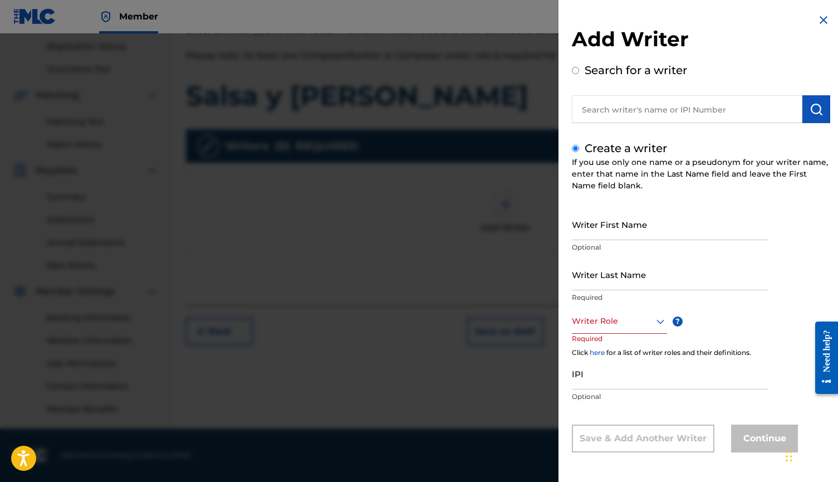
click at [615, 223] on input "Writer First Name" at bounding box center [670, 224] width 196 height 32
type input "[PERSON_NAME]"
click at [623, 289] on input "Writer Last Name" at bounding box center [670, 274] width 196 height 32
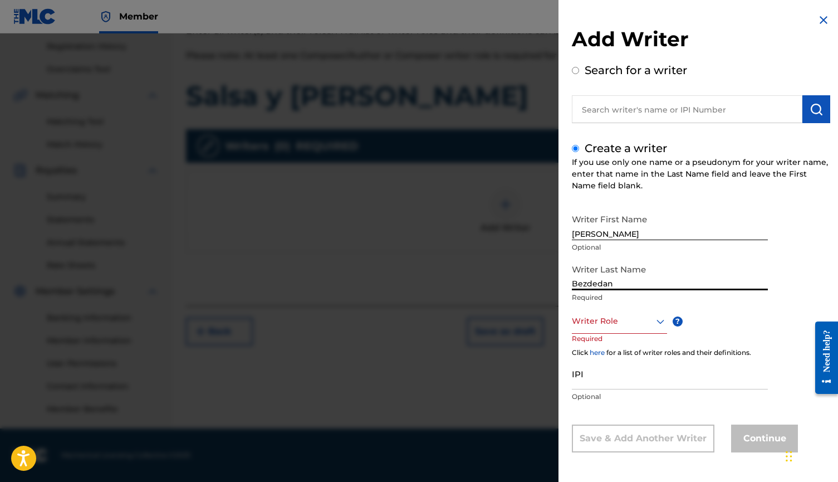
type input "Bezdedan"
click at [630, 327] on div at bounding box center [619, 321] width 95 height 14
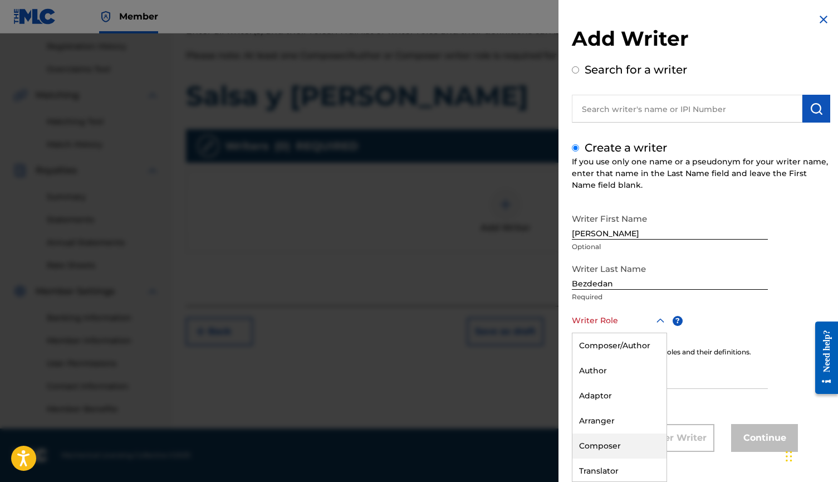
click at [630, 445] on div "Composer" at bounding box center [619, 445] width 94 height 25
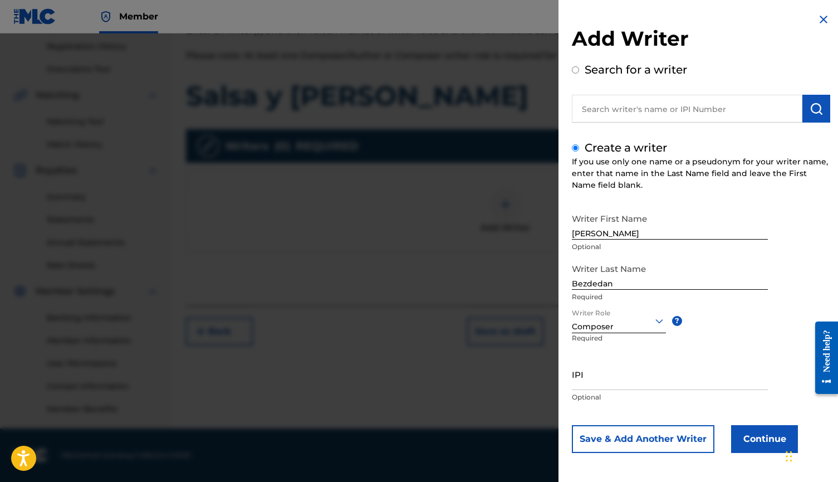
click at [754, 444] on button "Continue" at bounding box center [764, 439] width 67 height 28
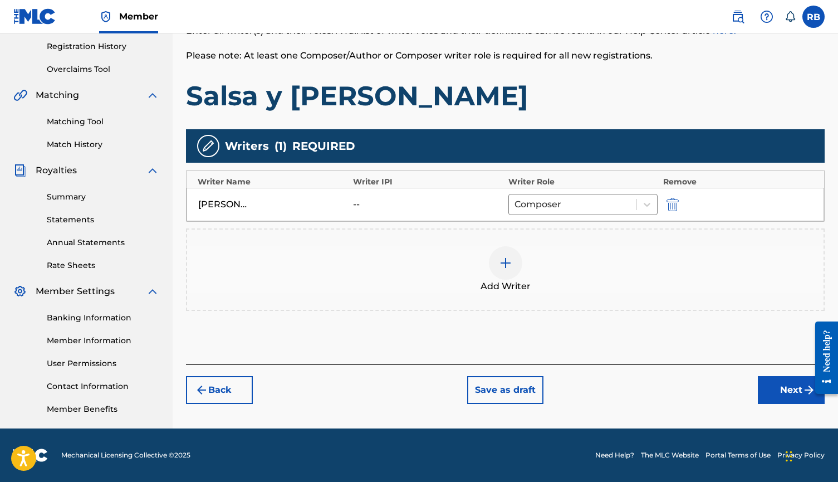
click at [764, 392] on button "Next" at bounding box center [791, 390] width 67 height 28
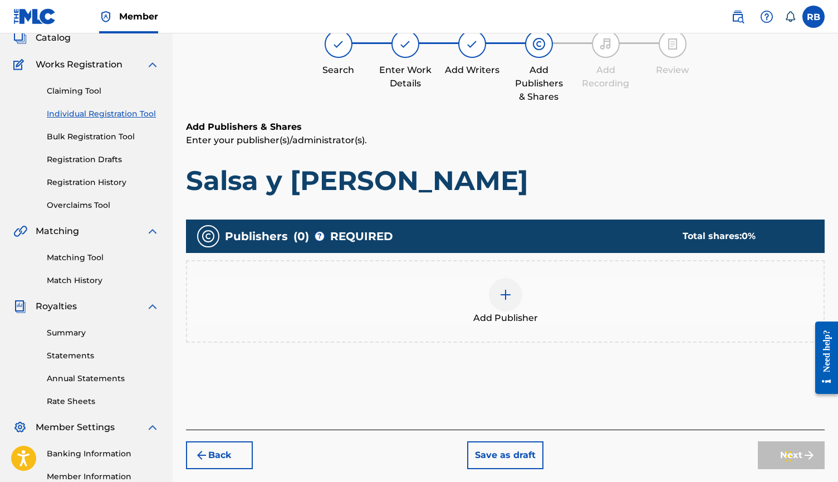
scroll to position [50, 0]
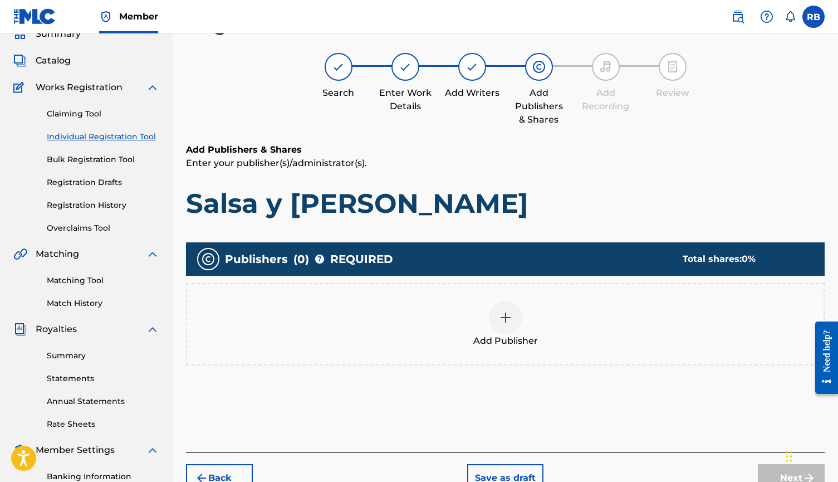
click at [510, 301] on div "Add Publisher" at bounding box center [505, 324] width 636 height 47
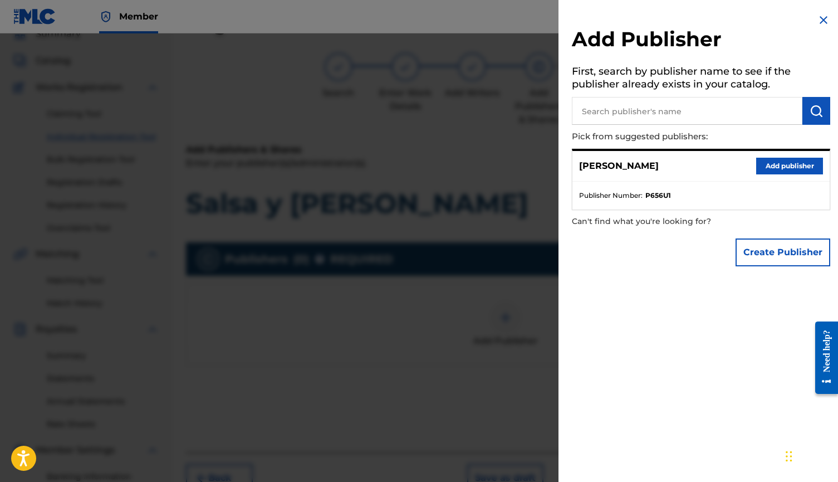
click at [770, 161] on button "Add publisher" at bounding box center [789, 166] width 67 height 17
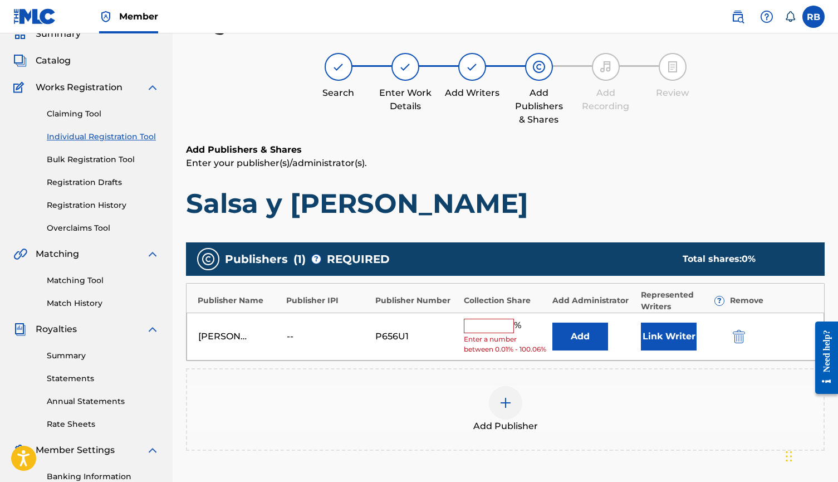
click at [481, 324] on input "text" at bounding box center [489, 325] width 50 height 14
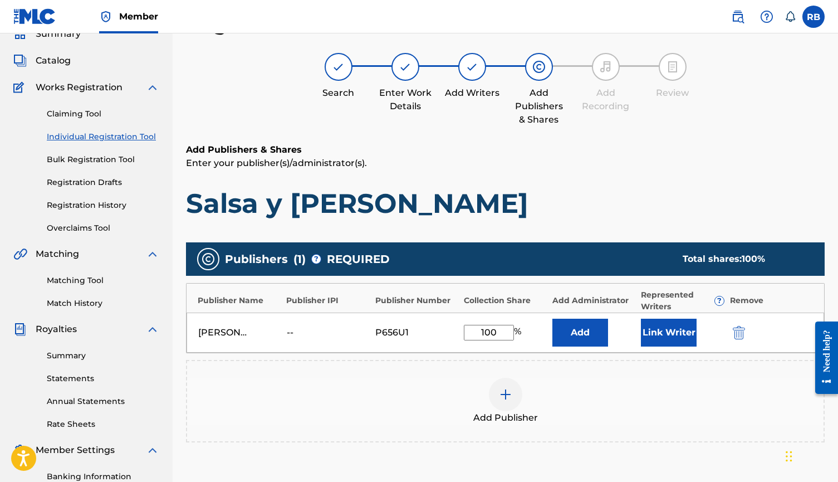
type input "100"
click at [651, 331] on button "Link Writer" at bounding box center [669, 332] width 56 height 28
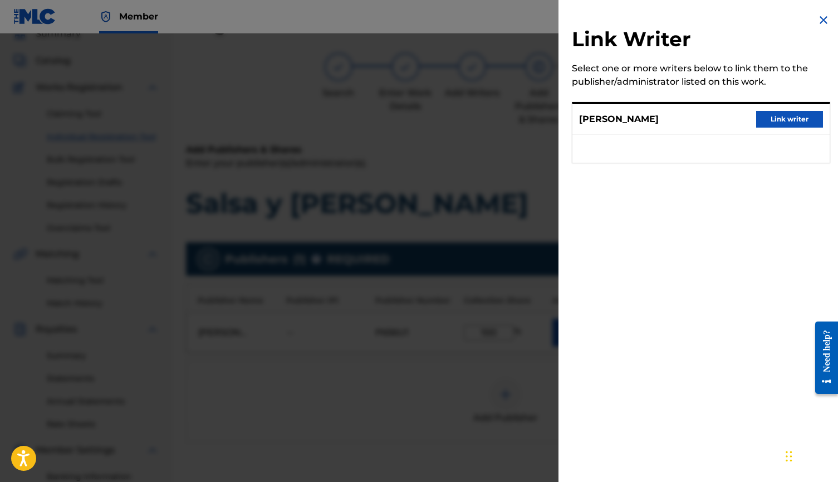
click at [767, 125] on button "Link writer" at bounding box center [789, 119] width 67 height 17
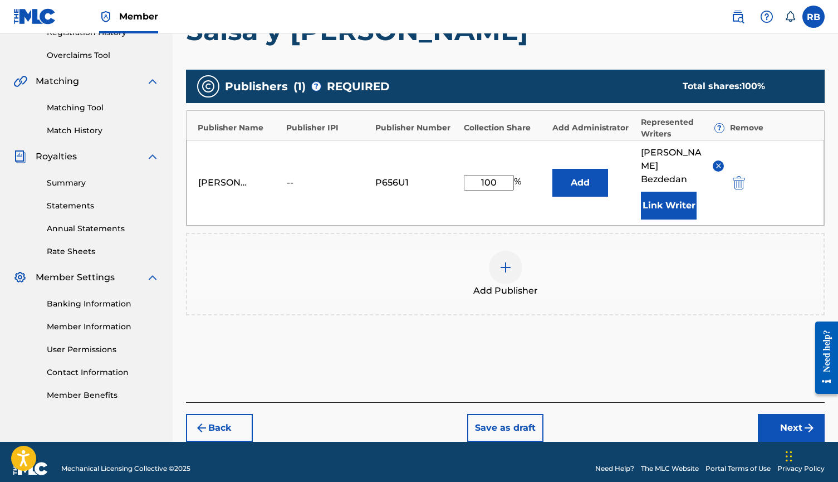
click at [778, 414] on button "Next" at bounding box center [791, 428] width 67 height 28
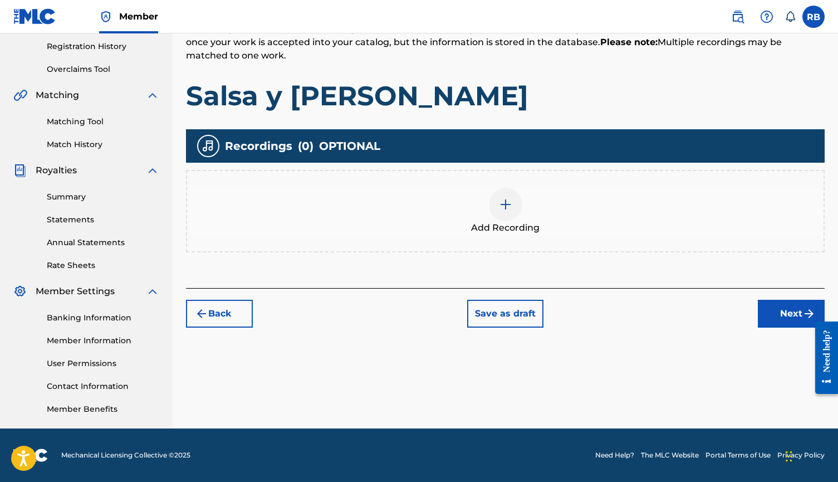
scroll to position [209, 0]
click at [594, 215] on div "Add Recording" at bounding box center [505, 211] width 636 height 47
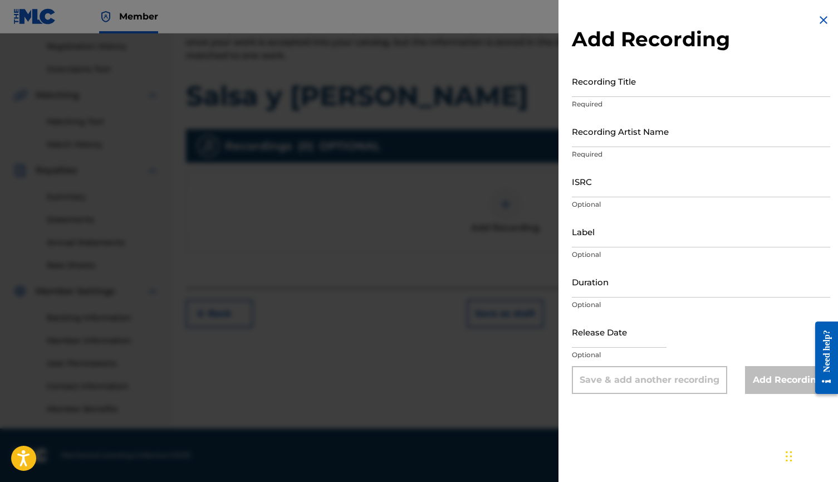
click at [628, 84] on input "Recording Title" at bounding box center [701, 81] width 258 height 32
type input "Salsa y [PERSON_NAME]"
click at [635, 124] on input "Recording Artist Name" at bounding box center [701, 131] width 258 height 32
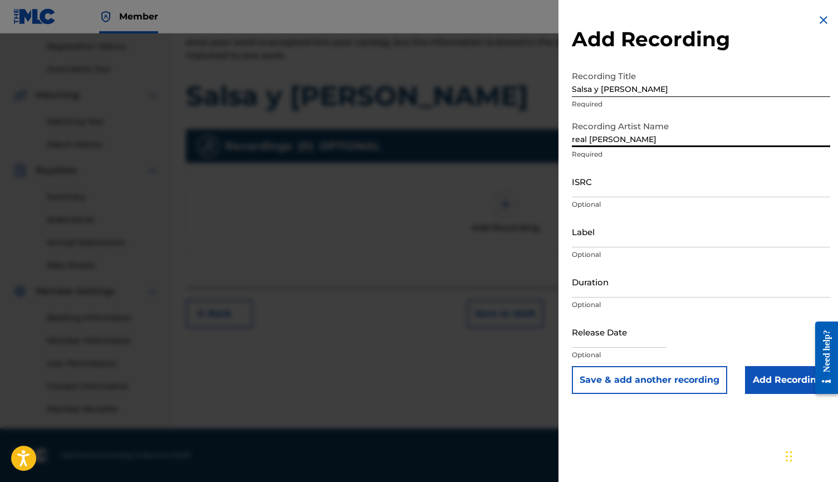
type input "real [PERSON_NAME]"
click at [626, 173] on input "ISRC" at bounding box center [701, 181] width 258 height 32
paste input "QZMEQ2324936"
type input "QZMEQ2324936"
click at [630, 237] on input "Label" at bounding box center [701, 231] width 258 height 32
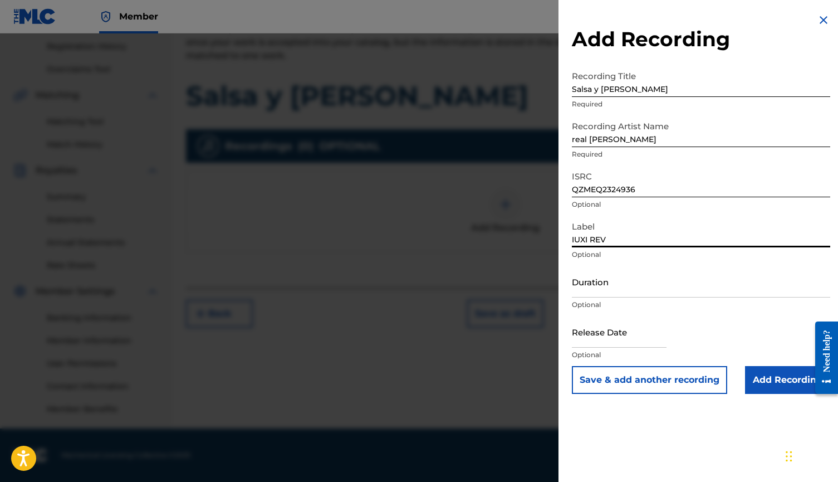
type input "IUXI REV"
click at [762, 372] on input "Add Recording" at bounding box center [787, 380] width 85 height 28
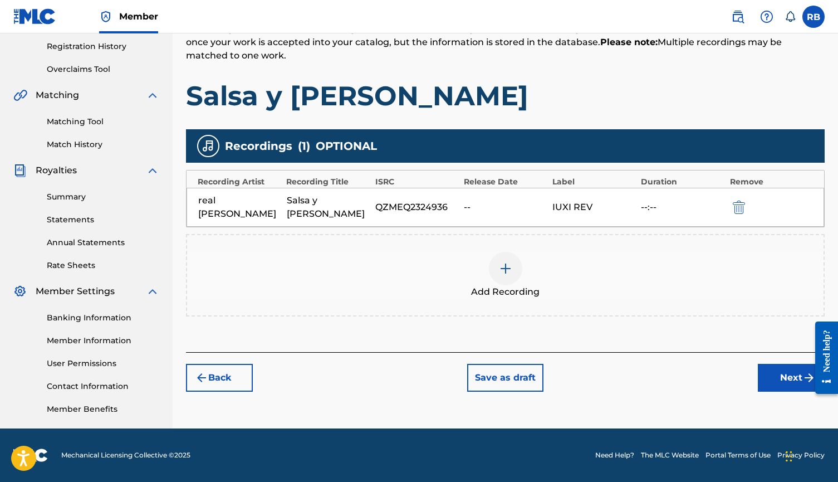
click at [769, 370] on button "Next" at bounding box center [791, 378] width 67 height 28
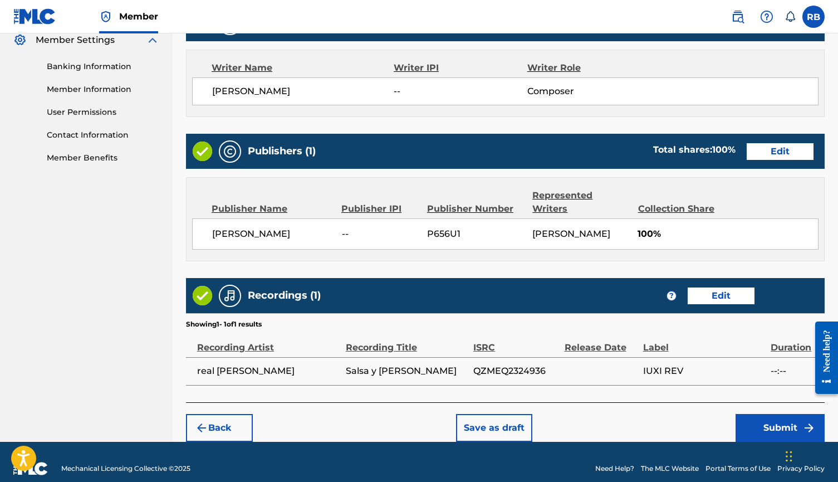
click at [770, 414] on button "Submit" at bounding box center [779, 428] width 89 height 28
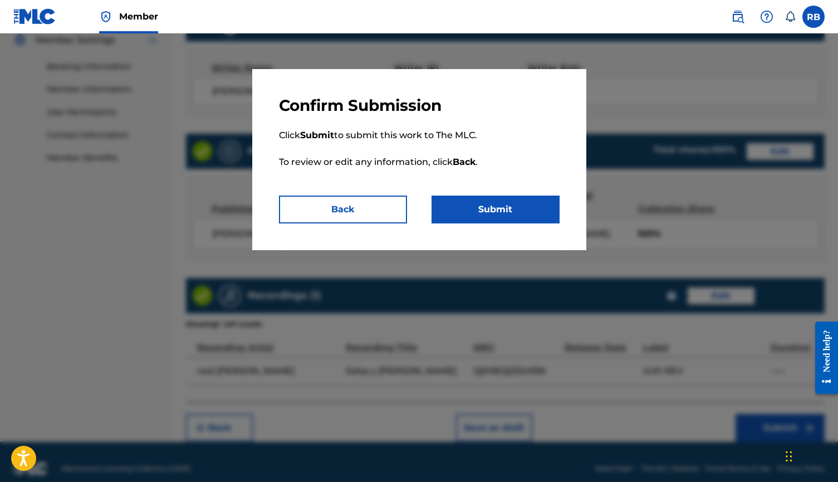
scroll to position [459, 0]
click at [537, 203] on button "Submit" at bounding box center [495, 209] width 128 height 28
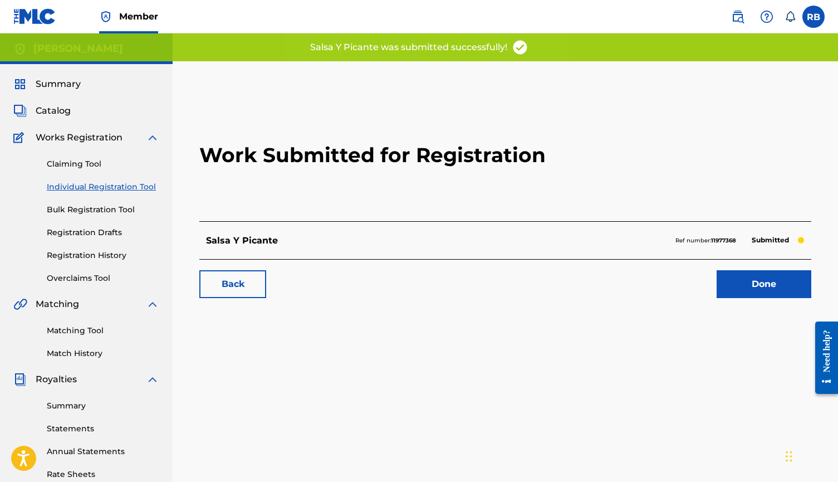
click at [752, 278] on link "Done" at bounding box center [764, 284] width 95 height 28
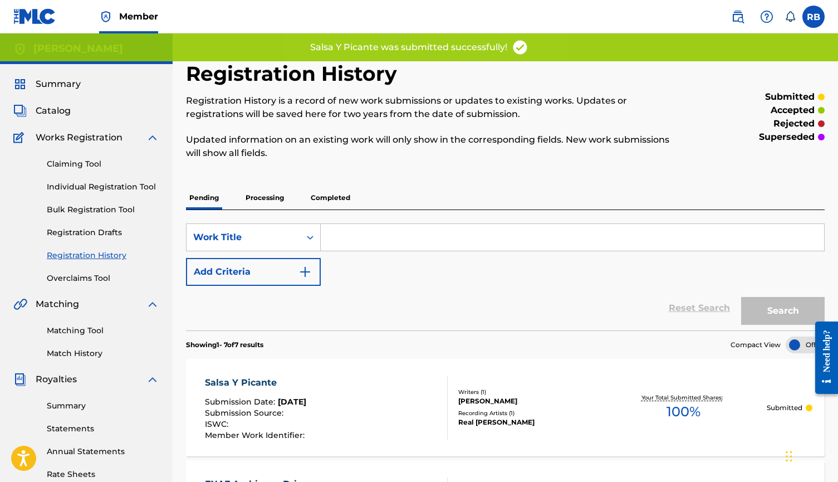
scroll to position [-1, 0]
click at [261, 202] on p "Processing" at bounding box center [264, 197] width 45 height 23
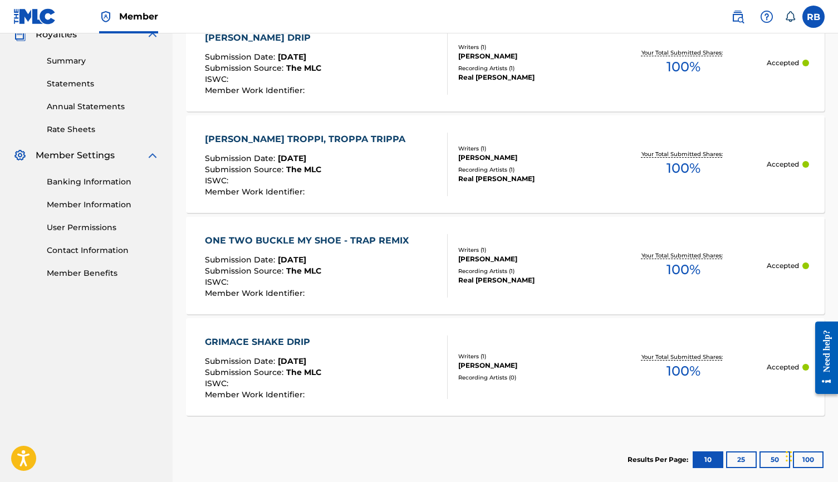
scroll to position [353, 0]
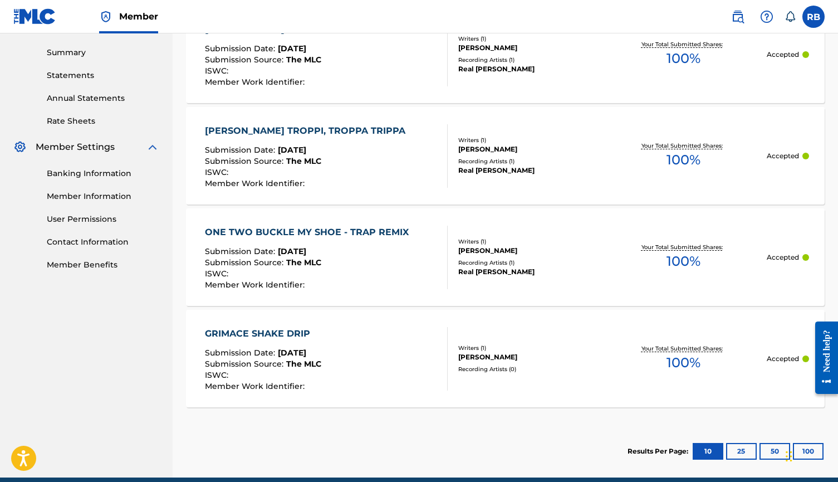
click at [385, 233] on div "ONE TWO BUCKLE MY SHOE - TRAP REMIX" at bounding box center [309, 231] width 209 height 13
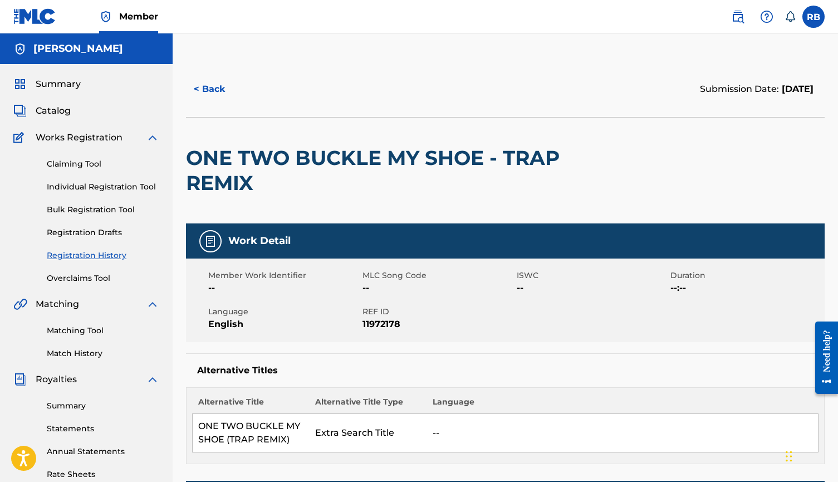
click at [135, 186] on link "Individual Registration Tool" at bounding box center [103, 187] width 112 height 12
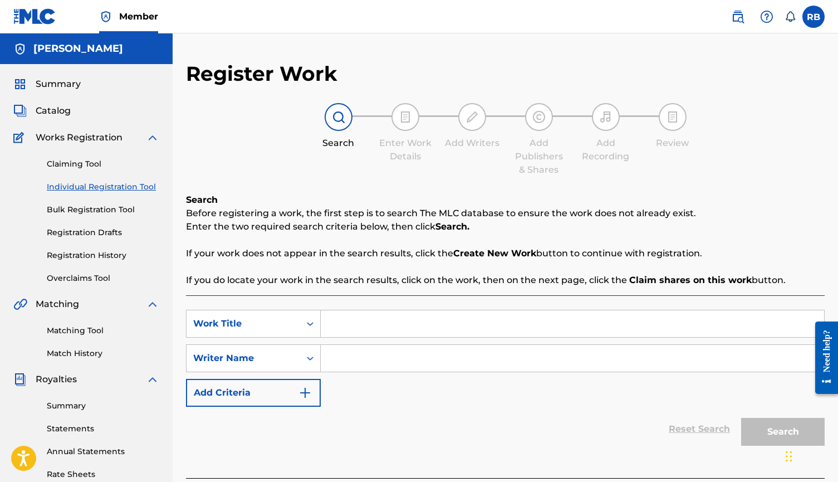
click at [82, 329] on link "Matching Tool" at bounding box center [103, 331] width 112 height 12
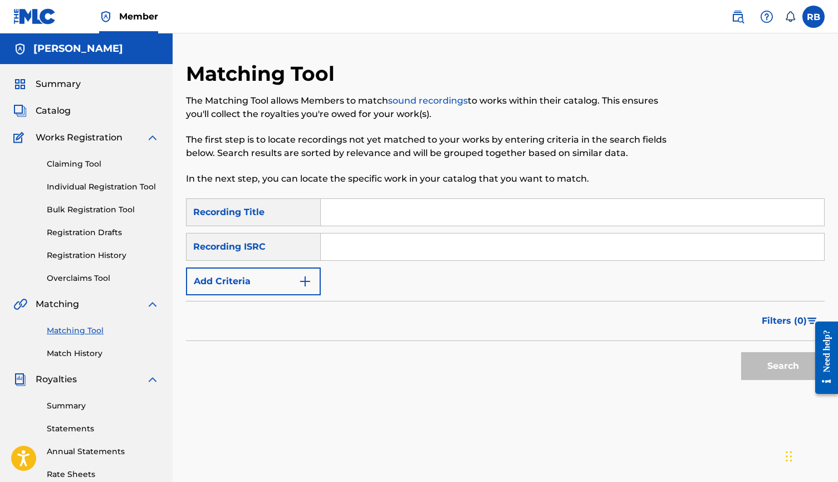
click at [352, 252] on input "Search Form" at bounding box center [572, 246] width 503 height 27
paste input "TCAHN2301669"
type input "TCAHN2301669"
click at [761, 369] on button "Search" at bounding box center [783, 366] width 84 height 28
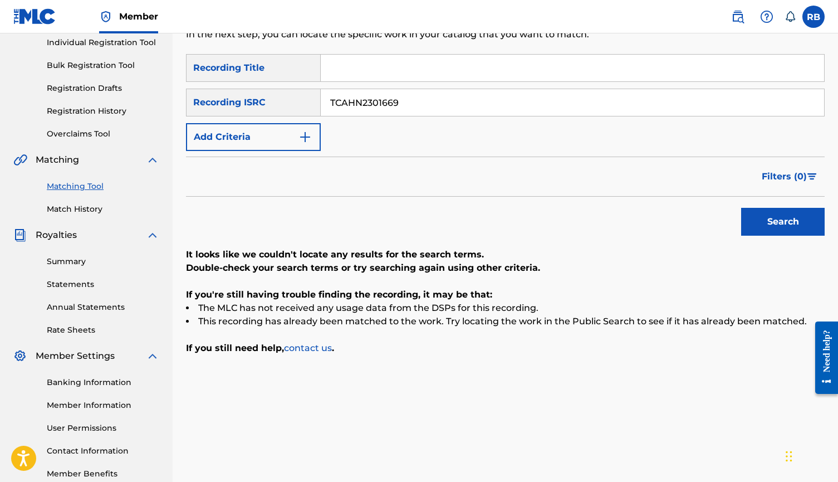
scroll to position [141, 0]
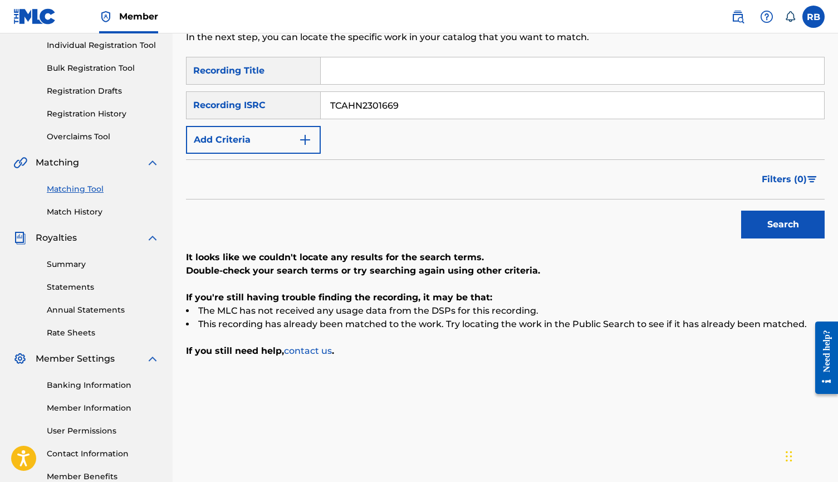
drag, startPoint x: 352, startPoint y: 105, endPoint x: 283, endPoint y: 104, distance: 69.6
click at [283, 104] on div "SearchWithCriteria7b84a183-e498-439f-ade0-5e2575143500 Recording ISRC TCAHN2301…" at bounding box center [505, 105] width 639 height 28
paste input "TCAHL2310100"
type input "TCAHL2310100"
click at [741, 222] on button "Search" at bounding box center [783, 224] width 84 height 28
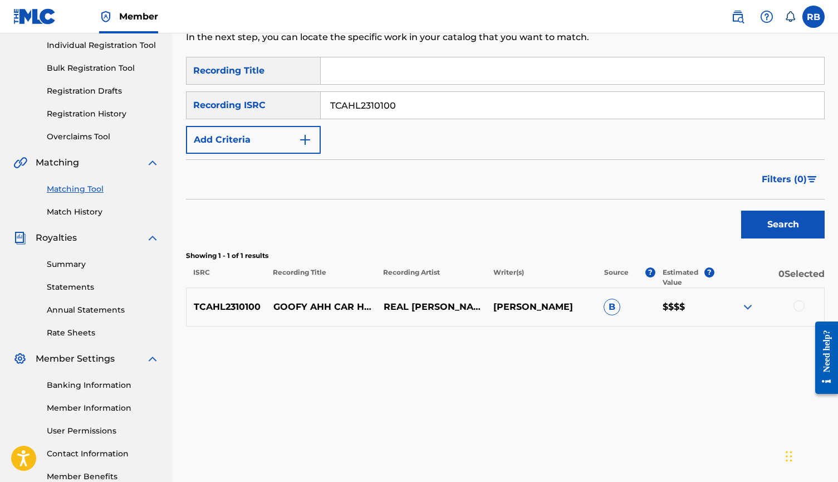
click at [627, 214] on div "Search" at bounding box center [505, 221] width 639 height 45
drag, startPoint x: 375, startPoint y: 109, endPoint x: 281, endPoint y: 99, distance: 94.1
click at [281, 99] on div "SearchWithCriteria7b84a183-e498-439f-ade0-5e2575143500 Recording ISRC TCAHL2310…" at bounding box center [505, 105] width 639 height 28
paste input "TCAHL2310026"
type input "TCAHL2310026"
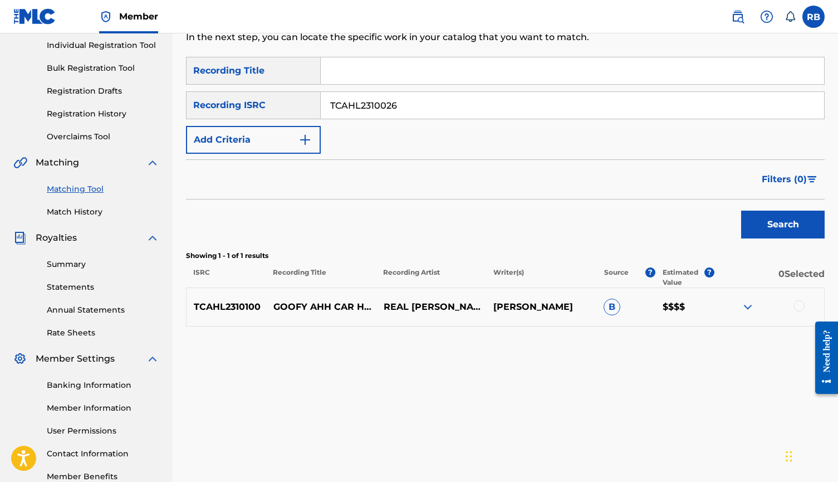
click at [739, 221] on div "Search" at bounding box center [779, 221] width 89 height 45
click at [753, 223] on button "Search" at bounding box center [783, 224] width 84 height 28
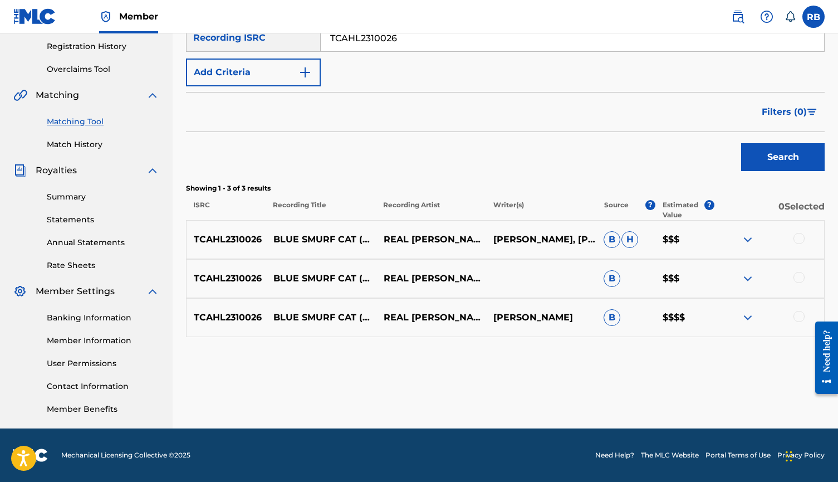
scroll to position [209, 0]
click at [753, 241] on img at bounding box center [747, 239] width 13 height 13
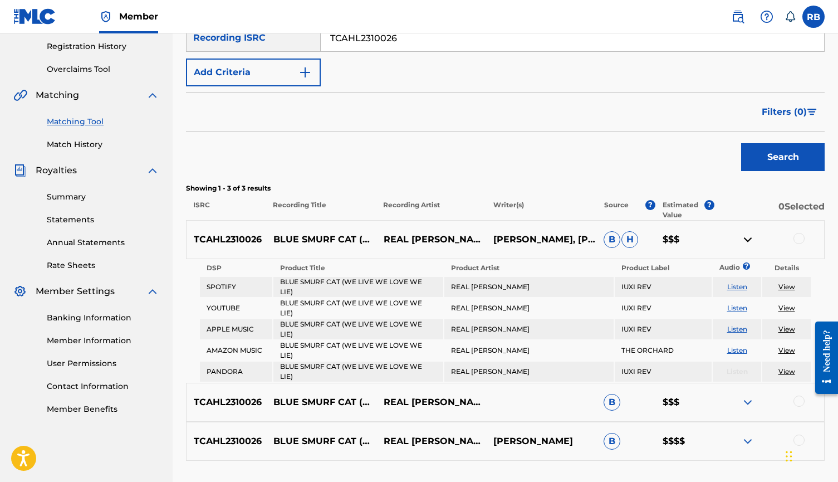
click at [747, 395] on img at bounding box center [747, 401] width 13 height 13
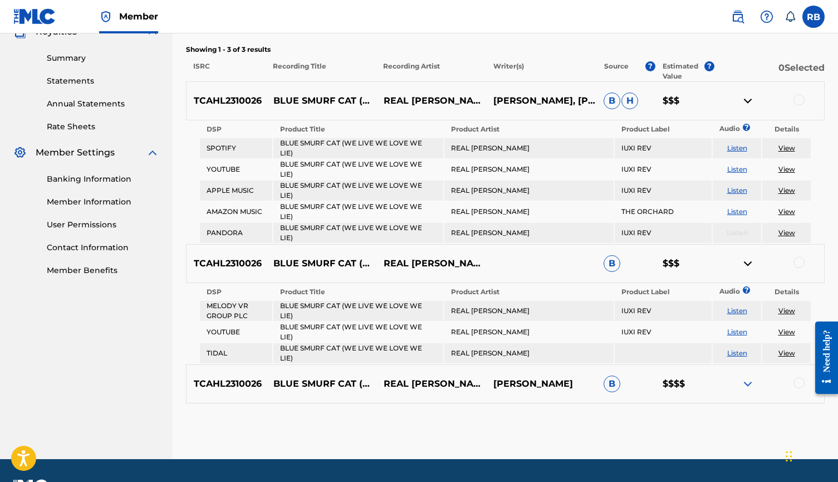
scroll to position [347, 0]
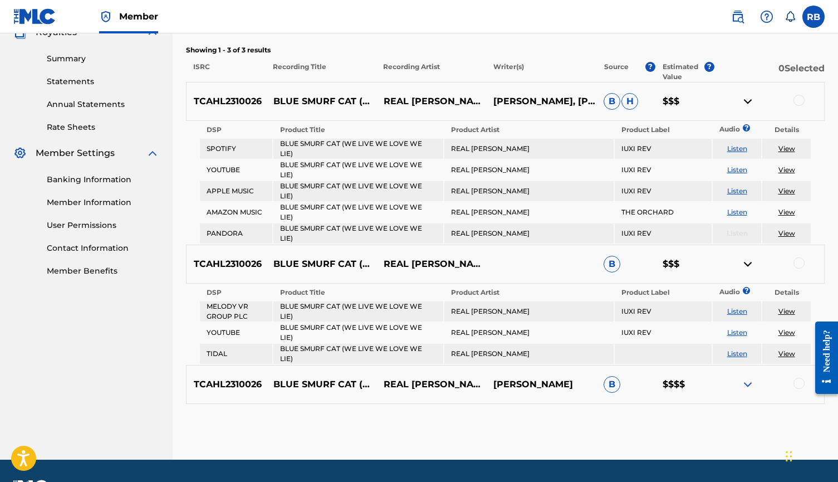
click at [746, 377] on img at bounding box center [747, 383] width 13 height 13
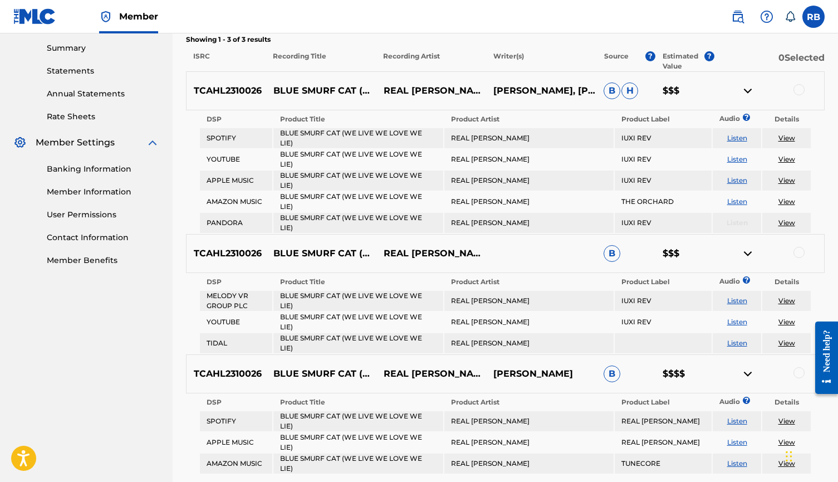
scroll to position [354, 0]
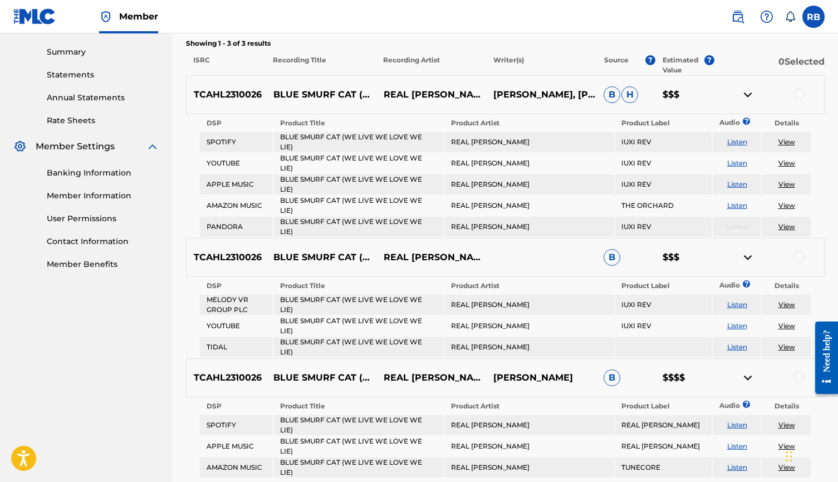
click at [752, 371] on img at bounding box center [747, 377] width 13 height 13
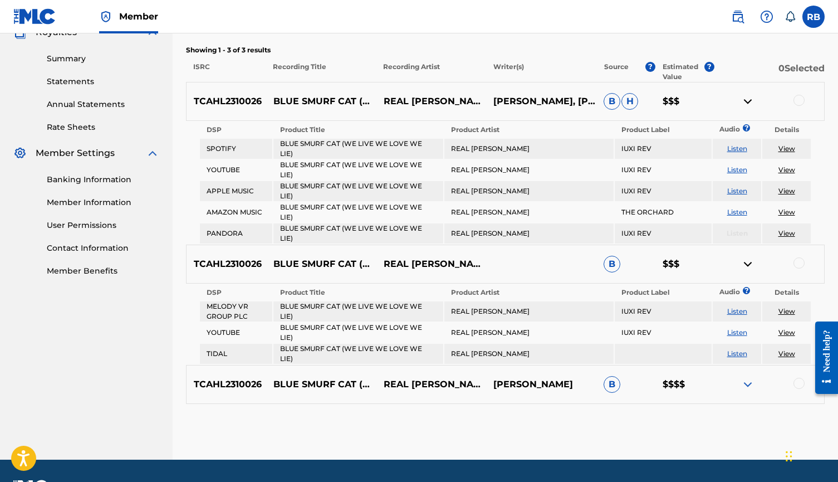
click at [747, 244] on div "TCAHL2310026 BLUE SMURF CAT (WE LIVE WE LOVE WE LIE) REAL [PERSON_NAME] $$$" at bounding box center [505, 263] width 639 height 39
click at [747, 257] on img at bounding box center [747, 263] width 13 height 13
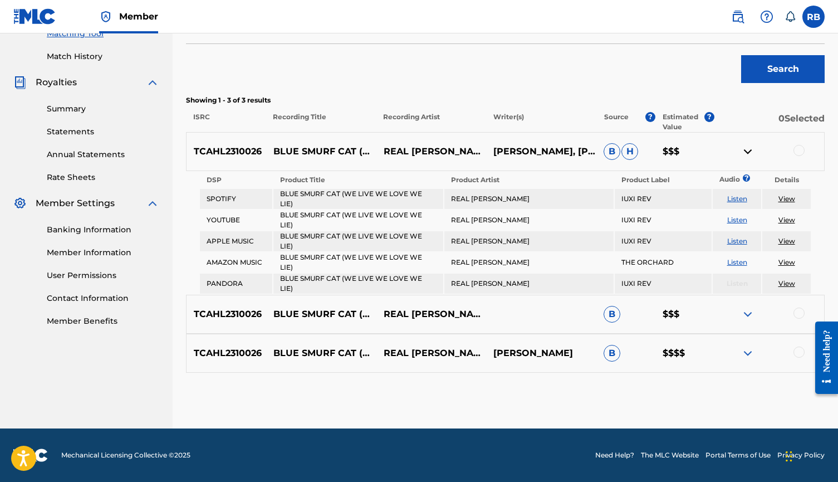
scroll to position [274, 0]
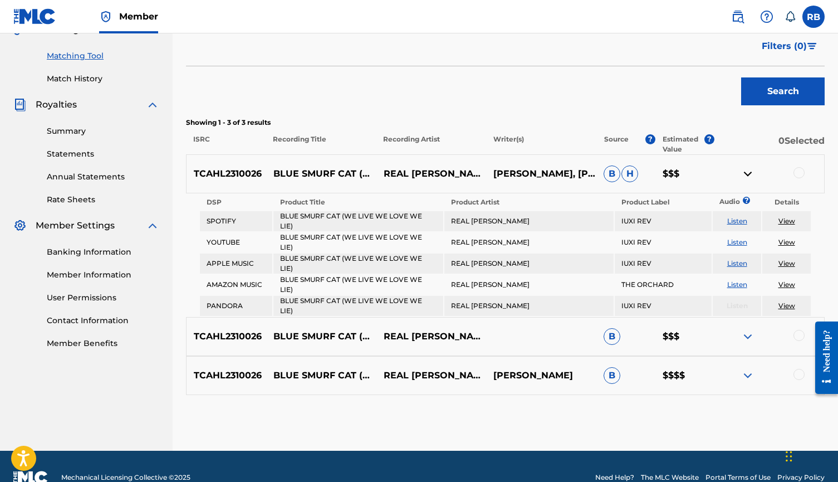
click at [748, 170] on img at bounding box center [747, 173] width 13 height 13
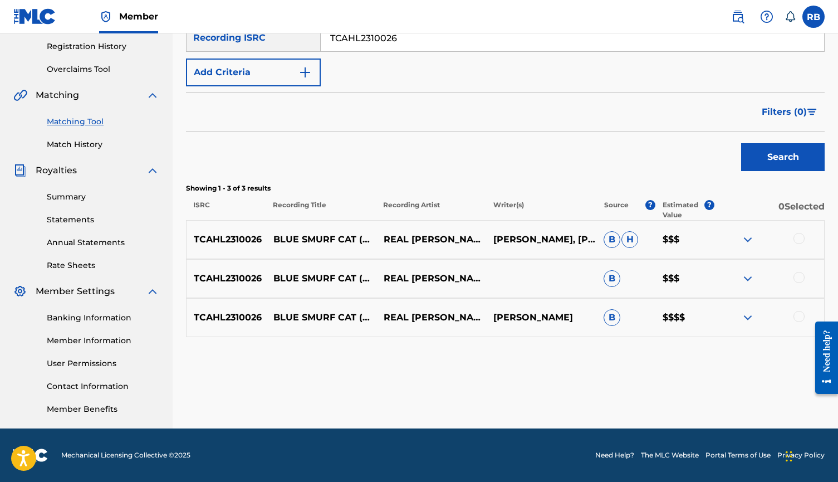
scroll to position [209, 0]
click at [630, 1] on nav "Member RB RB [PERSON_NAME] [EMAIL_ADDRESS][DOMAIN_NAME] Notification Preference…" at bounding box center [419, 16] width 838 height 33
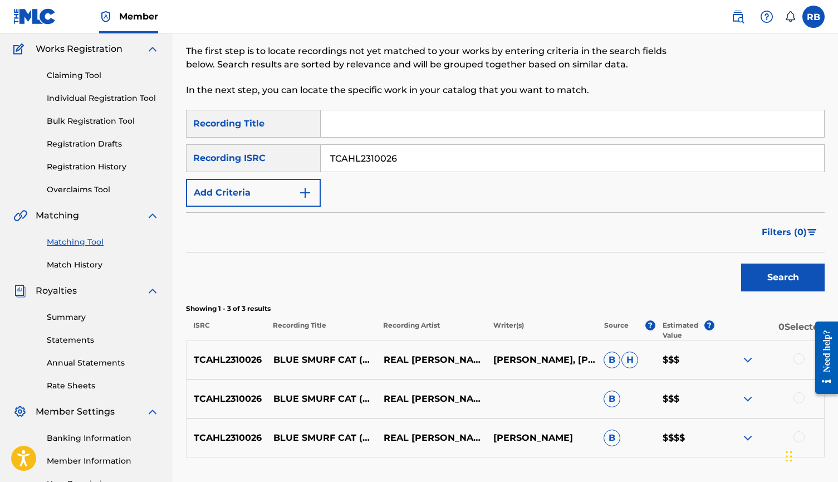
scroll to position [72, 0]
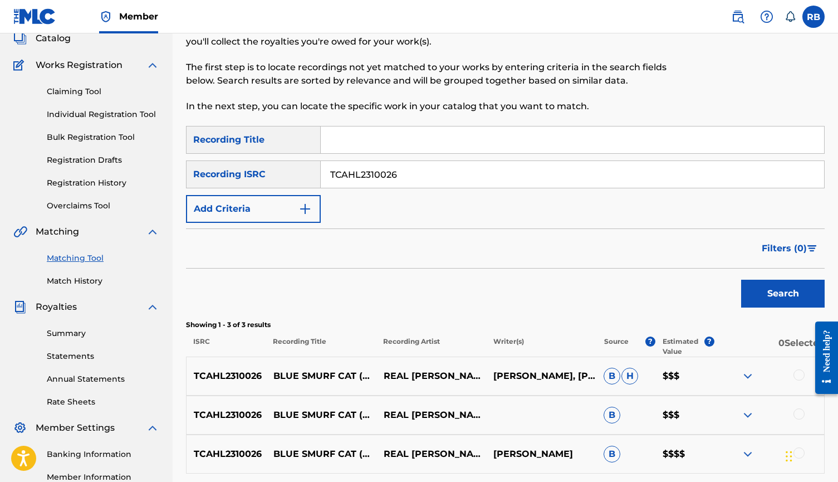
drag, startPoint x: 415, startPoint y: 174, endPoint x: 293, endPoint y: 168, distance: 122.6
click at [311, 173] on div "SearchWithCriteria7b84a183-e498-439f-ade0-5e2575143500 Recording ISRC TCAHL2310…" at bounding box center [505, 174] width 639 height 28
paste input "TCAHL2332356"
type input "TCAHL2332356"
click at [768, 282] on button "Search" at bounding box center [783, 293] width 84 height 28
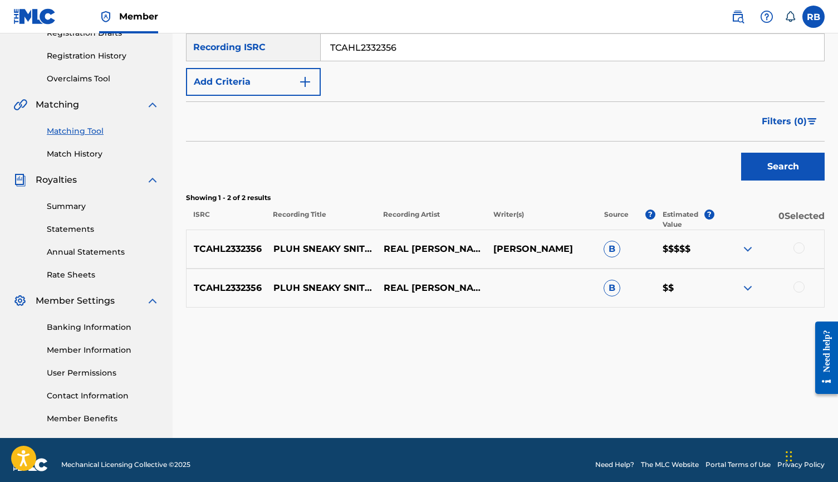
scroll to position [200, 0]
click at [743, 246] on img at bounding box center [747, 248] width 13 height 13
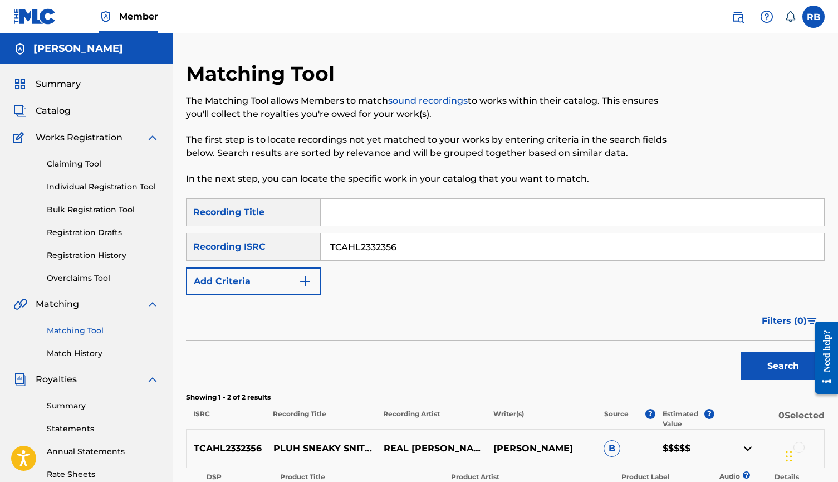
scroll to position [0, 0]
click at [114, 188] on link "Individual Registration Tool" at bounding box center [103, 187] width 112 height 12
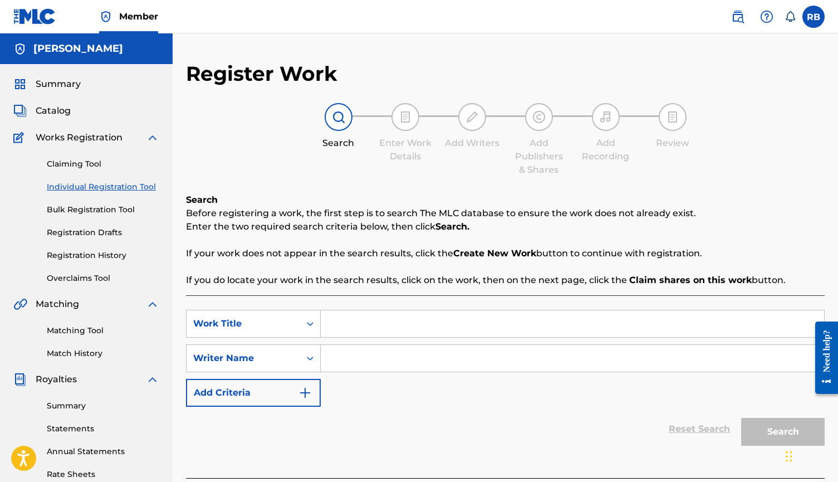
click at [356, 325] on input "Search Form" at bounding box center [572, 323] width 503 height 27
type input "pluh sneaky snitch"
click at [375, 347] on input "Search Form" at bounding box center [572, 358] width 503 height 27
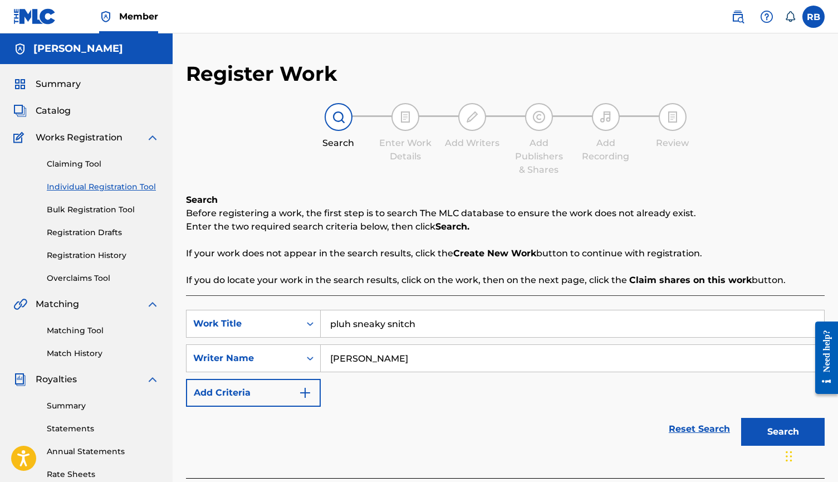
type input "[PERSON_NAME]"
click at [783, 431] on button "Search" at bounding box center [783, 432] width 84 height 28
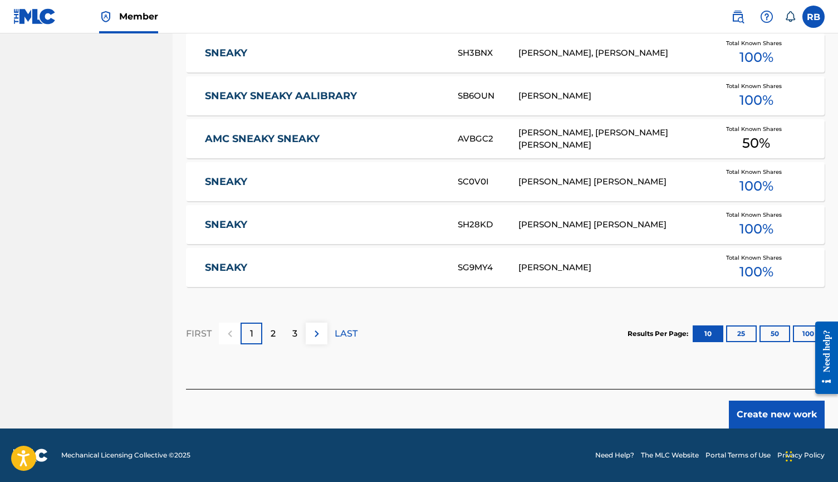
scroll to position [658, 0]
click at [762, 412] on button "Create new work" at bounding box center [777, 414] width 96 height 28
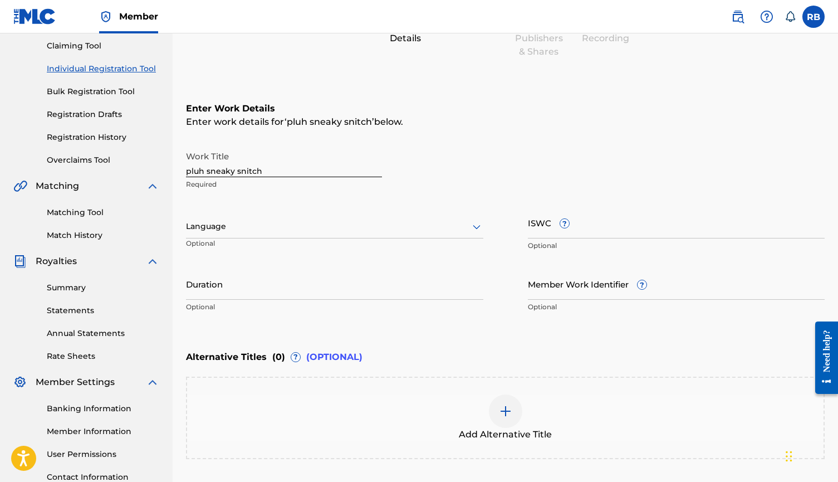
scroll to position [82, 0]
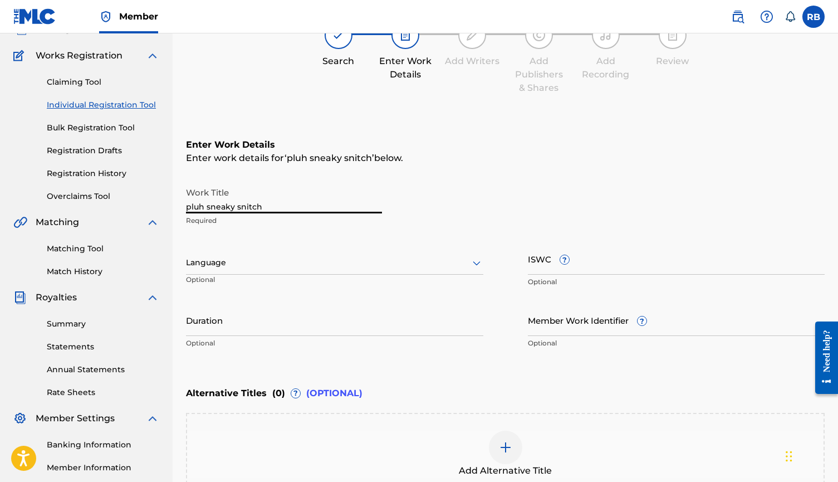
drag, startPoint x: 199, startPoint y: 208, endPoint x: 144, endPoint y: 207, distance: 55.7
click at [144, 207] on main "[PERSON_NAME] Summary Catalog Works Registration Claiming Tool Individual Regis…" at bounding box center [419, 257] width 838 height 611
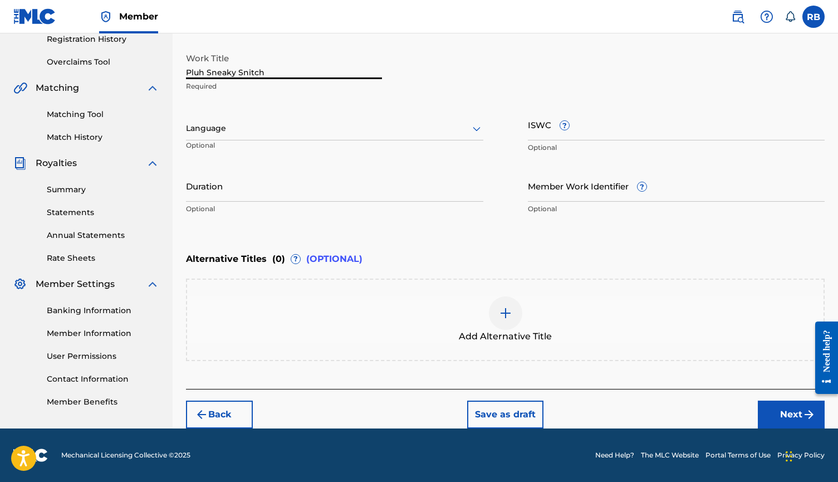
type input "Pluh Sneaky Snitch"
click at [791, 420] on button "Next" at bounding box center [791, 414] width 67 height 28
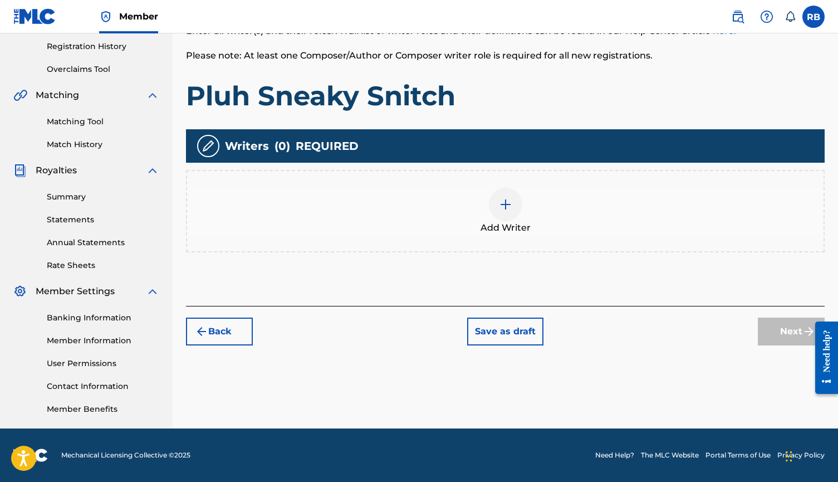
click at [483, 205] on div "Add Writer" at bounding box center [505, 211] width 636 height 47
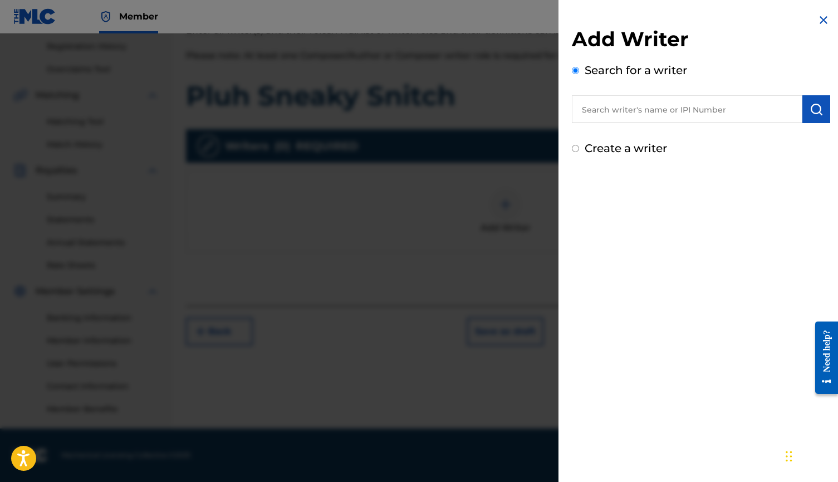
click at [615, 152] on label "Create a writer" at bounding box center [626, 147] width 82 height 13
radio input "true"
click at [579, 152] on input "Create a writer" at bounding box center [575, 148] width 7 height 7
radio input "false"
radio input "true"
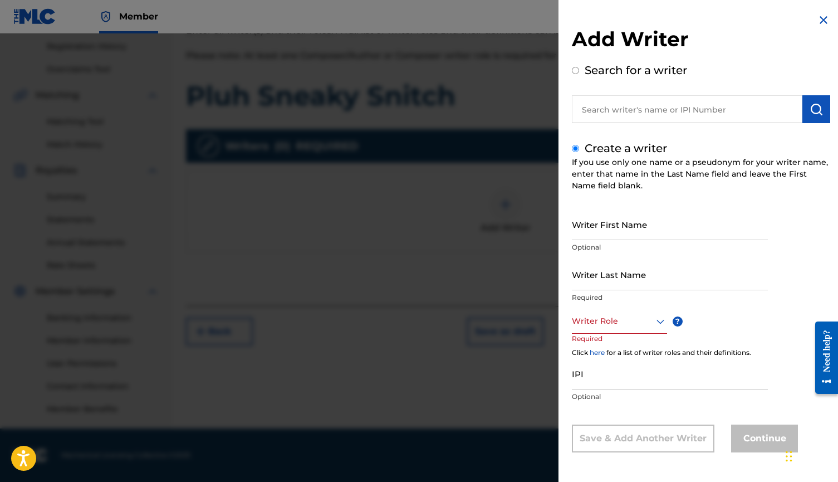
click at [617, 229] on input "Writer First Name" at bounding box center [670, 224] width 196 height 32
type input "[PERSON_NAME]"
click at [631, 269] on input "Writer Last Name" at bounding box center [670, 274] width 196 height 32
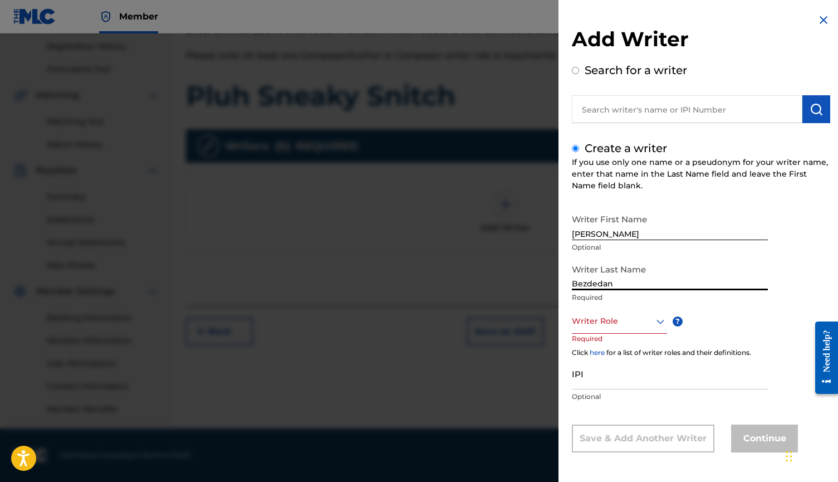
type input "Bezdedan"
click at [623, 321] on div at bounding box center [619, 321] width 95 height 14
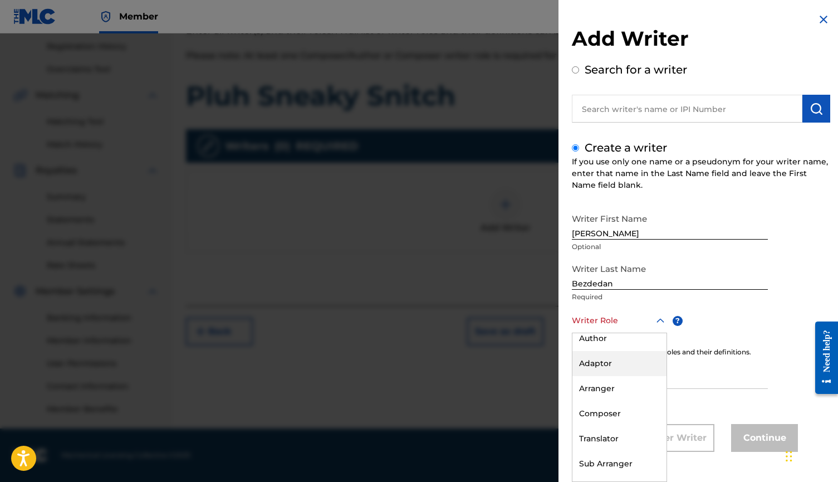
scroll to position [37, 0]
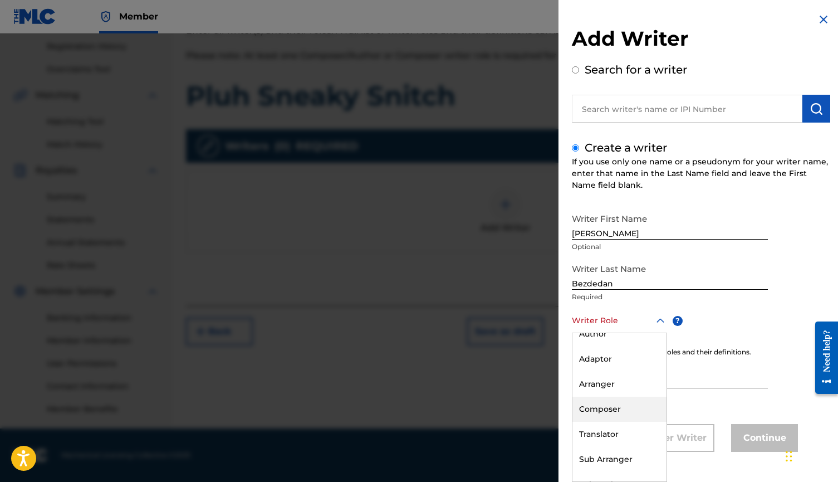
click at [625, 408] on div "Composer" at bounding box center [619, 408] width 94 height 25
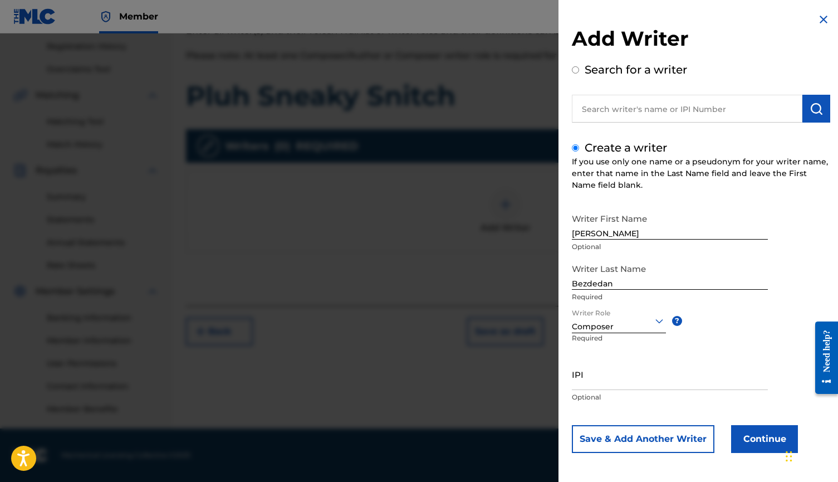
click at [767, 434] on button "Continue" at bounding box center [764, 439] width 67 height 28
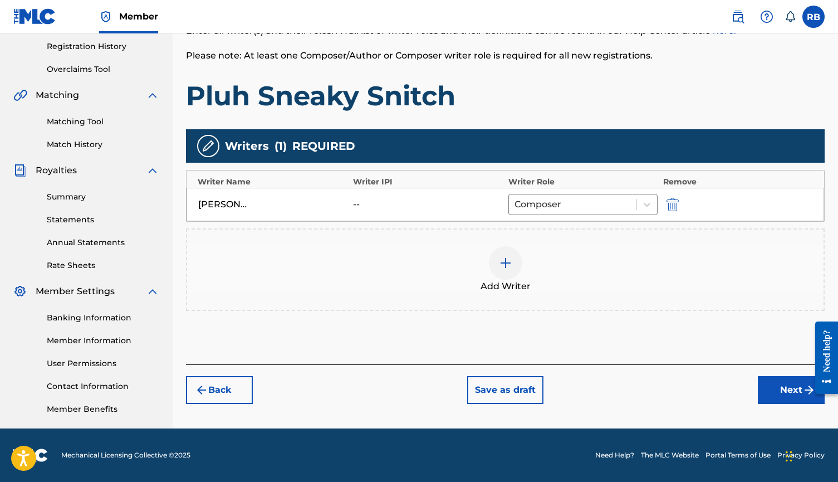
click at [768, 394] on button "Next" at bounding box center [791, 390] width 67 height 28
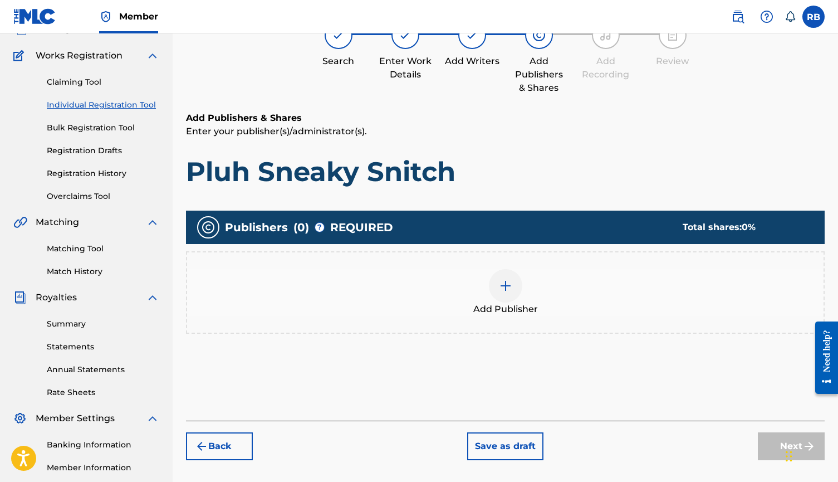
scroll to position [50, 0]
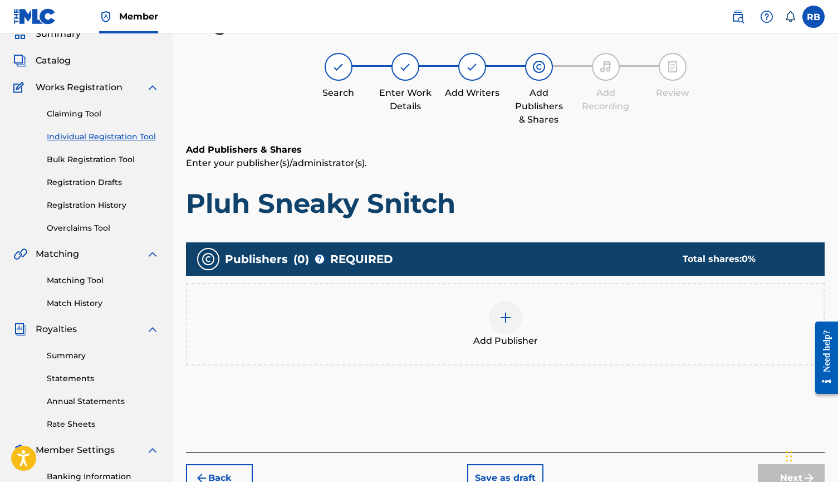
click at [506, 328] on div at bounding box center [505, 317] width 33 height 33
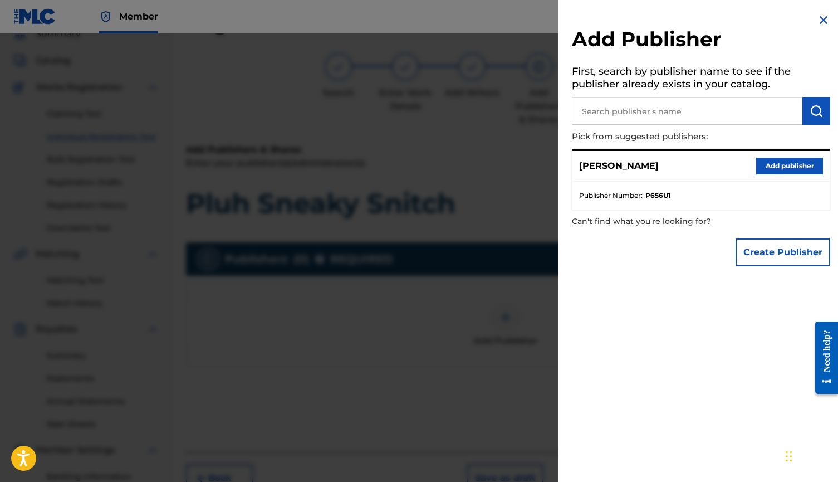
click at [714, 111] on input "text" at bounding box center [687, 111] width 230 height 28
click at [768, 168] on button "Add publisher" at bounding box center [789, 166] width 67 height 17
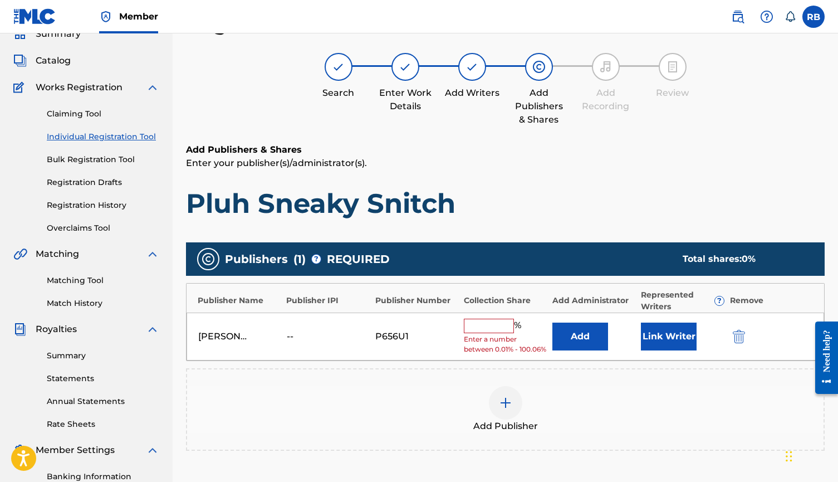
click at [493, 322] on input "text" at bounding box center [489, 325] width 50 height 14
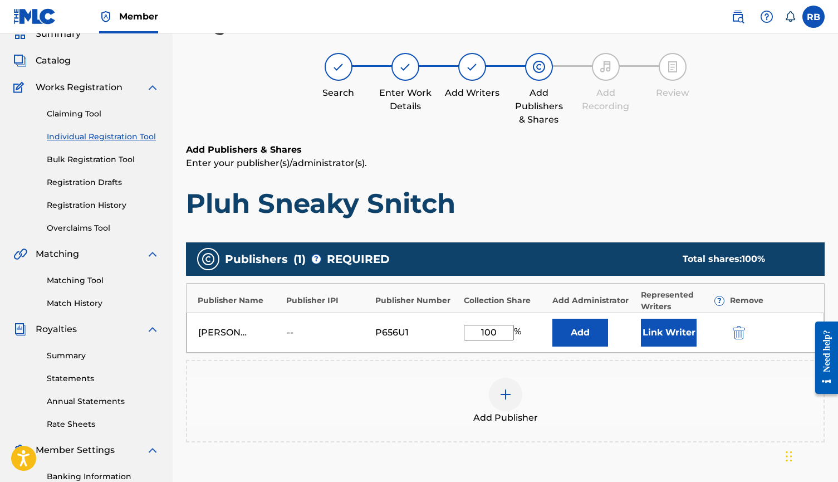
type input "100"
click at [659, 342] on button "Link Writer" at bounding box center [669, 332] width 56 height 28
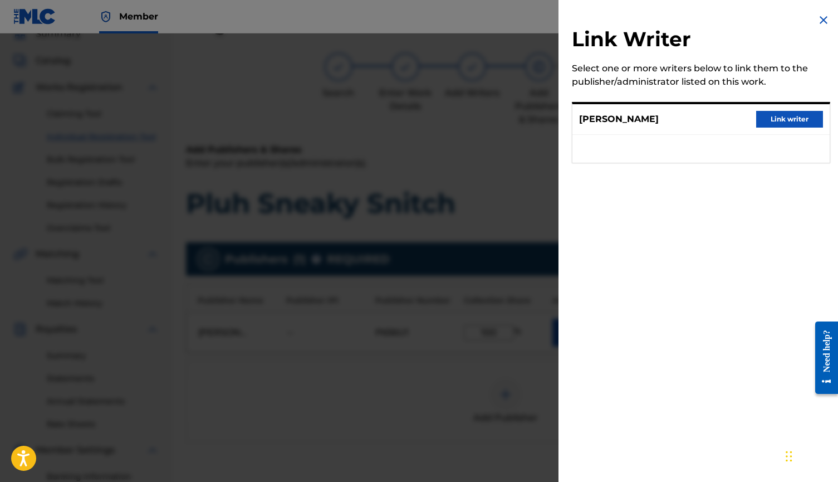
click at [776, 126] on button "Link writer" at bounding box center [789, 119] width 67 height 17
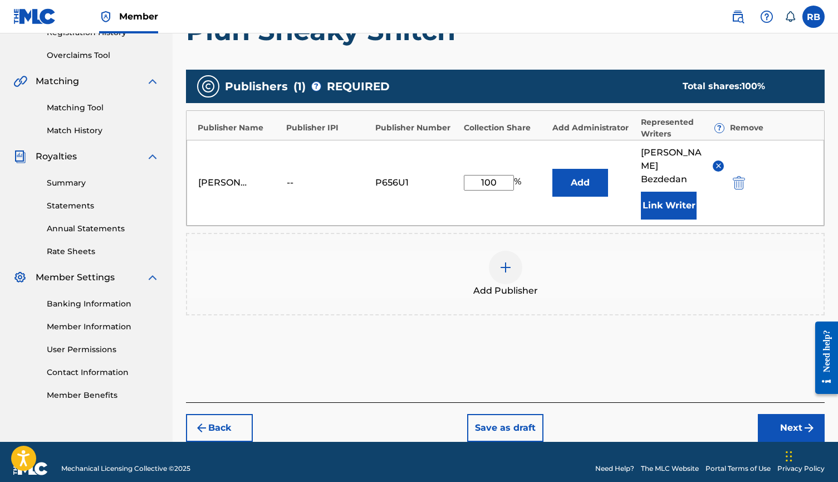
click at [776, 414] on button "Next" at bounding box center [791, 428] width 67 height 28
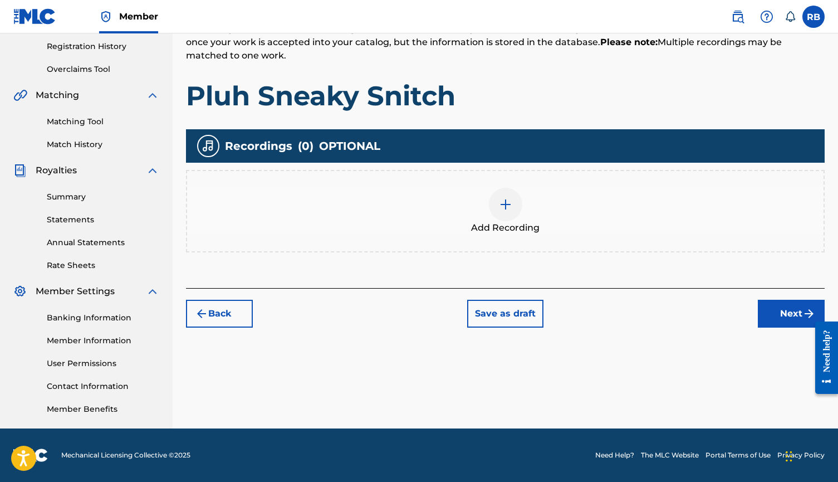
click at [631, 232] on div "Add Recording" at bounding box center [505, 211] width 636 height 47
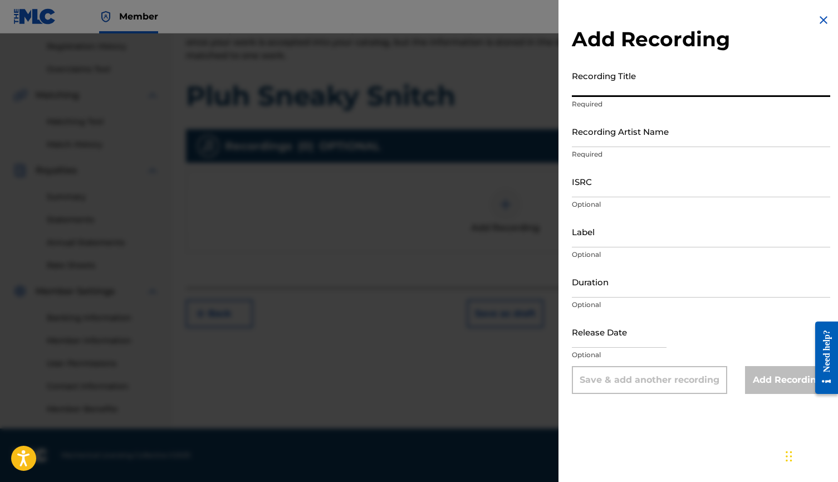
click at [660, 85] on input "Recording Title" at bounding box center [701, 81] width 258 height 32
type input "Pluh Sneaky Snitch"
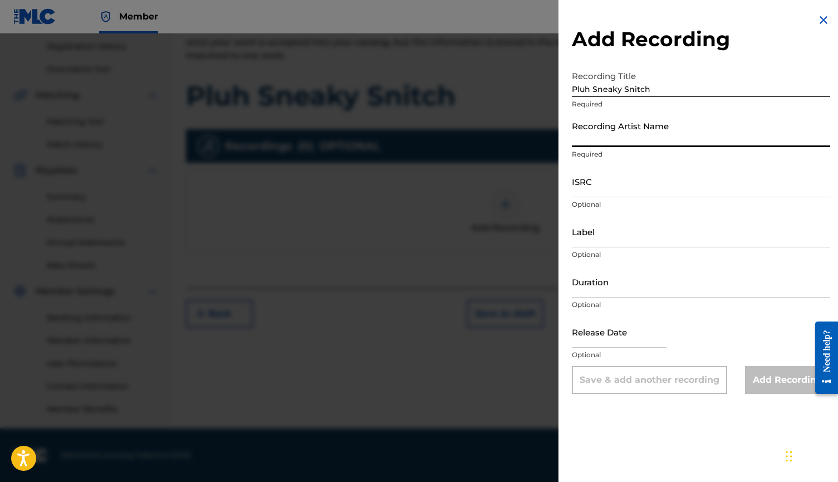
click at [651, 133] on input "Recording Artist Name" at bounding box center [701, 131] width 258 height 32
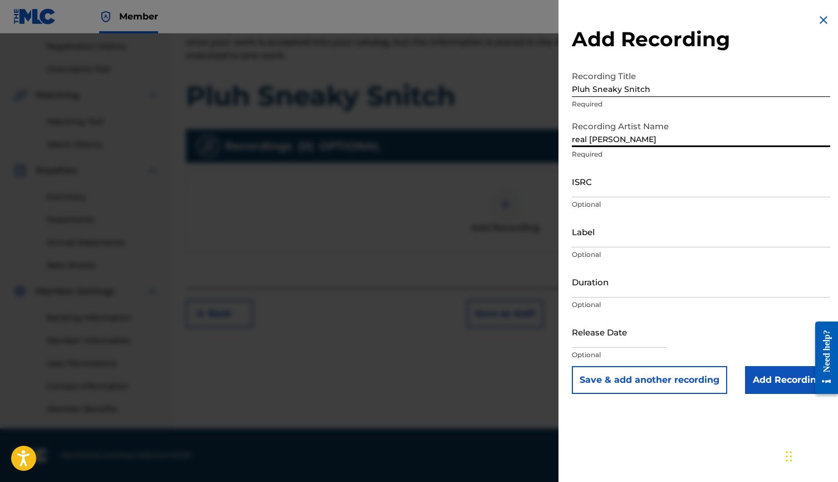
type input "real [PERSON_NAME]"
click at [594, 188] on input "ISRC" at bounding box center [701, 181] width 258 height 32
paste input "TCAHL2332356"
type input "TCAHL2332356"
click at [604, 236] on input "Label" at bounding box center [701, 231] width 258 height 32
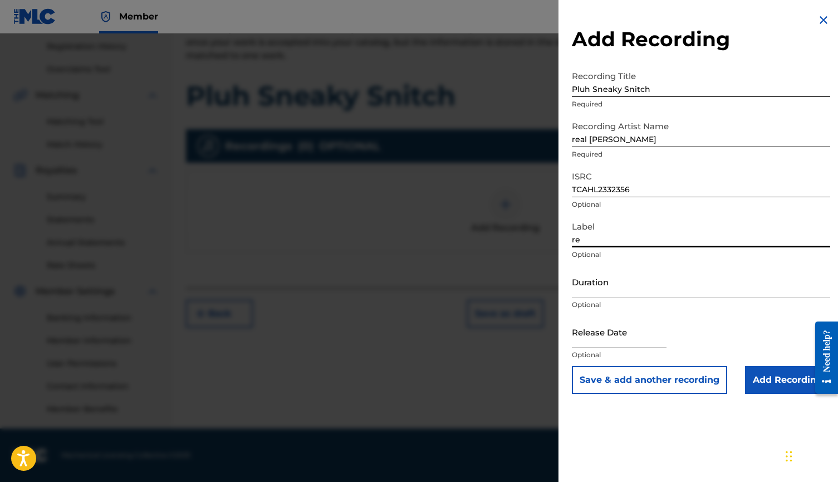
type input "r"
click at [775, 376] on input "Add Recording" at bounding box center [787, 380] width 85 height 28
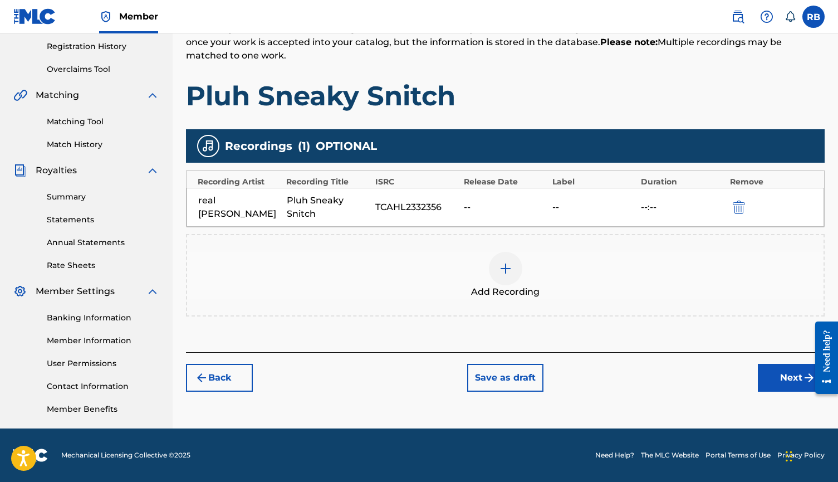
click at [774, 372] on button "Next" at bounding box center [791, 378] width 67 height 28
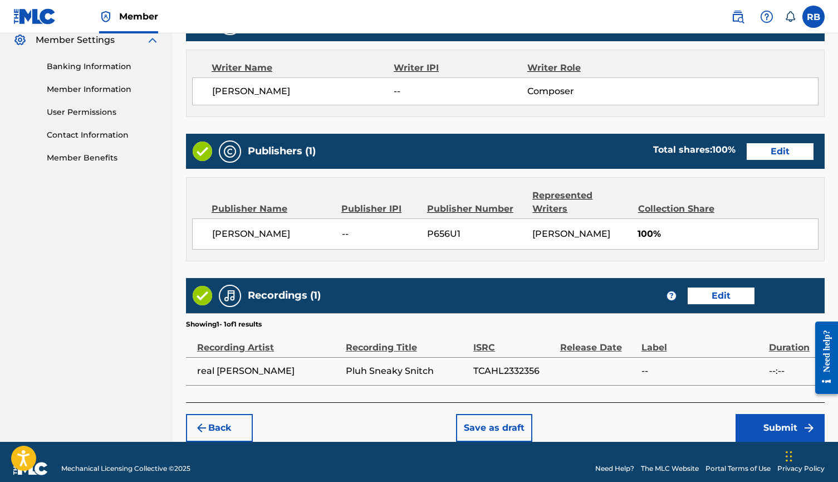
scroll to position [459, 0]
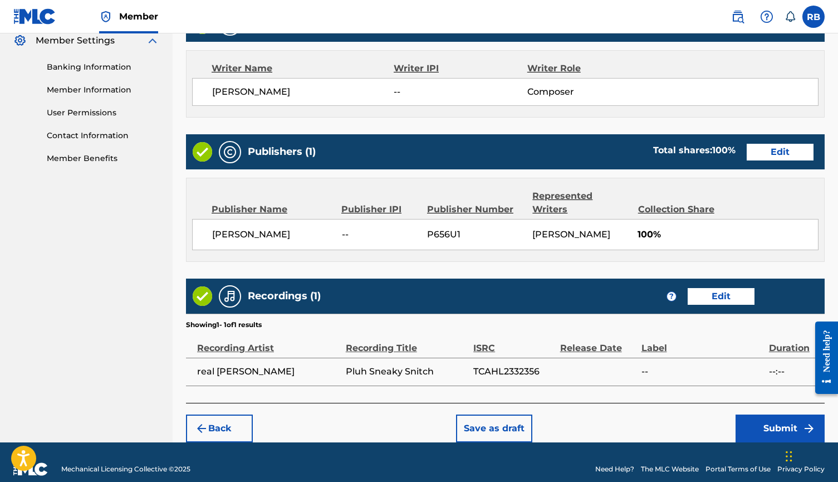
click at [760, 414] on button "Submit" at bounding box center [779, 428] width 89 height 28
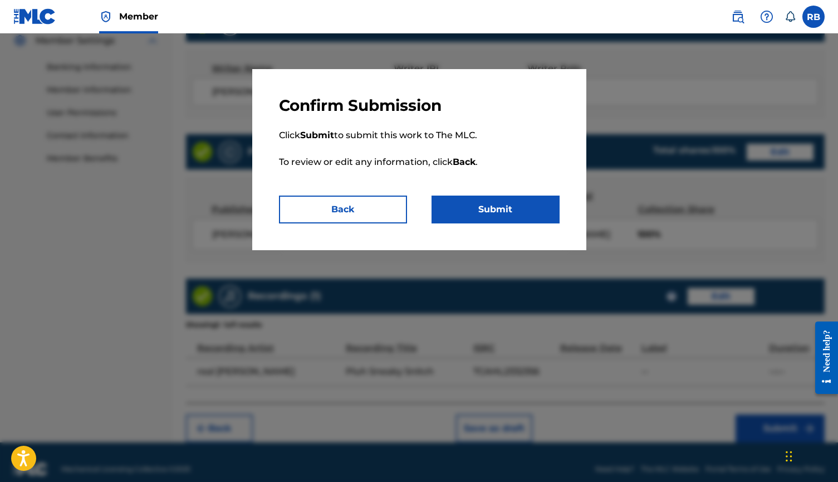
click at [541, 212] on button "Submit" at bounding box center [495, 209] width 128 height 28
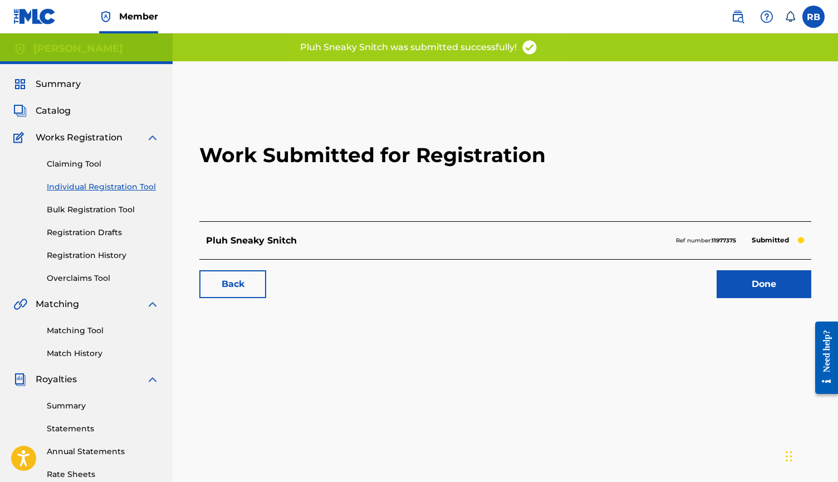
click at [752, 285] on link "Done" at bounding box center [764, 284] width 95 height 28
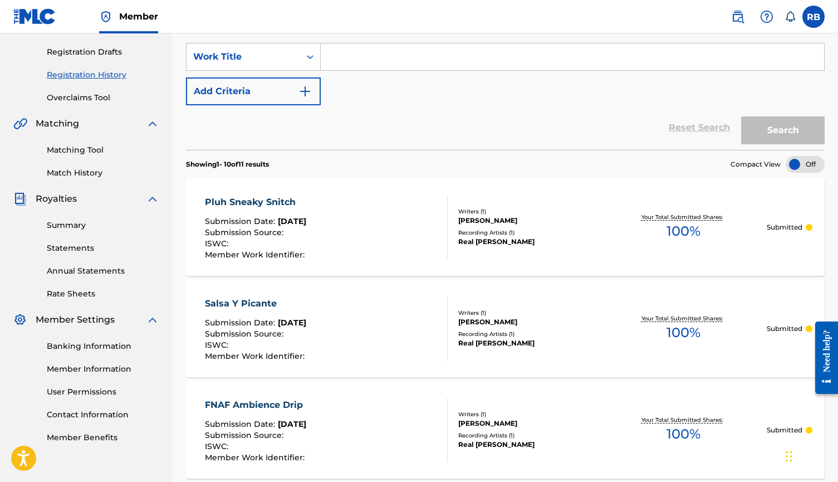
scroll to position [151, 0]
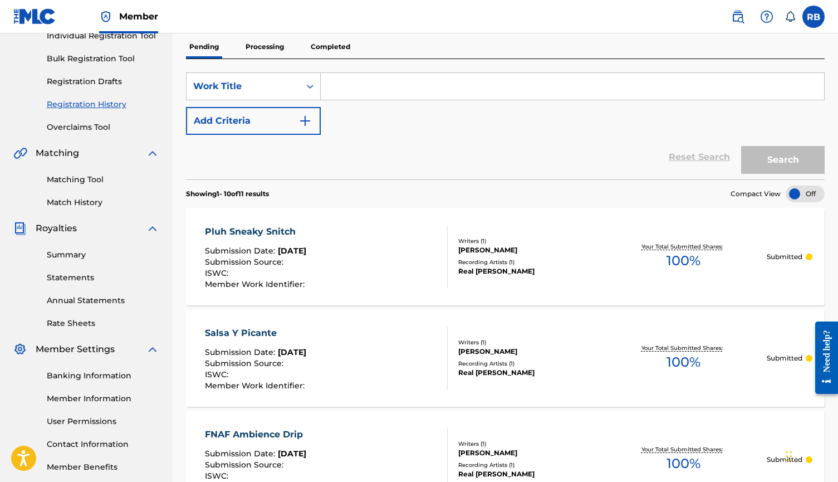
click at [92, 184] on link "Matching Tool" at bounding box center [103, 180] width 112 height 12
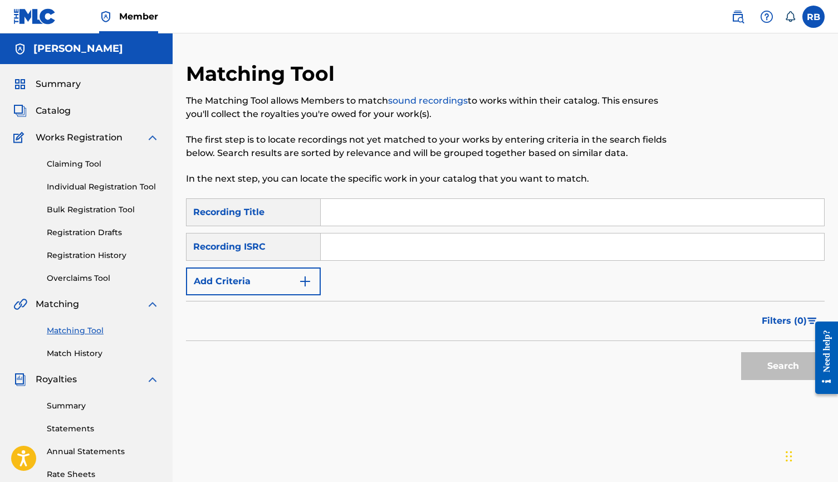
click at [352, 207] on input "Search Form" at bounding box center [572, 212] width 503 height 27
click at [342, 247] on input "Search Form" at bounding box center [572, 246] width 503 height 27
paste input "TCAHL2383178"
type input "TCAHL2383178"
click at [755, 369] on button "Search" at bounding box center [783, 366] width 84 height 28
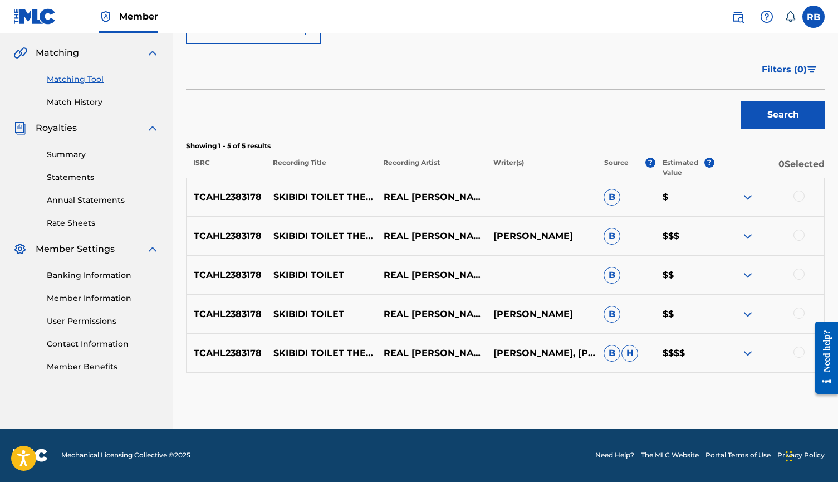
scroll to position [251, 0]
click at [750, 351] on img at bounding box center [747, 352] width 13 height 13
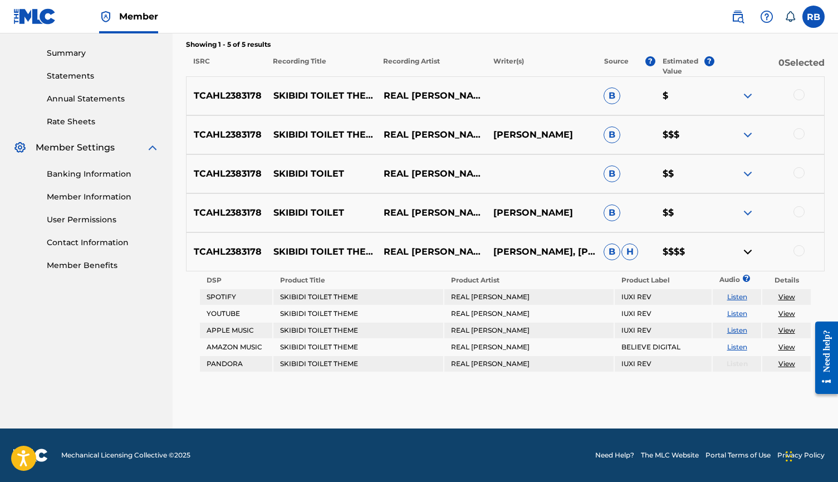
scroll to position [352, 0]
click at [751, 208] on img at bounding box center [747, 212] width 13 height 13
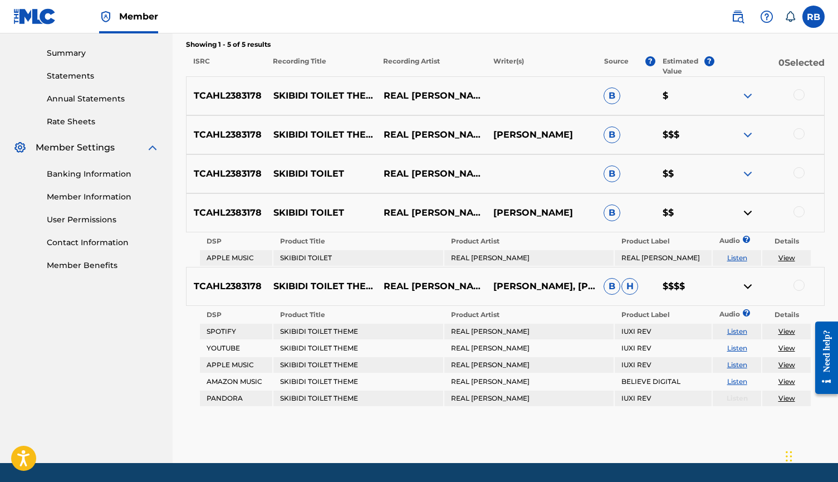
click at [746, 175] on img at bounding box center [747, 173] width 13 height 13
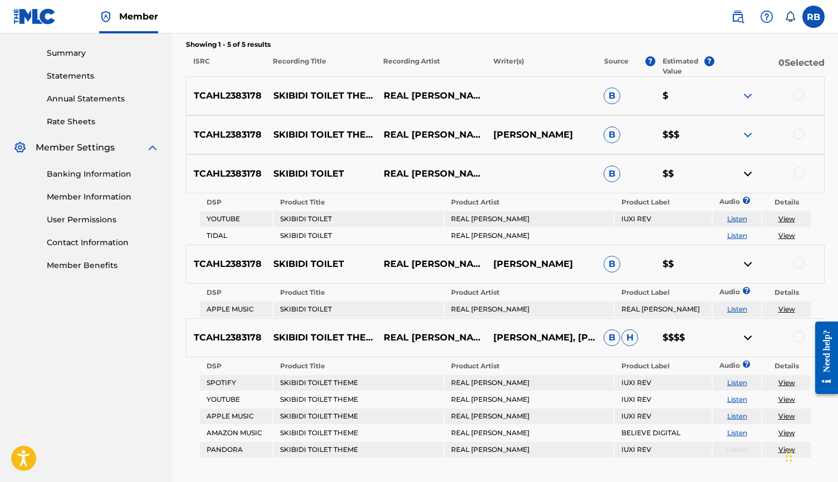
click at [747, 130] on img at bounding box center [747, 134] width 13 height 13
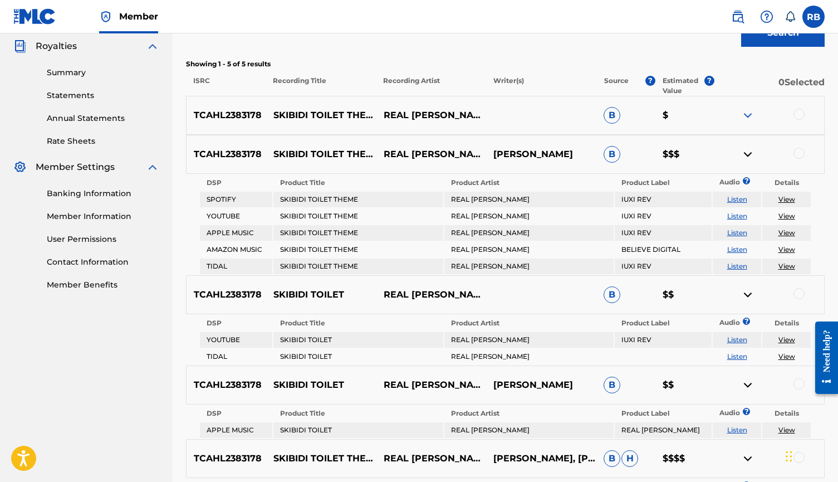
scroll to position [325, 0]
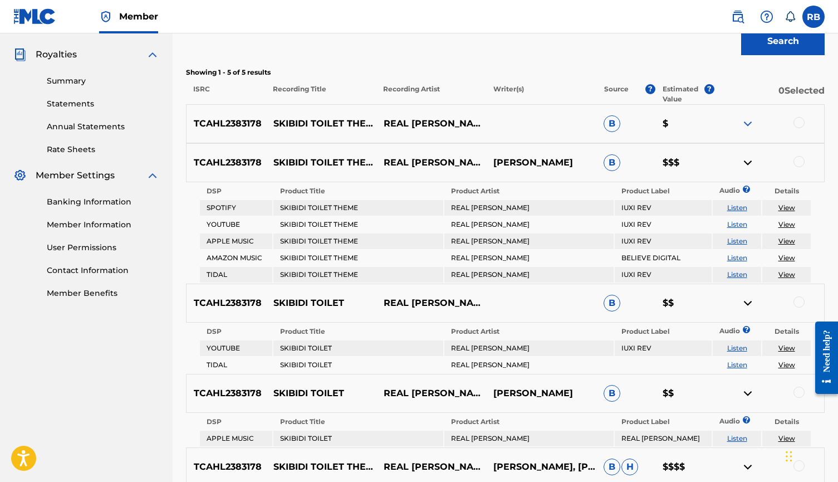
click at [747, 120] on img at bounding box center [747, 123] width 13 height 13
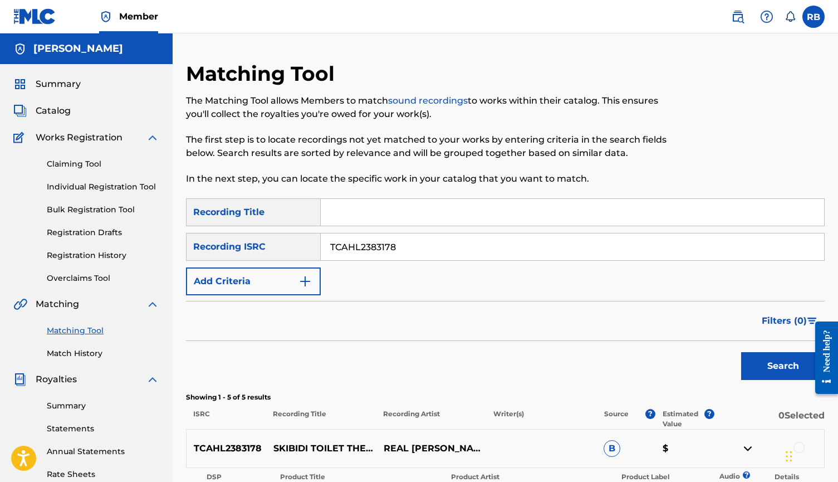
scroll to position [0, 0]
drag, startPoint x: 409, startPoint y: 256, endPoint x: 260, endPoint y: 247, distance: 148.9
click at [260, 247] on div "SearchWithCriteria7b84a183-e498-439f-ade0-5e2575143500 Recording ISRC TCAHL2383…" at bounding box center [505, 247] width 639 height 28
paste input "TCAHO2319783"
type input "TCAHO2319783"
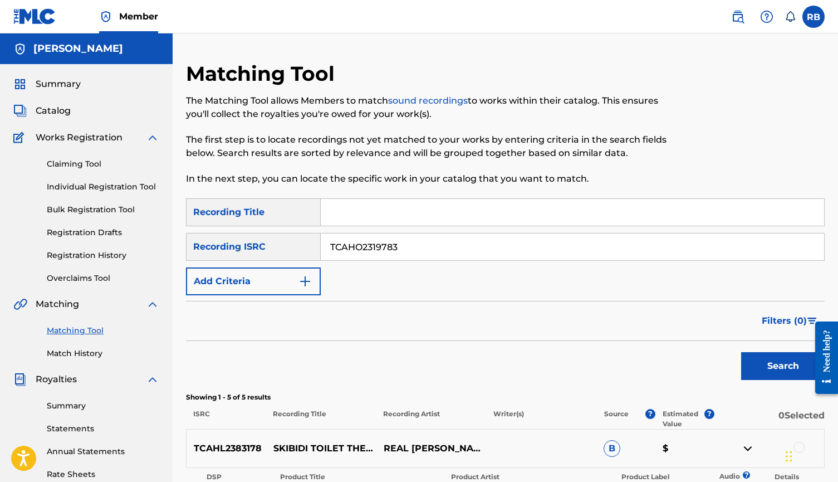
click at [783, 366] on button "Search" at bounding box center [783, 366] width 84 height 28
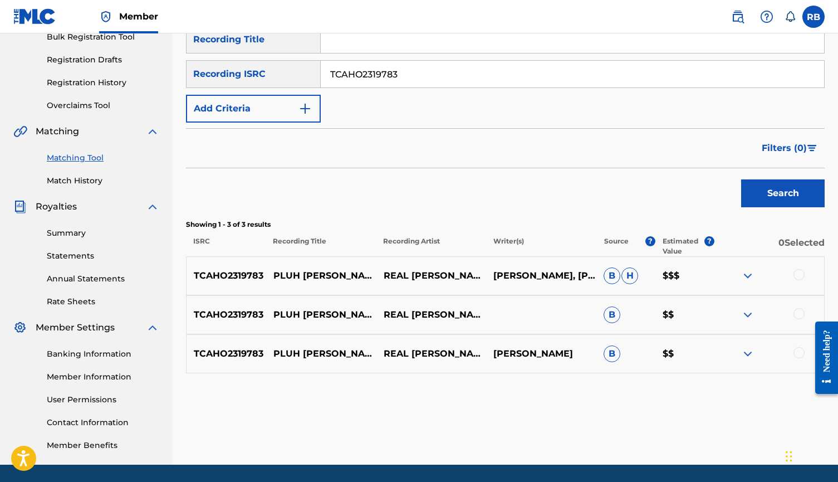
scroll to position [125, 0]
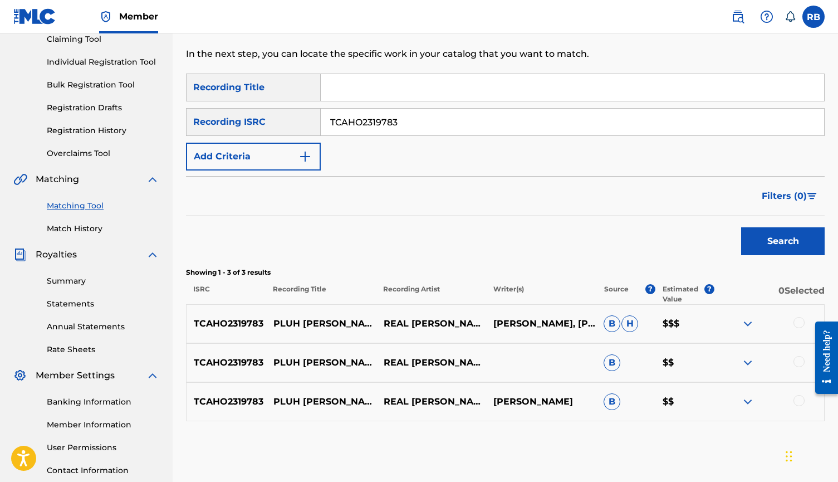
drag, startPoint x: 424, startPoint y: 114, endPoint x: 274, endPoint y: 114, distance: 149.8
click at [274, 114] on div "SearchWithCriteria7b84a183-e498-439f-ade0-5e2575143500 Recording ISRC TCAHO2319…" at bounding box center [505, 122] width 639 height 28
drag, startPoint x: 408, startPoint y: 124, endPoint x: 254, endPoint y: 121, distance: 153.1
click at [254, 121] on div "SearchWithCriteria7b84a183-e498-439f-ade0-5e2575143500 Recording ISRC TCAHO2319…" at bounding box center [505, 122] width 639 height 28
paste input "TCAHO2319831"
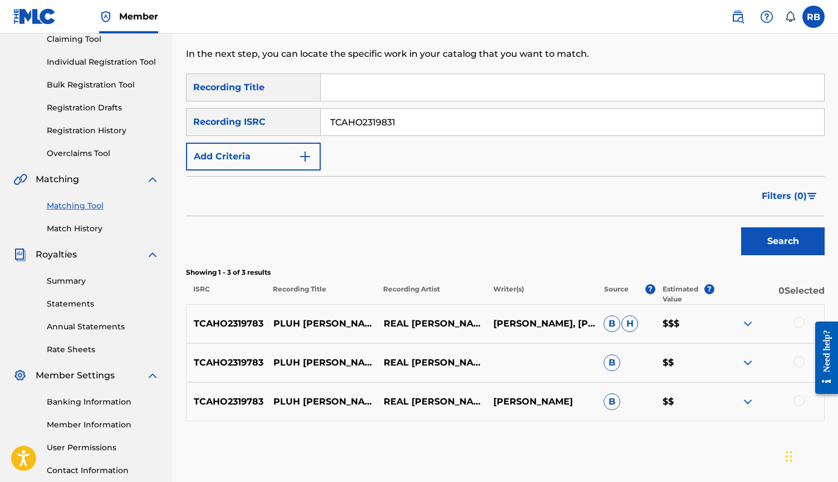
type input "TCAHO2319831"
click at [767, 238] on button "Search" at bounding box center [783, 241] width 84 height 28
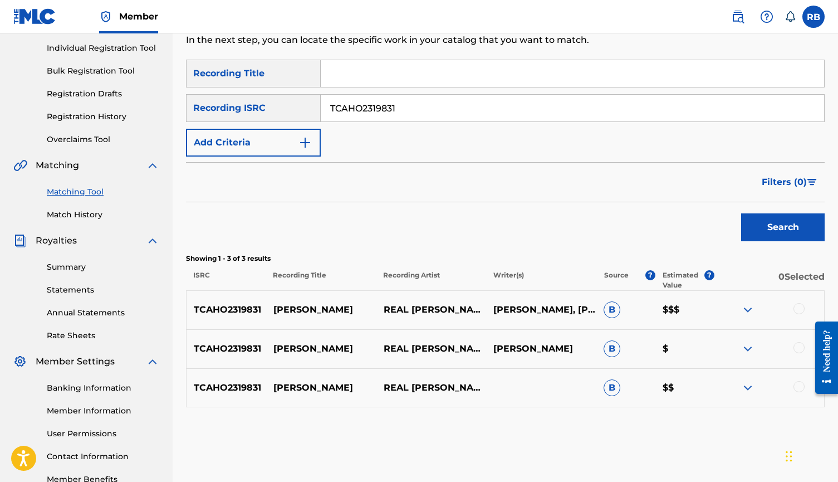
scroll to position [140, 0]
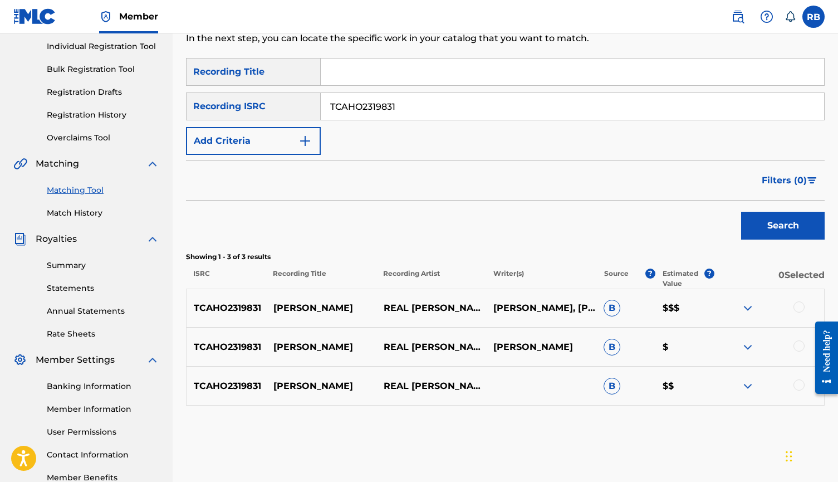
drag, startPoint x: 447, startPoint y: 107, endPoint x: 269, endPoint y: 105, distance: 177.6
click at [269, 105] on div "SearchWithCriteria7b84a183-e498-439f-ade0-5e2575143500 Recording ISRC TCAHO2319…" at bounding box center [505, 106] width 639 height 28
paste input "TCAHO2319902"
type input "TCAHO2319902"
click at [747, 232] on button "Search" at bounding box center [783, 226] width 84 height 28
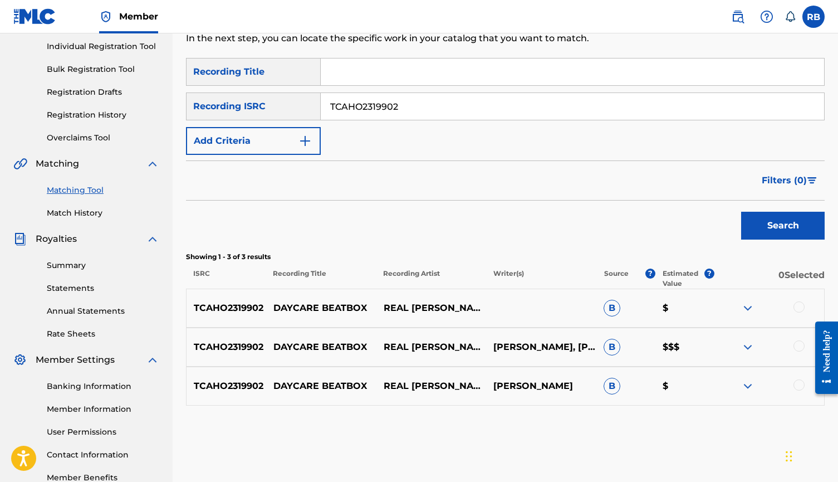
drag, startPoint x: 438, startPoint y: 105, endPoint x: 277, endPoint y: 105, distance: 161.5
click at [277, 105] on div "SearchWithCriteria7b84a183-e498-439f-ade0-5e2575143500 Recording ISRC TCAHO2319…" at bounding box center [505, 106] width 639 height 28
paste input "TCAHO2319852"
type input "TCAHO2319852"
click at [784, 233] on button "Search" at bounding box center [783, 226] width 84 height 28
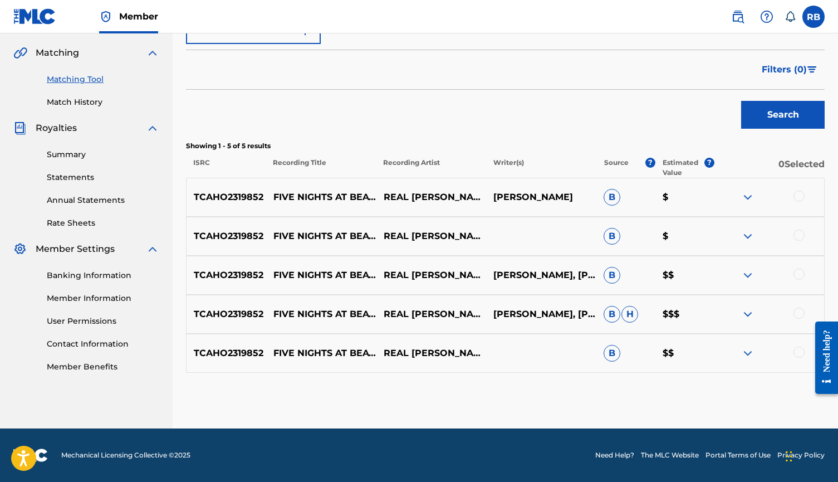
scroll to position [251, 0]
click at [709, 108] on div "Search" at bounding box center [505, 112] width 639 height 45
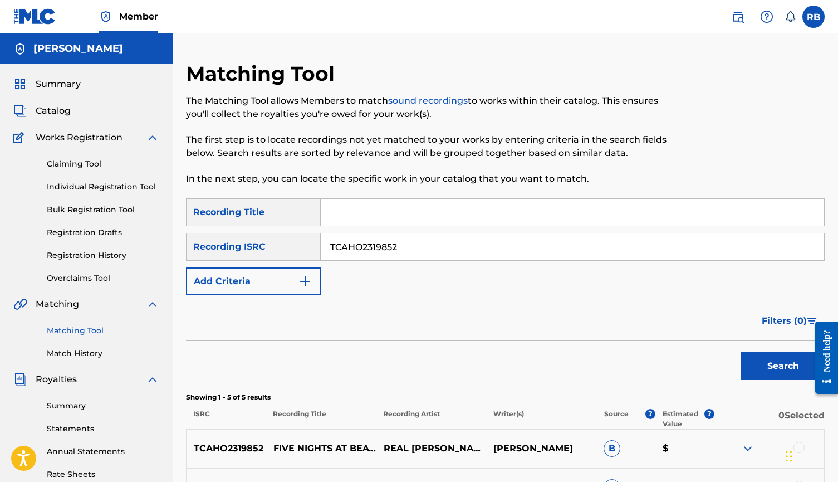
scroll to position [0, 0]
click at [85, 166] on link "Claiming Tool" at bounding box center [103, 164] width 112 height 12
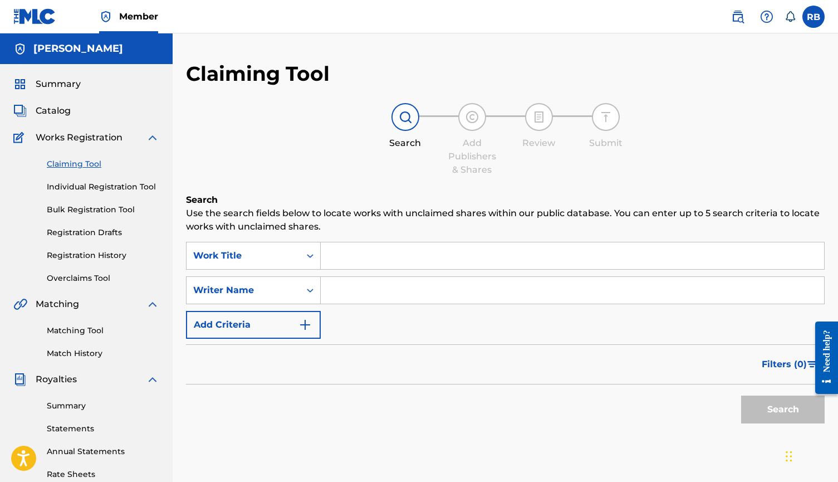
click at [84, 332] on link "Matching Tool" at bounding box center [103, 331] width 112 height 12
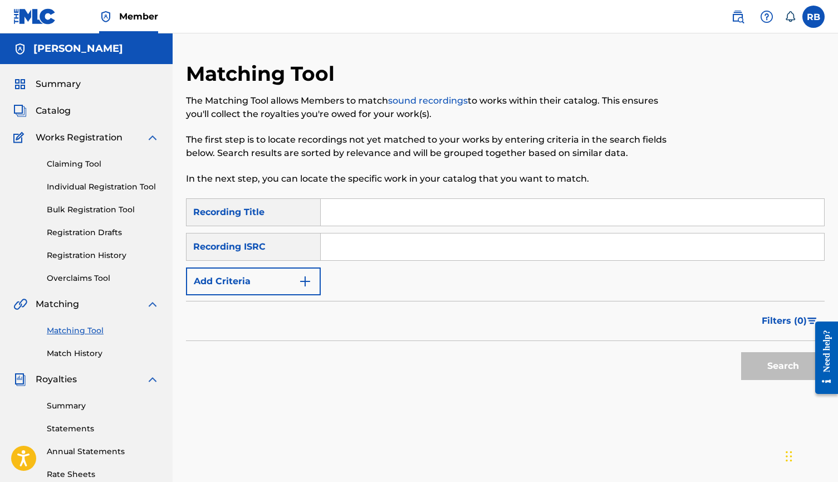
click at [102, 253] on link "Registration History" at bounding box center [103, 255] width 112 height 12
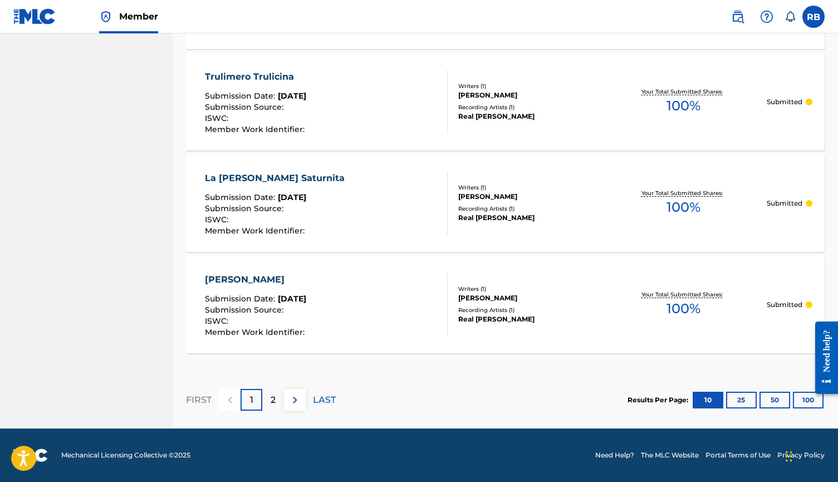
click at [274, 399] on p "2" at bounding box center [273, 399] width 5 height 13
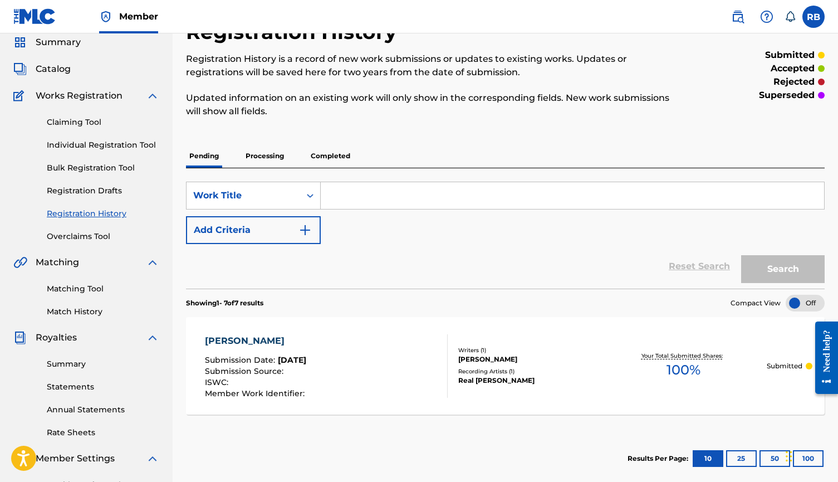
scroll to position [34, 0]
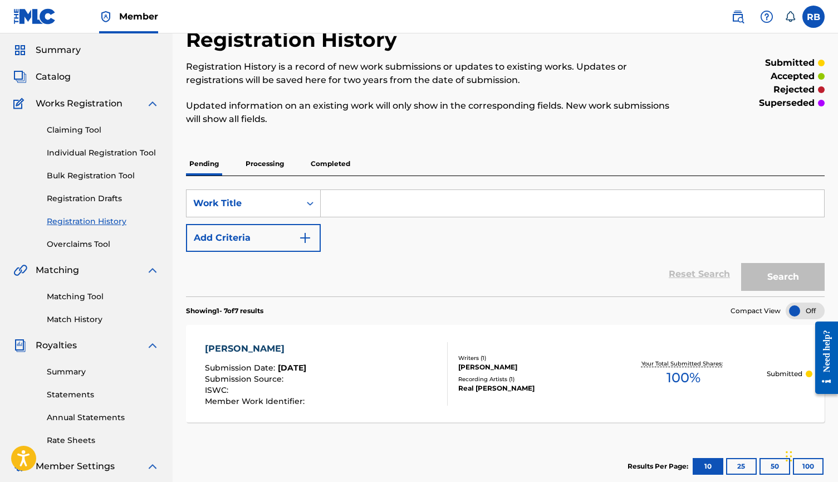
click at [337, 175] on p "Completed" at bounding box center [330, 163] width 46 height 23
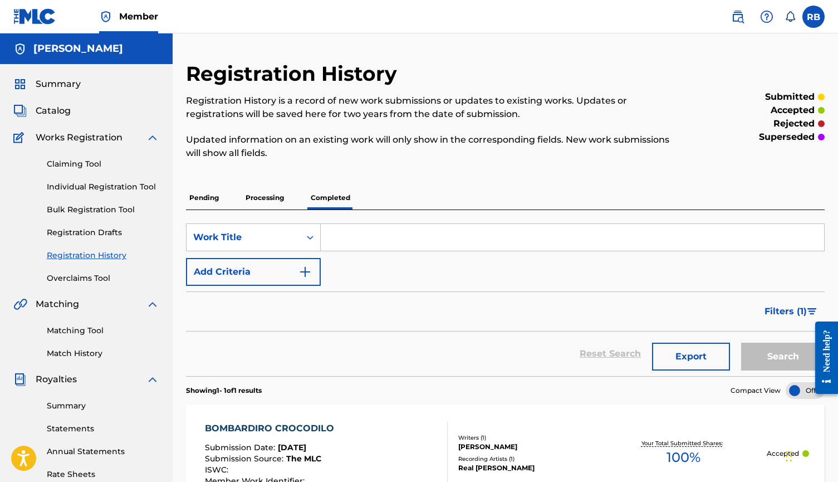
click at [86, 161] on link "Claiming Tool" at bounding box center [103, 164] width 112 height 12
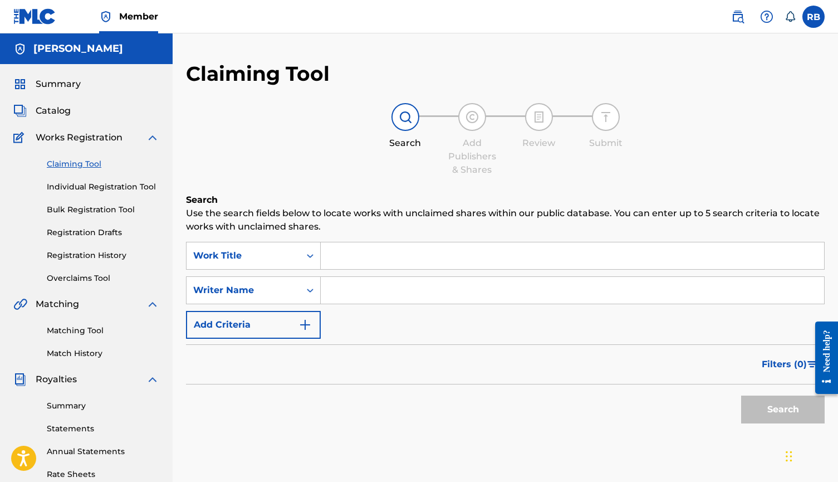
click at [89, 326] on link "Matching Tool" at bounding box center [103, 331] width 112 height 12
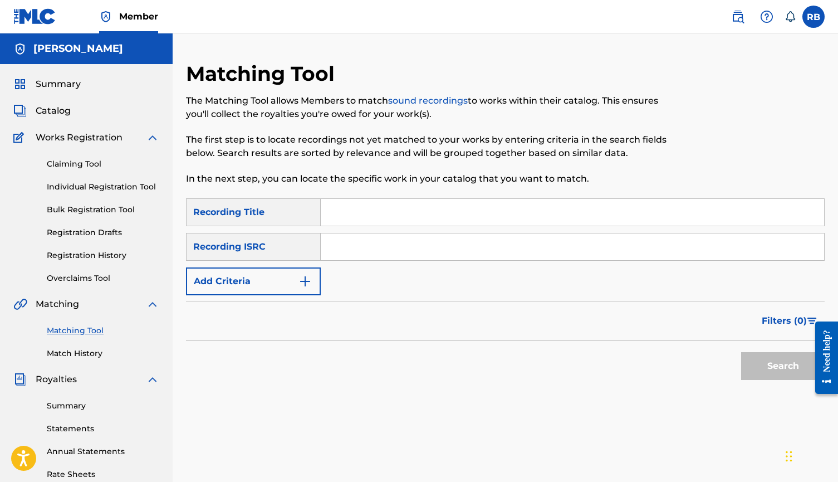
click at [84, 328] on link "Matching Tool" at bounding box center [103, 331] width 112 height 12
click at [386, 254] on input "Search Form" at bounding box center [572, 246] width 503 height 27
paste input "QZ-HNB-23-37337"
click at [347, 246] on input "QZ-HNB-23-37337" at bounding box center [572, 246] width 503 height 27
click at [368, 244] on input "QZHNB-23-37337" at bounding box center [572, 246] width 503 height 27
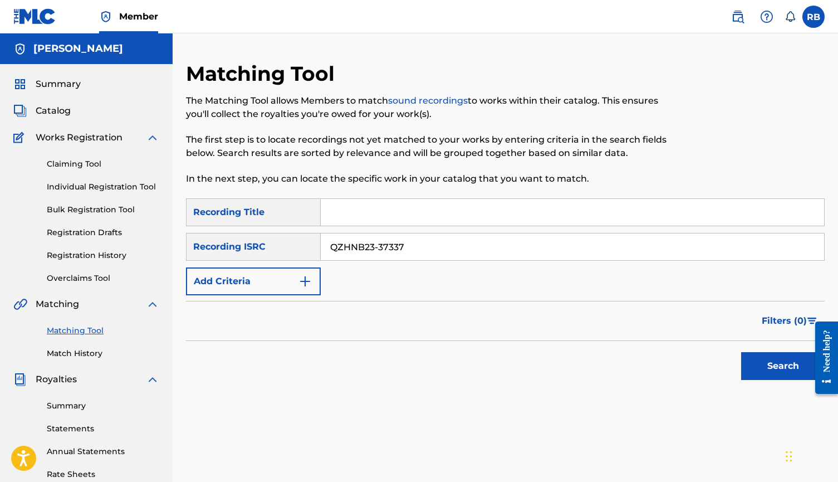
click at [376, 245] on input "QZHNB23-37337" at bounding box center [572, 246] width 503 height 27
click at [378, 245] on input "QZHNB23-37337" at bounding box center [572, 246] width 503 height 27
type input "QZHNB2337337"
click at [497, 307] on div "Filters ( 0 )" at bounding box center [505, 321] width 639 height 40
click at [747, 370] on button "Search" at bounding box center [783, 366] width 84 height 28
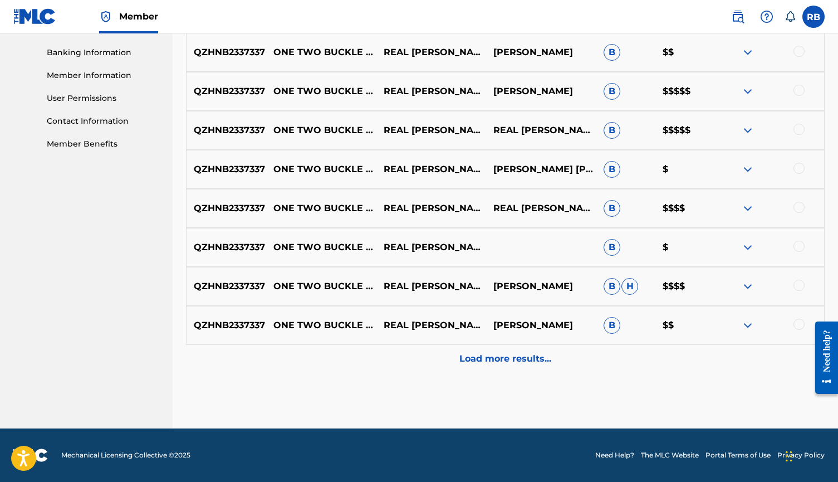
scroll to position [474, 0]
click at [538, 355] on p "Load more results..." at bounding box center [505, 358] width 92 height 13
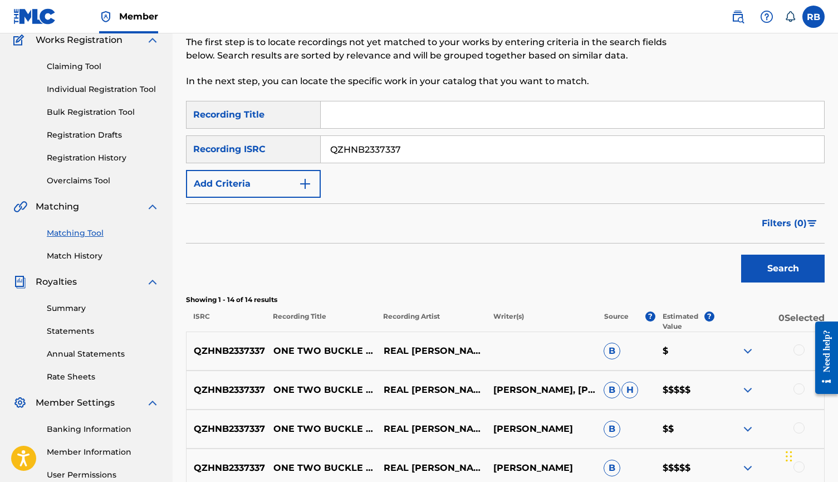
scroll to position [250, 0]
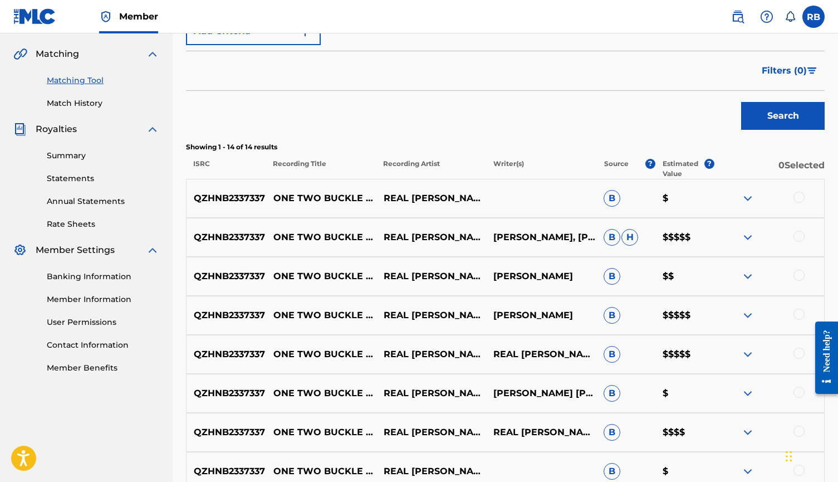
click at [797, 241] on div at bounding box center [798, 235] width 11 height 11
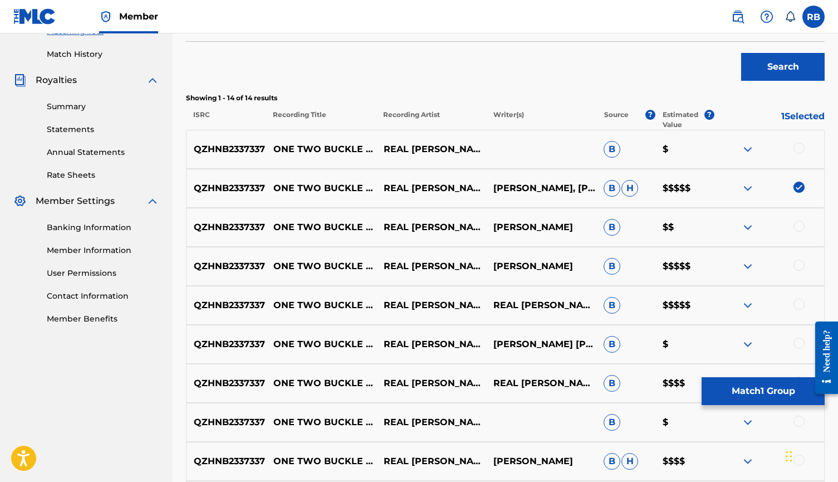
scroll to position [322, 0]
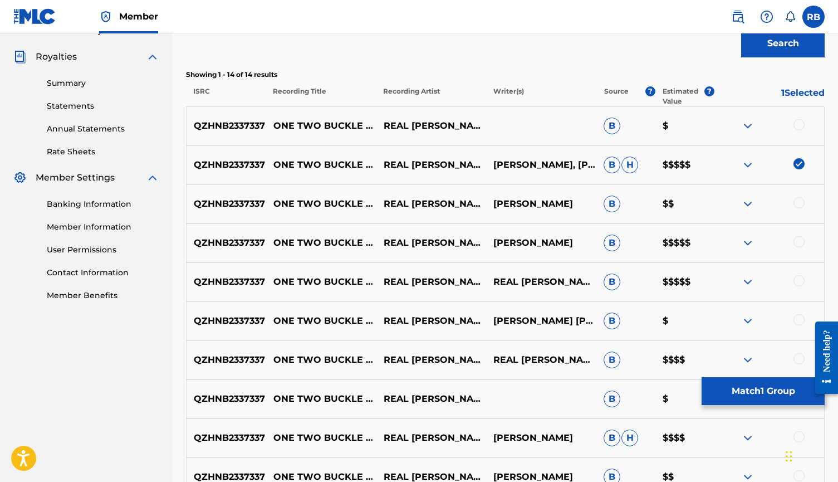
click at [801, 240] on div at bounding box center [798, 241] width 11 height 11
click at [798, 278] on div at bounding box center [798, 280] width 11 height 11
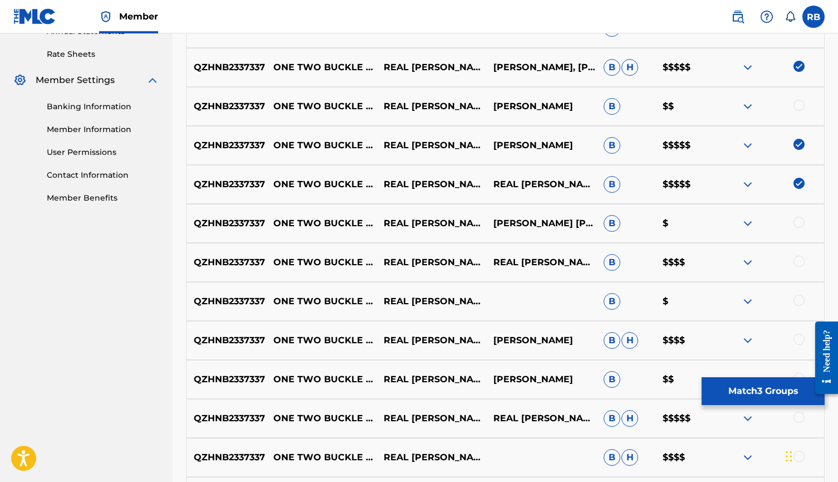
scroll to position [465, 0]
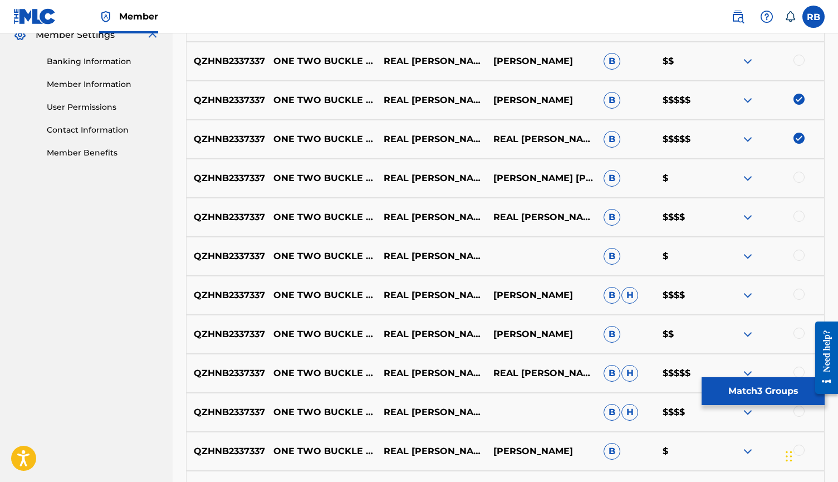
click at [798, 218] on div at bounding box center [798, 215] width 11 height 11
click at [798, 290] on div at bounding box center [798, 293] width 11 height 11
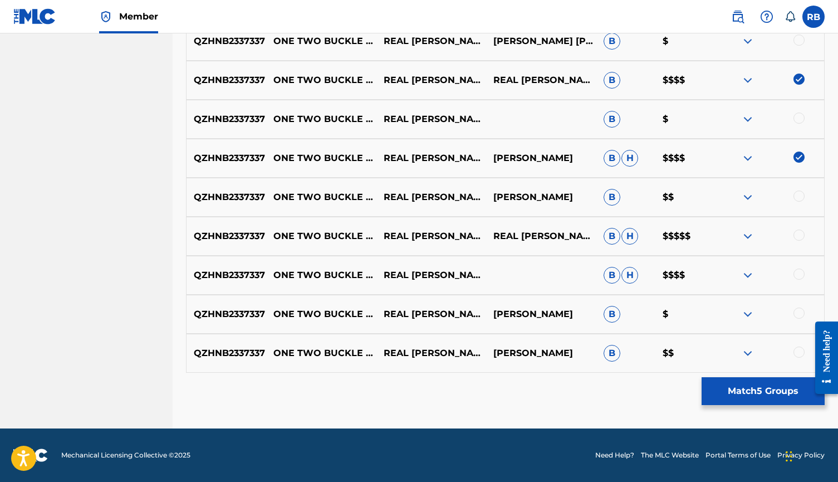
scroll to position [602, 0]
click at [801, 236] on div at bounding box center [798, 234] width 11 height 11
click at [801, 271] on div at bounding box center [798, 273] width 11 height 11
click at [796, 354] on div at bounding box center [798, 351] width 11 height 11
click at [796, 316] on div at bounding box center [798, 312] width 11 height 11
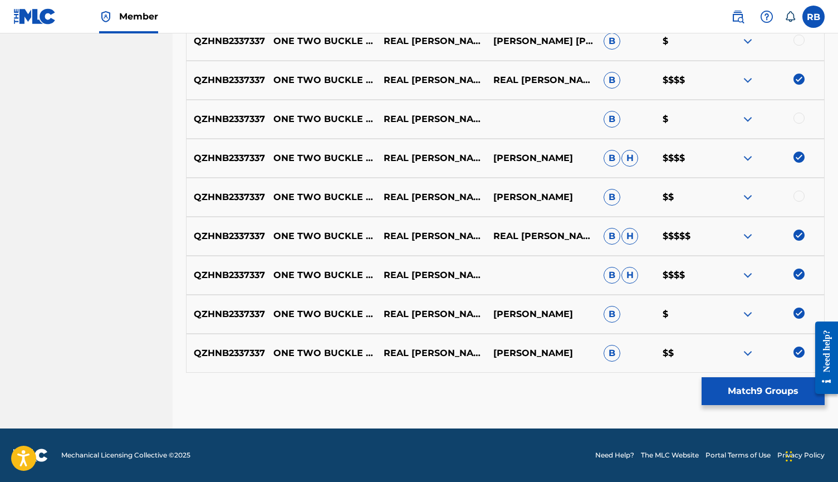
click at [798, 198] on div at bounding box center [798, 195] width 11 height 11
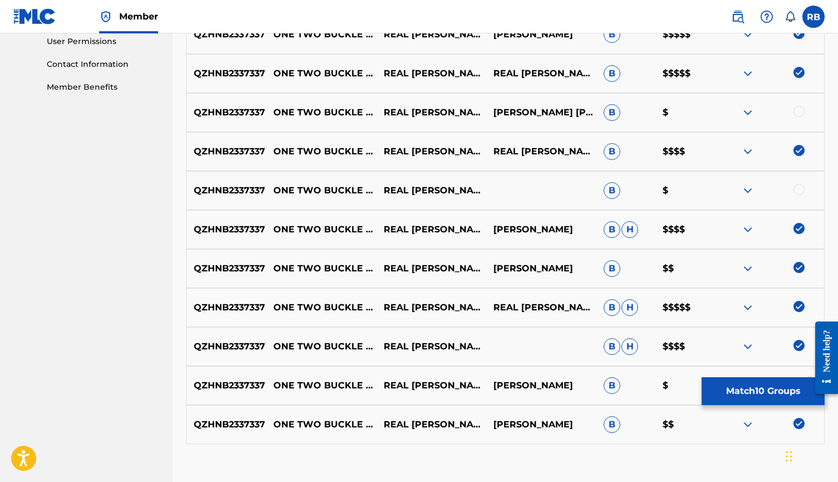
scroll to position [495, 0]
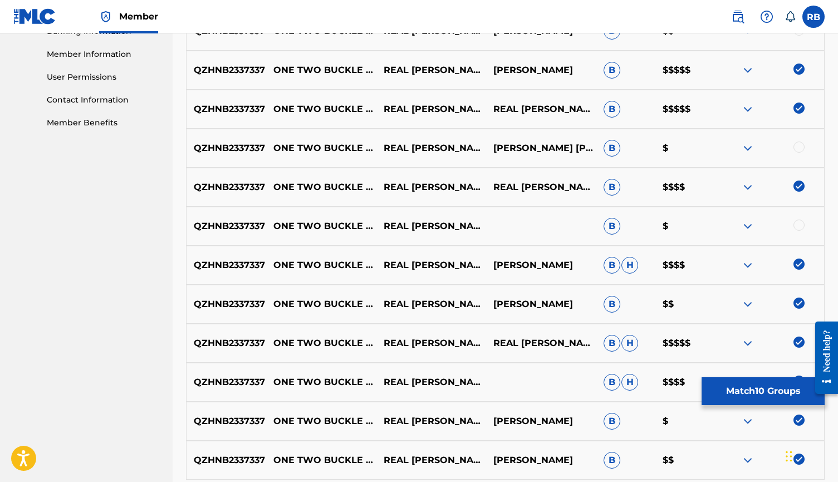
click at [799, 228] on div at bounding box center [798, 224] width 11 height 11
click at [798, 149] on div at bounding box center [798, 146] width 11 height 11
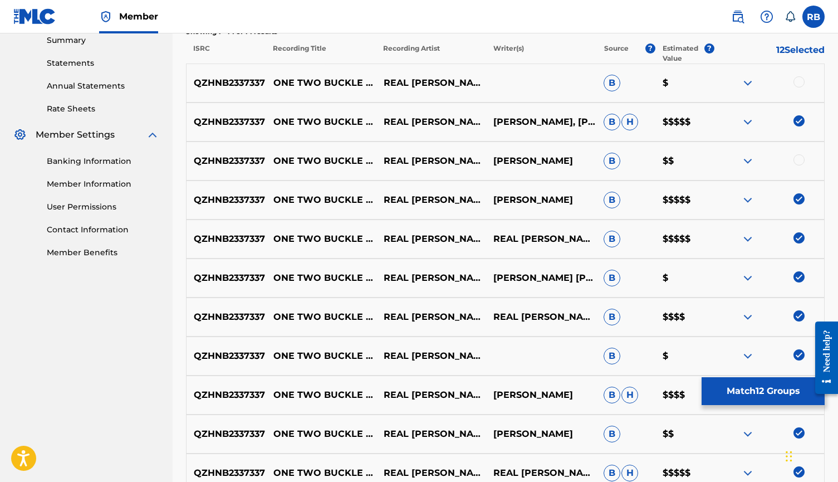
scroll to position [301, 0]
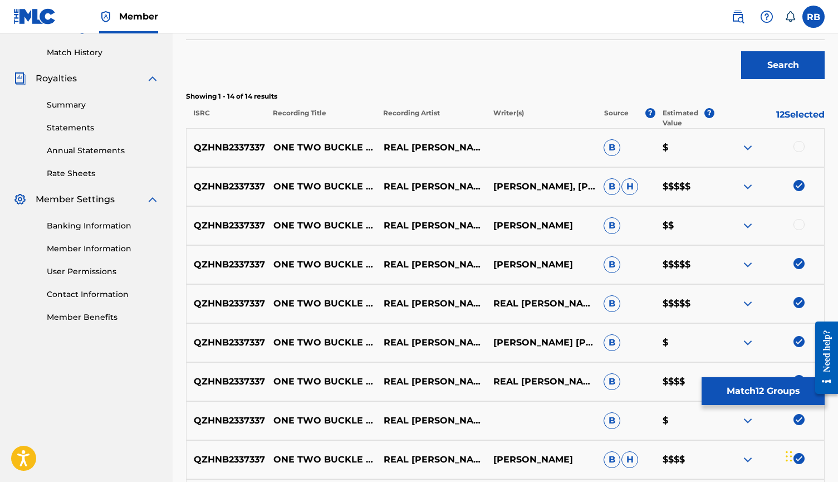
click at [797, 224] on div at bounding box center [798, 224] width 11 height 11
click at [747, 402] on button "Match 13 Groups" at bounding box center [763, 391] width 123 height 28
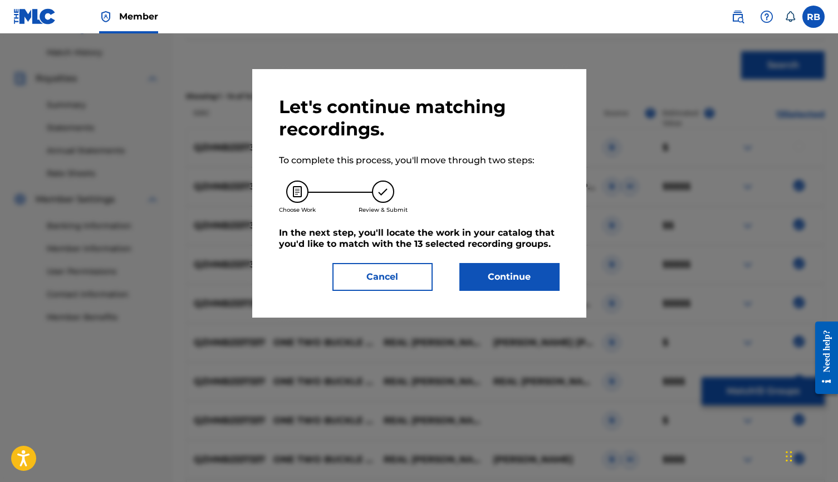
click at [532, 279] on button "Continue" at bounding box center [509, 277] width 100 height 28
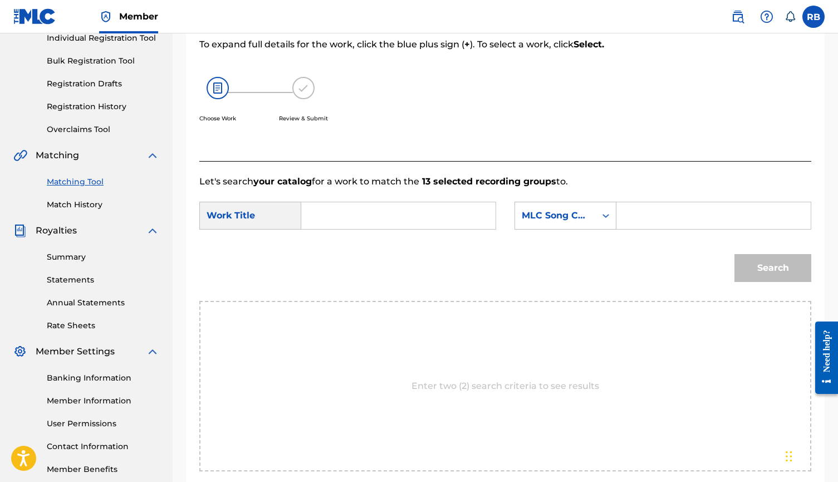
scroll to position [124, 0]
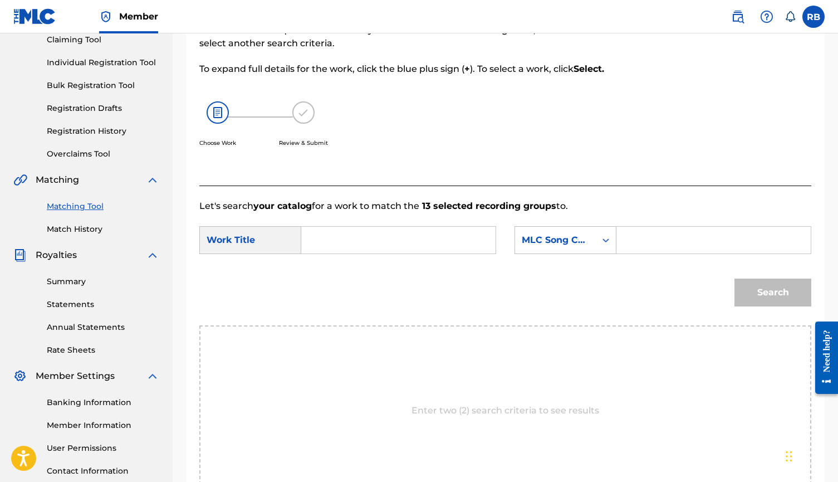
click at [459, 238] on input "Search Form" at bounding box center [398, 240] width 175 height 27
type input "one two"
click at [596, 238] on div "Search Form" at bounding box center [606, 240] width 20 height 20
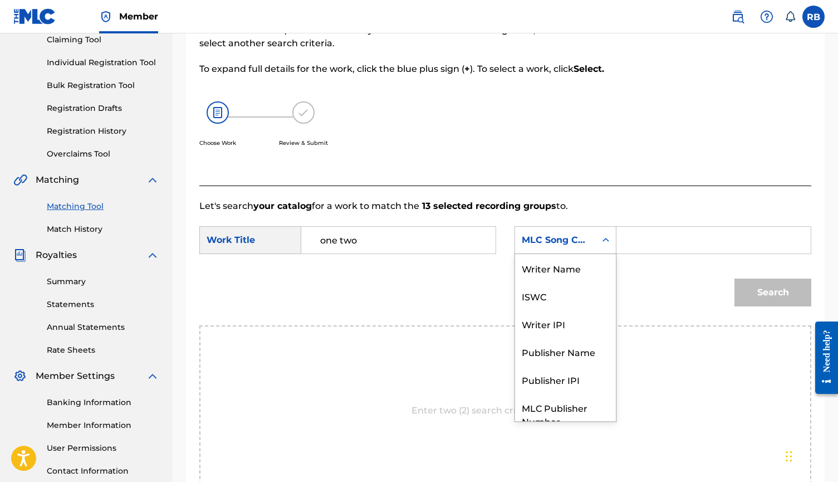
scroll to position [41, 0]
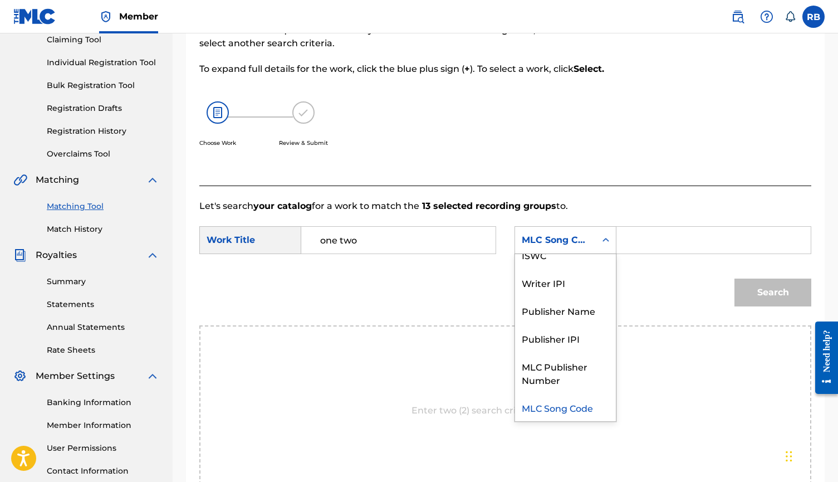
click at [636, 244] on input "Search Form" at bounding box center [713, 240] width 175 height 27
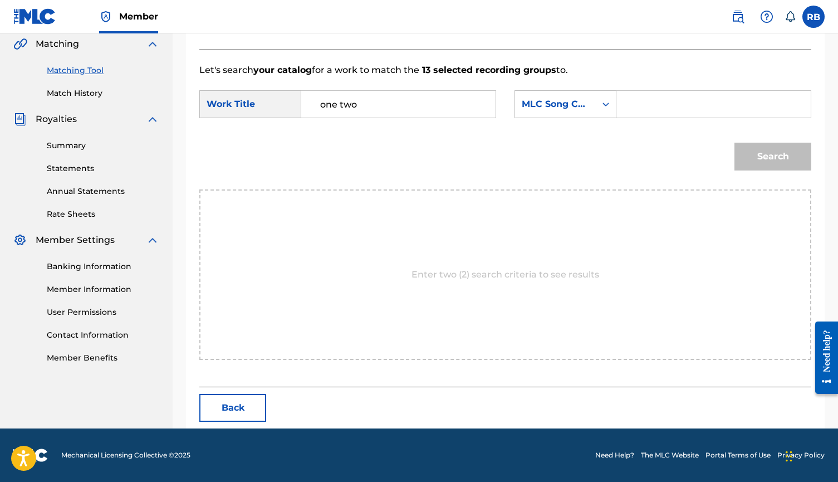
scroll to position [260, 0]
type input "n"
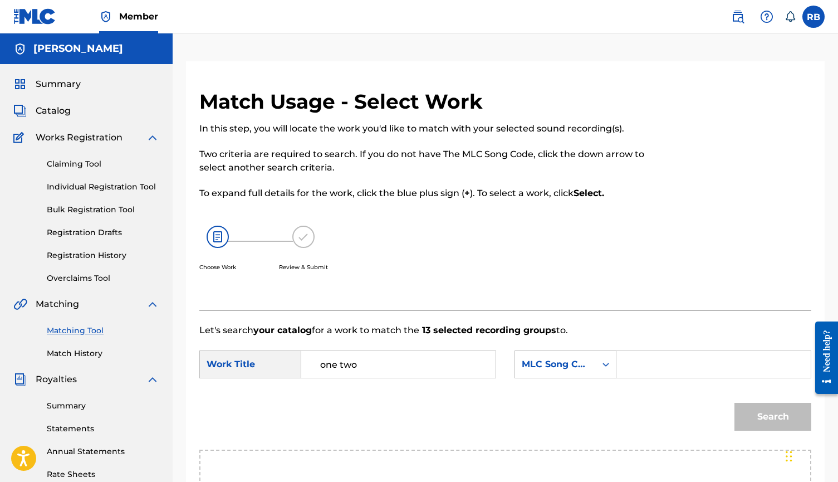
scroll to position [0, 0]
click at [117, 258] on link "Registration History" at bounding box center [103, 255] width 112 height 12
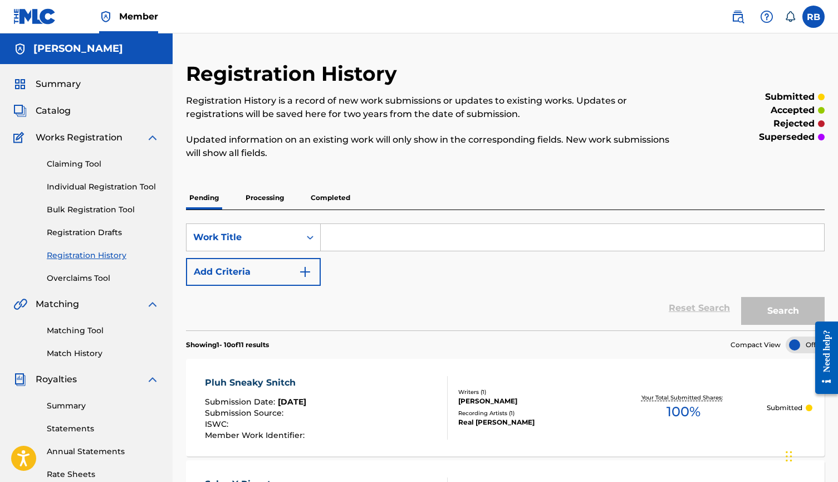
click at [267, 203] on p "Processing" at bounding box center [264, 197] width 45 height 23
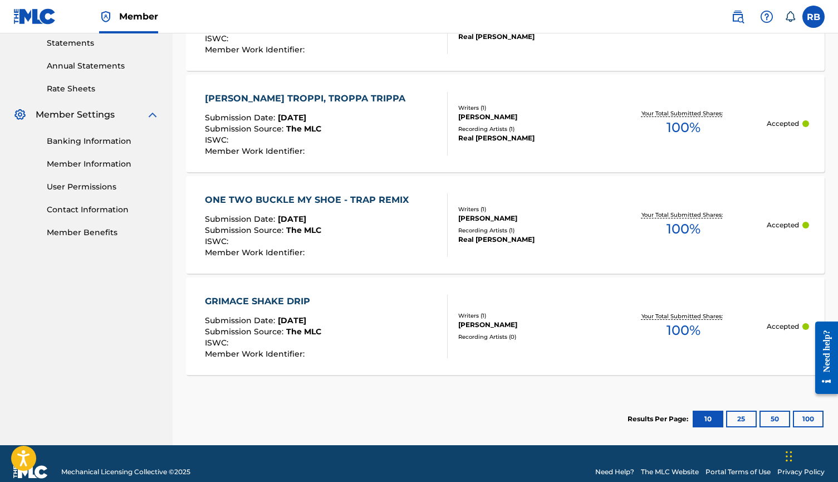
scroll to position [400, 0]
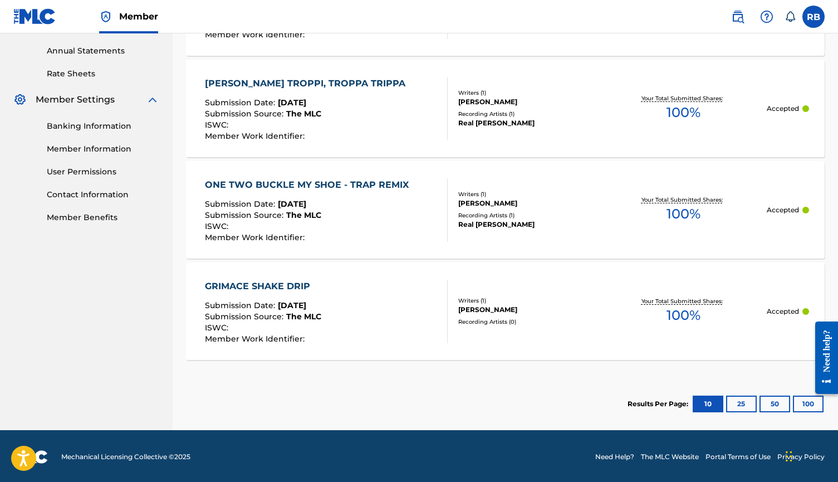
click at [359, 179] on div "ONE TWO BUCKLE MY SHOE - TRAP REMIX" at bounding box center [309, 184] width 209 height 13
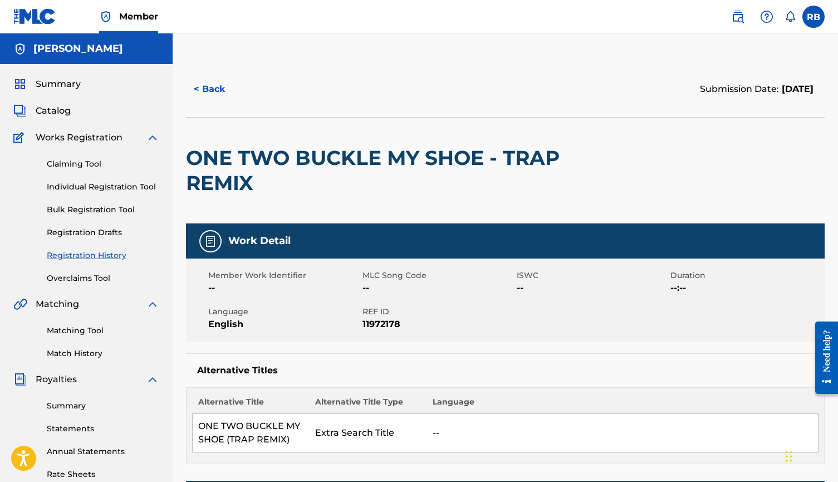
click at [225, 94] on button "< Back" at bounding box center [219, 89] width 67 height 28
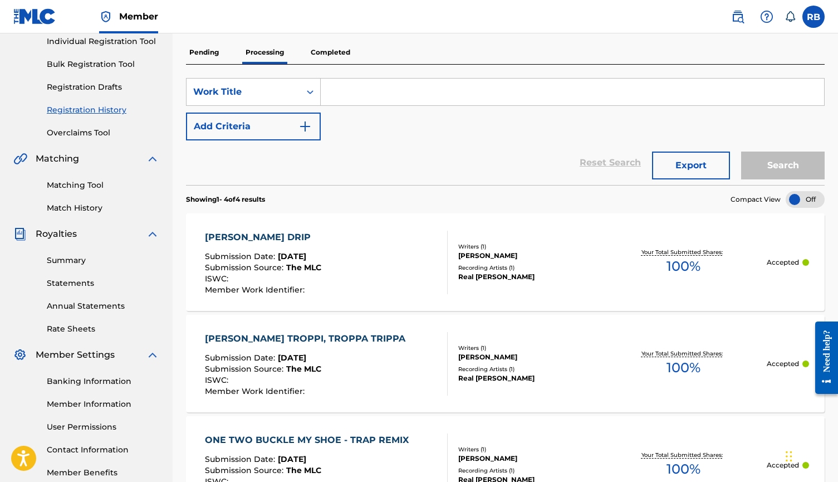
scroll to position [70, 0]
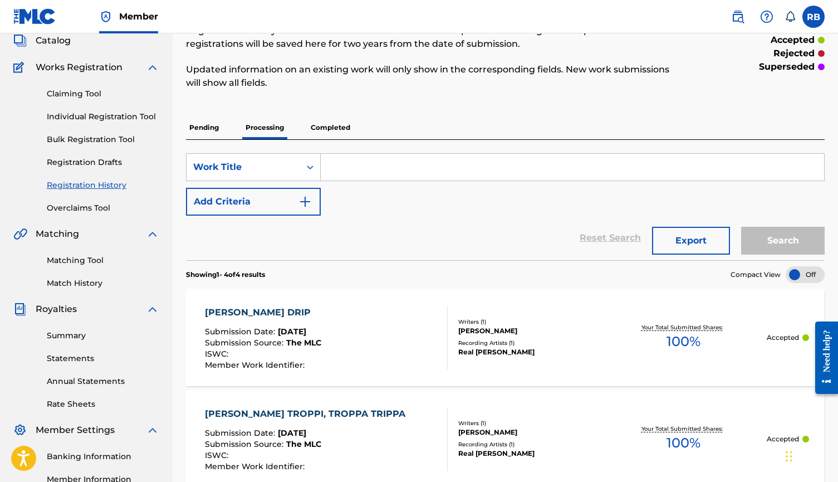
click at [327, 133] on p "Completed" at bounding box center [330, 127] width 46 height 23
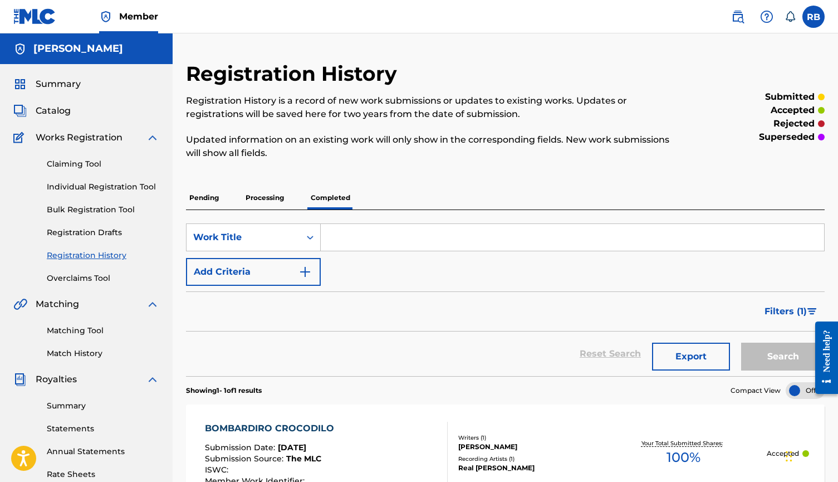
click at [281, 423] on div "BOMBARDIRO CROCODILO" at bounding box center [272, 427] width 135 height 13
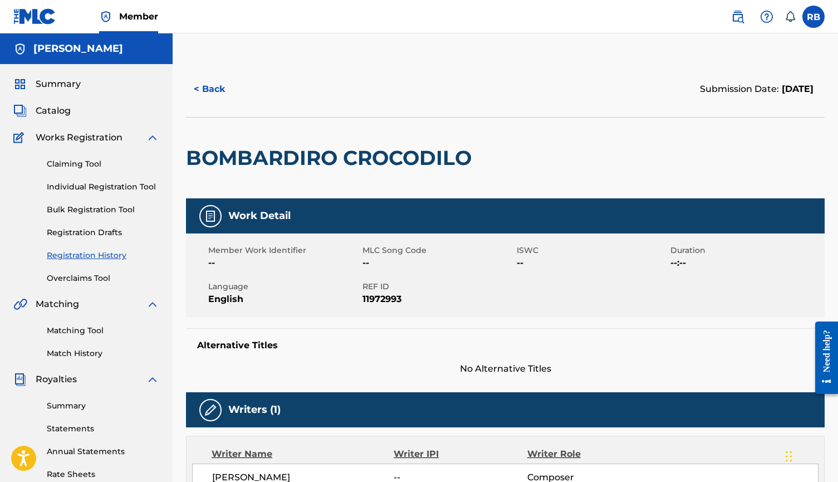
click at [94, 335] on link "Matching Tool" at bounding box center [103, 331] width 112 height 12
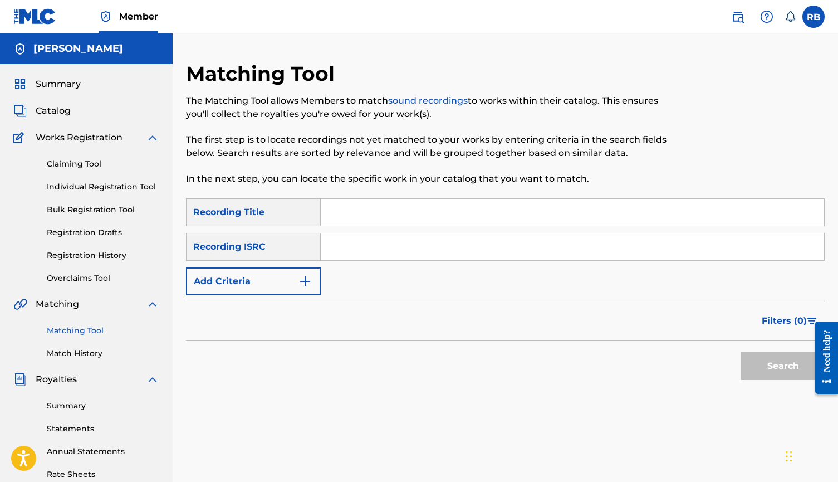
click at [354, 237] on input "Search Form" at bounding box center [572, 246] width 503 height 27
paste input "QZ-HNB-23-37337"
click at [764, 357] on button "Search" at bounding box center [783, 366] width 84 height 28
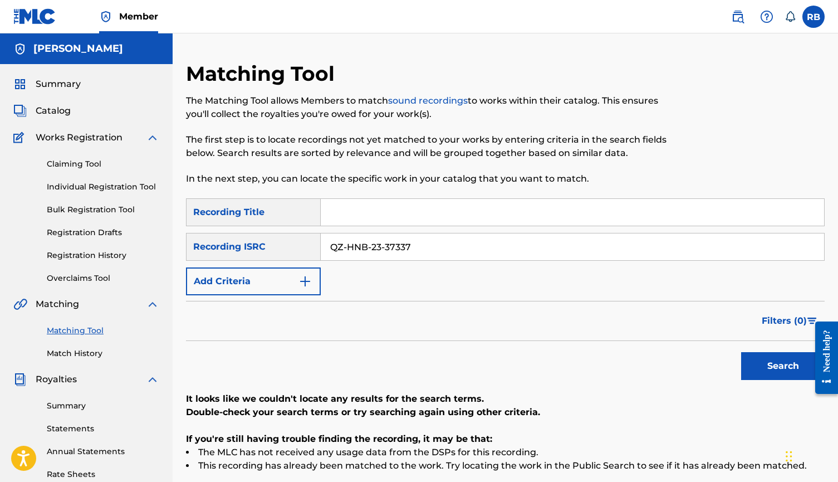
click at [386, 248] on input "QZ-HNB-23-37337" at bounding box center [572, 246] width 503 height 27
click at [374, 245] on input "QZ-HNB-2337337" at bounding box center [572, 246] width 503 height 27
click at [345, 246] on input "QZ-HNB2337337" at bounding box center [572, 246] width 503 height 27
type input "QZHNB2337337"
click at [781, 355] on button "Search" at bounding box center [783, 366] width 84 height 28
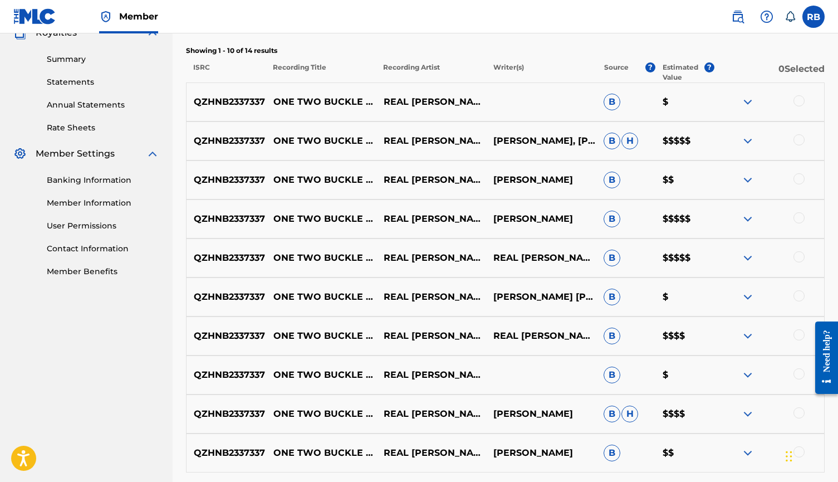
scroll to position [334, 0]
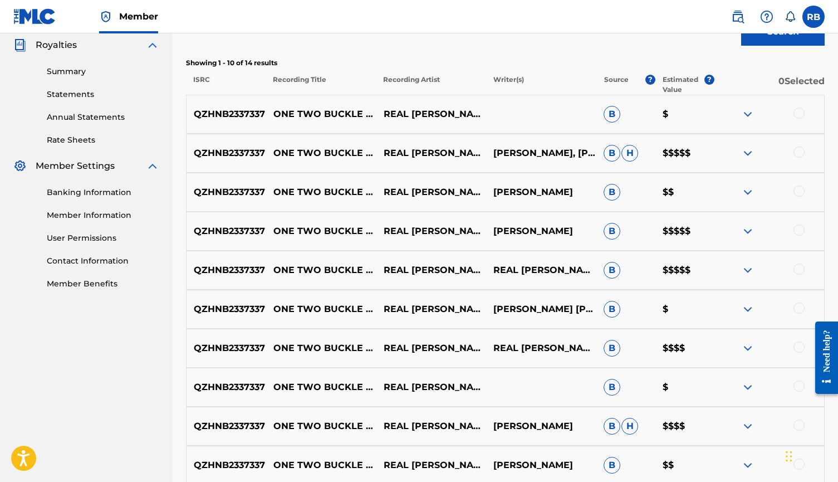
click at [801, 119] on div at bounding box center [769, 113] width 110 height 13
click at [798, 144] on div "QZHNB2337337 ONE TWO BUCKLE MY SHOE REAL [PERSON_NAME], [PERSON_NAME] [PERSON_N…" at bounding box center [505, 153] width 639 height 39
click at [798, 148] on div at bounding box center [798, 151] width 11 height 11
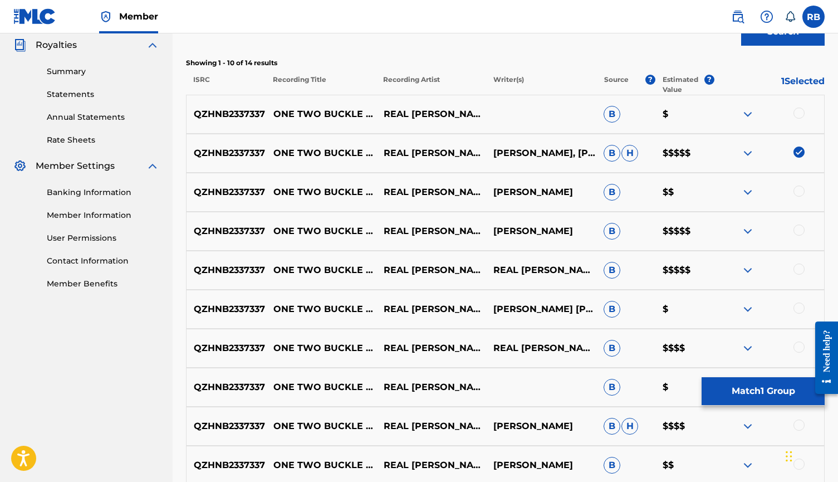
click at [735, 389] on button "Match 1 Group" at bounding box center [763, 391] width 123 height 28
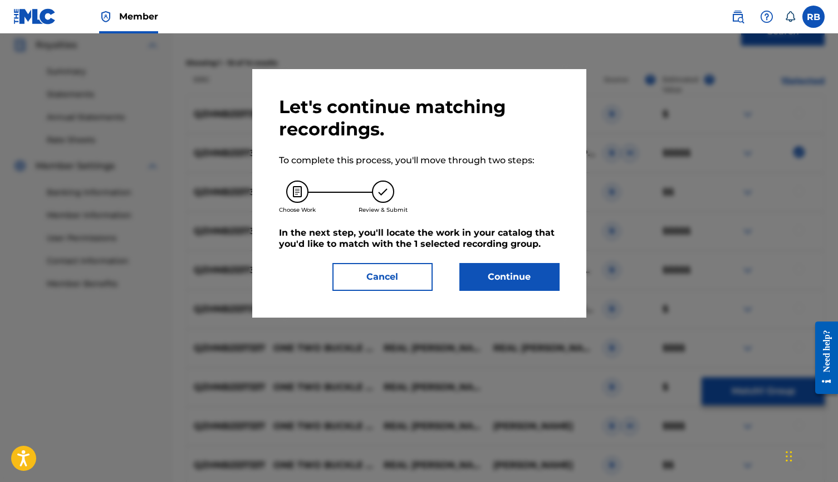
click at [543, 285] on button "Continue" at bounding box center [509, 277] width 100 height 28
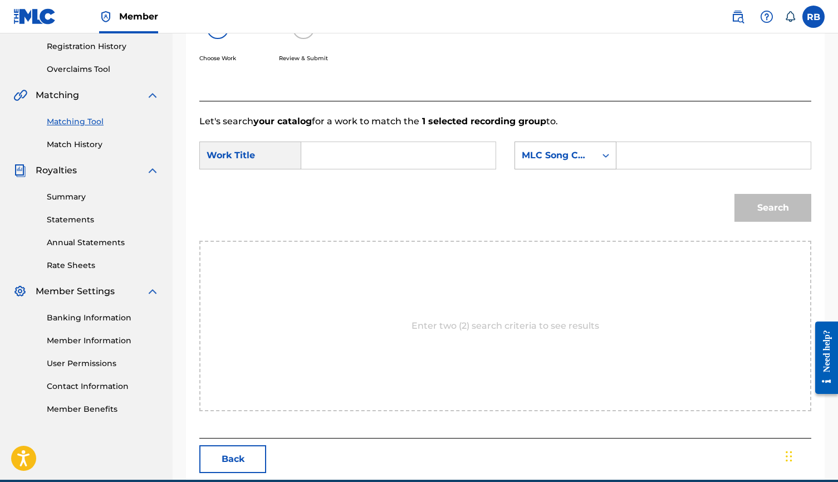
click at [593, 145] on div "MLC Song Code" at bounding box center [555, 155] width 81 height 21
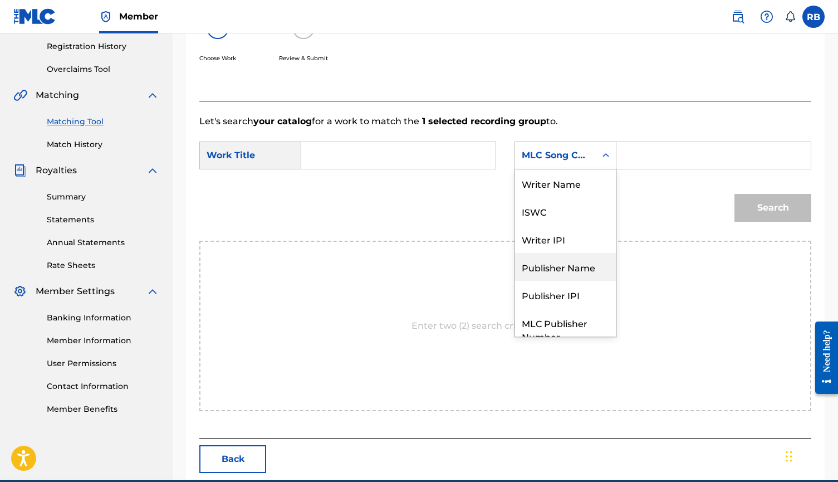
scroll to position [0, 0]
click at [576, 179] on div "Writer Name" at bounding box center [565, 183] width 101 height 28
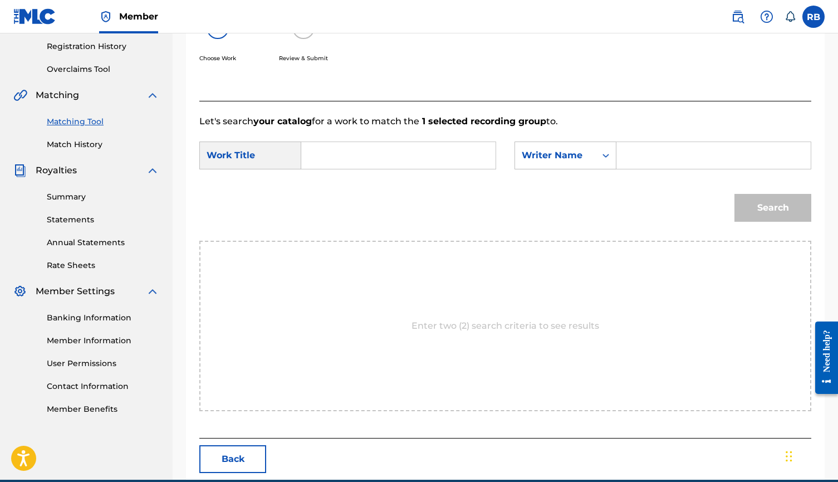
click at [406, 160] on input "Search Form" at bounding box center [398, 155] width 175 height 27
click at [683, 166] on input "Search Form" at bounding box center [713, 155] width 175 height 27
type input "bezdedan"
click at [487, 153] on div "Search Form" at bounding box center [398, 155] width 195 height 28
click at [439, 169] on div "SearchWithCriteria02dba6c2-fd81-4bb3-bcb2-2502f492e2dd Work Title SearchWithCri…" at bounding box center [505, 158] width 612 height 35
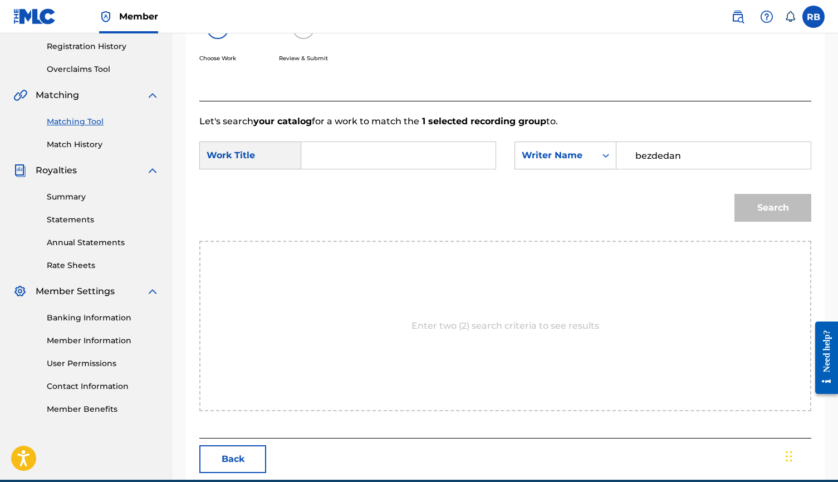
click at [439, 154] on input "Search Form" at bounding box center [398, 155] width 175 height 27
type input "one"
click at [773, 208] on button "Search" at bounding box center [772, 208] width 77 height 28
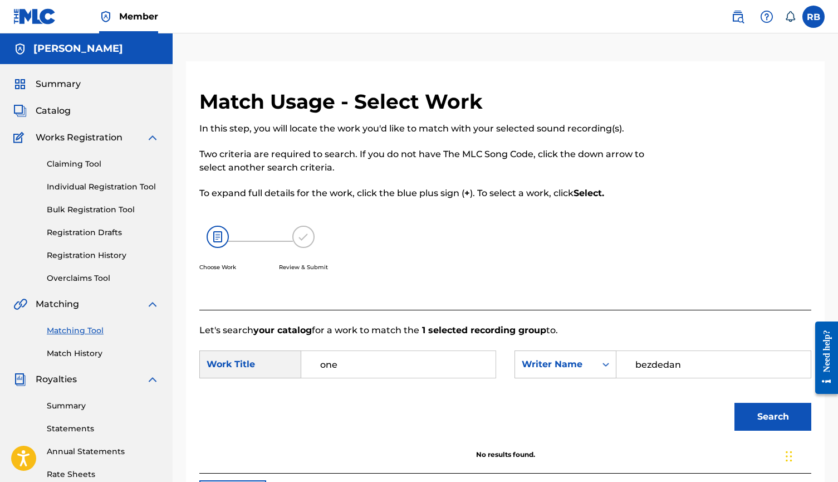
drag, startPoint x: 384, startPoint y: 362, endPoint x: 311, endPoint y: 362, distance: 72.4
click at [311, 362] on input "one" at bounding box center [398, 364] width 175 height 27
click at [352, 401] on span "ardiro crocodilo" at bounding box center [347, 396] width 55 height 24
type input "bombardiro crocodilo"
click at [773, 430] on button "Search" at bounding box center [772, 417] width 77 height 28
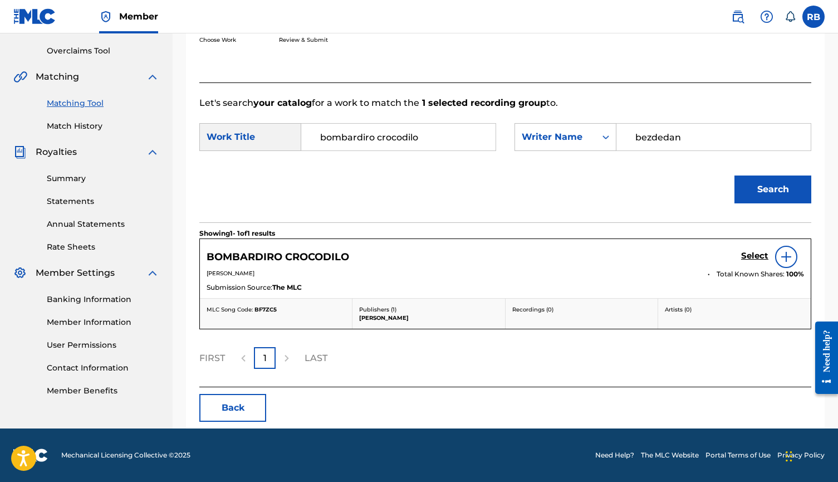
scroll to position [227, 0]
drag, startPoint x: 436, startPoint y: 138, endPoint x: 295, endPoint y: 130, distance: 141.6
click at [295, 130] on div "SearchWithCriteria02dba6c2-fd81-4bb3-bcb2-2502f492e2dd Work Title bombardiro cr…" at bounding box center [347, 137] width 297 height 28
type input "one"
click at [92, 101] on link "Matching Tool" at bounding box center [103, 103] width 112 height 12
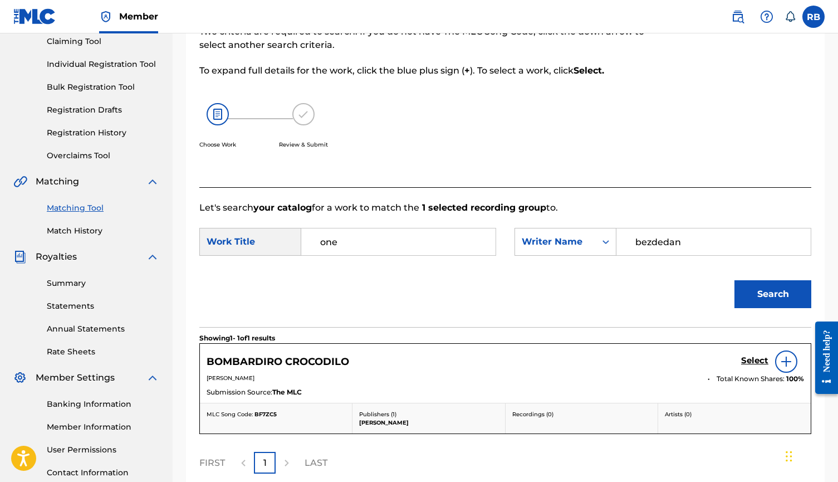
scroll to position [130, 0]
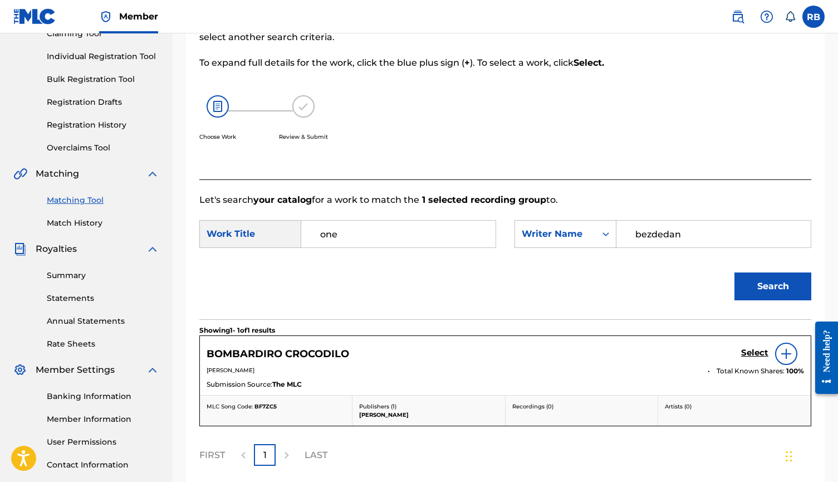
click at [91, 216] on div "Matching Tool Match History" at bounding box center [86, 204] width 146 height 48
click at [91, 219] on link "Match History" at bounding box center [103, 223] width 112 height 12
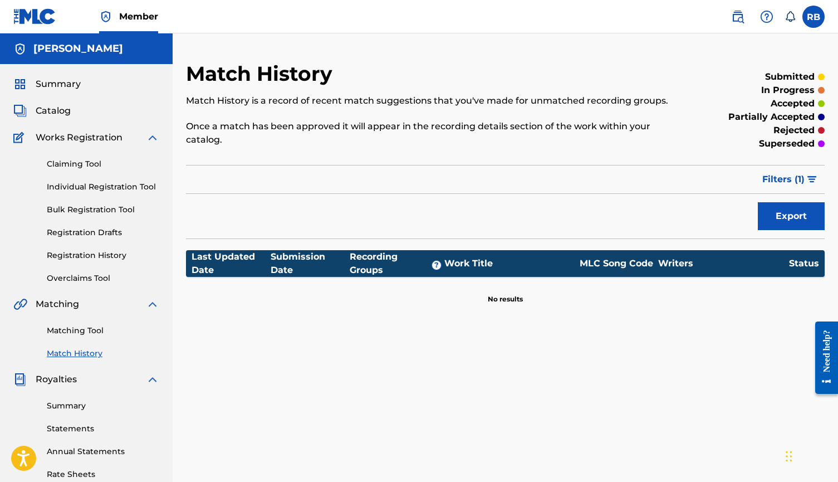
click at [86, 328] on link "Matching Tool" at bounding box center [103, 331] width 112 height 12
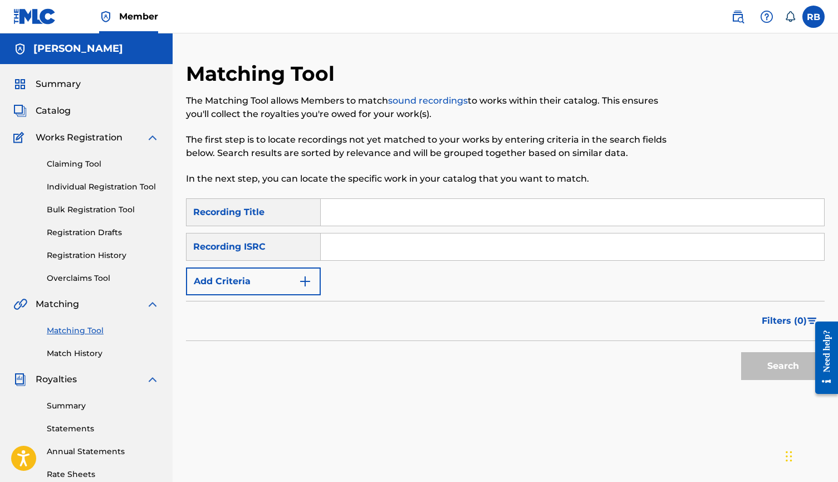
click at [351, 243] on input "Search Form" at bounding box center [572, 246] width 503 height 27
paste input "FR-59R-25-54424"
click at [349, 245] on input "FR-59R-25-54424" at bounding box center [572, 246] width 503 height 27
click at [346, 242] on input "FR-59R-25-54424" at bounding box center [572, 246] width 503 height 27
click at [364, 247] on input "FR59R-25-54424" at bounding box center [572, 246] width 503 height 27
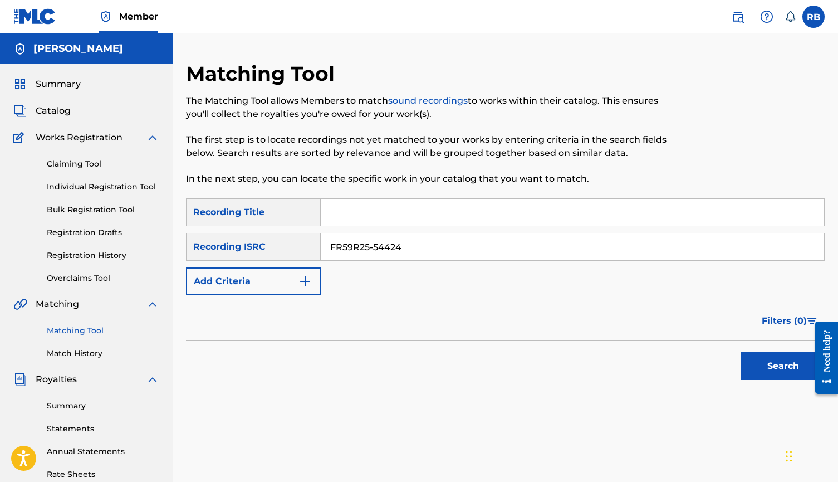
click at [374, 248] on input "FR59R25-54424" at bounding box center [572, 246] width 503 height 27
type input "FR59R2554424"
click at [783, 366] on button "Search" at bounding box center [783, 366] width 84 height 28
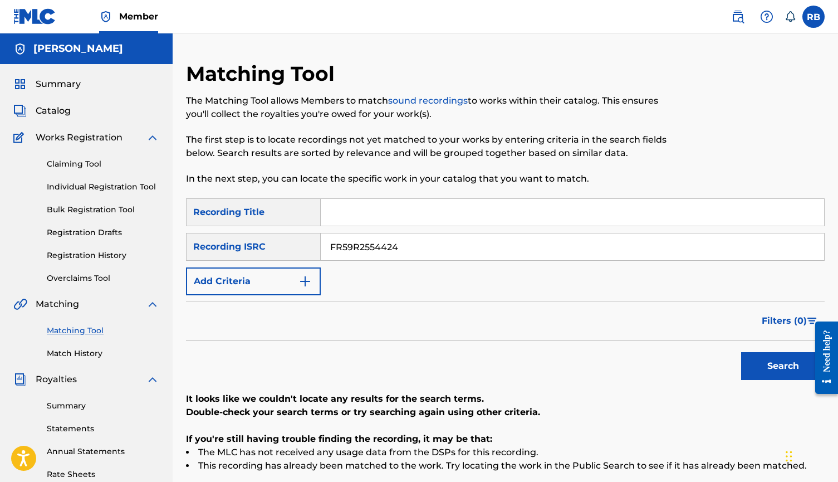
click at [101, 255] on link "Registration History" at bounding box center [103, 255] width 112 height 12
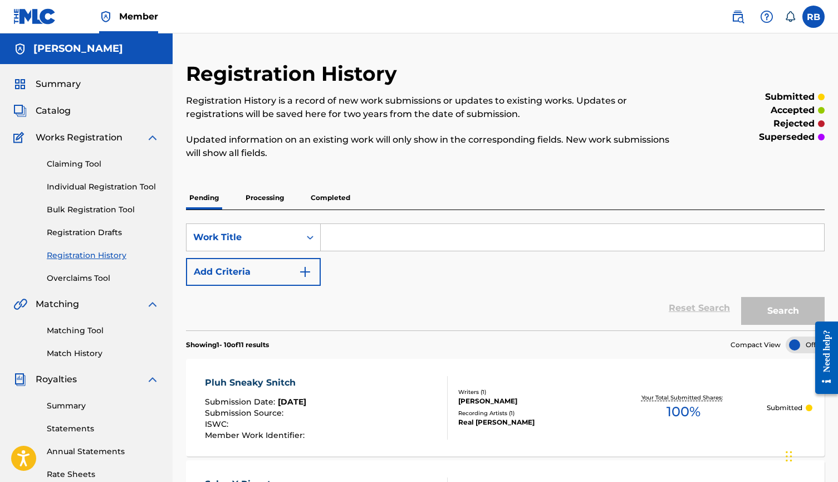
click at [320, 204] on p "Completed" at bounding box center [330, 197] width 46 height 23
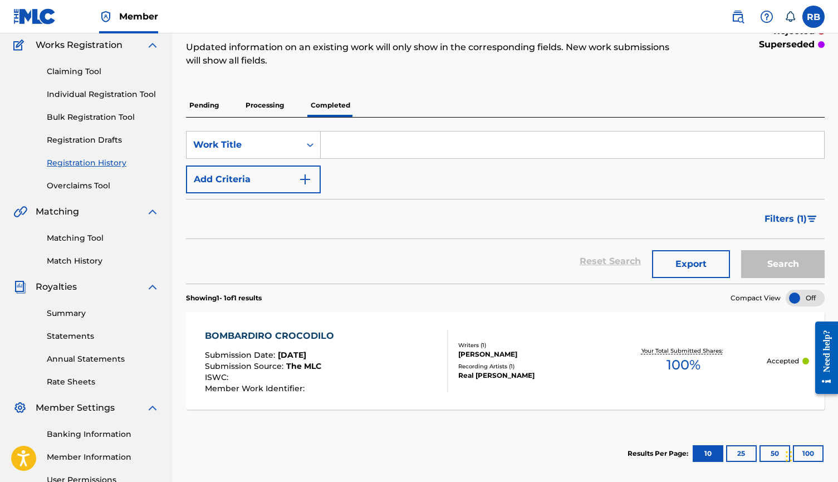
scroll to position [95, 0]
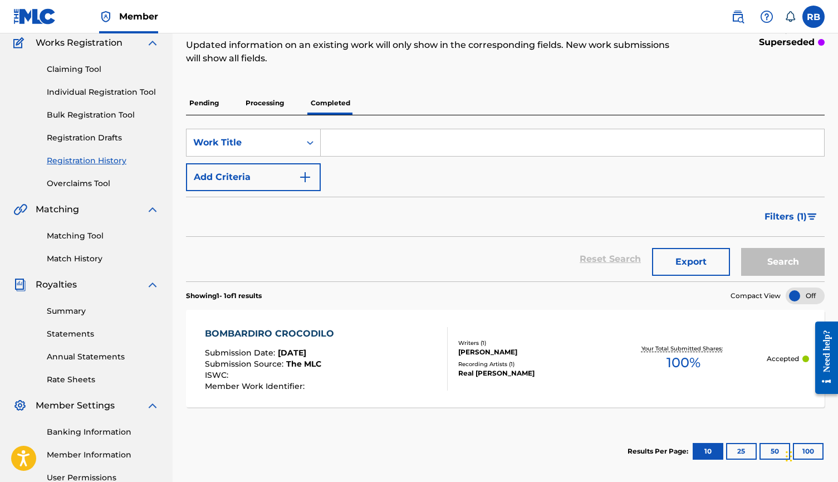
click at [257, 103] on p "Processing" at bounding box center [264, 102] width 45 height 23
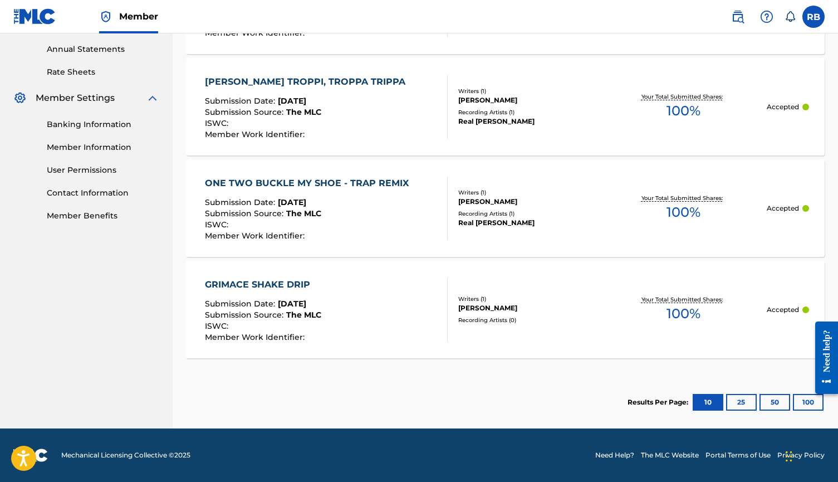
scroll to position [402, 0]
